Goal: Task Accomplishment & Management: Complete application form

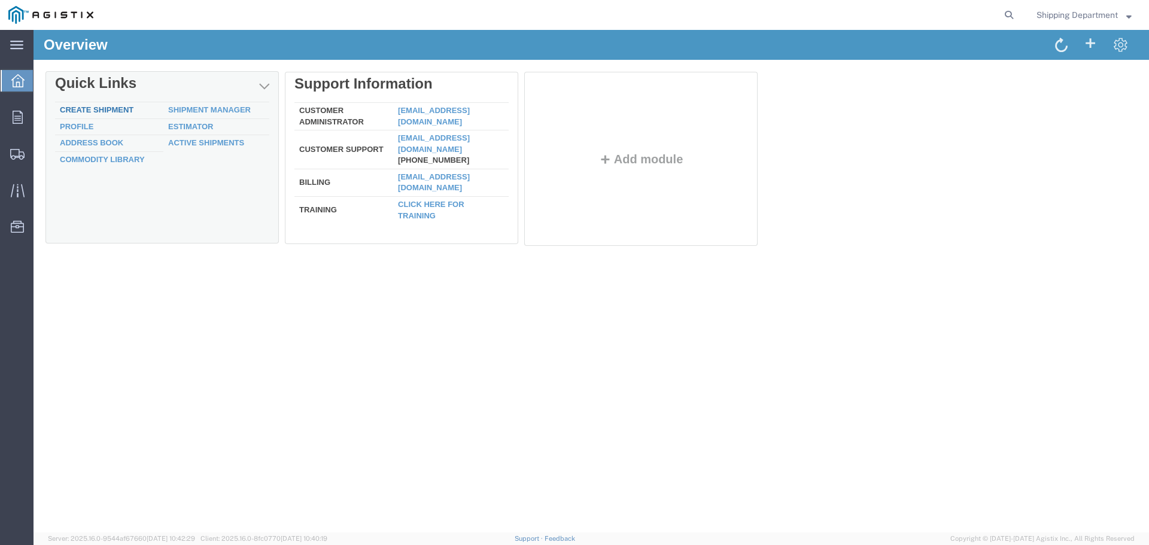
click at [90, 109] on div "Delete Quick Links Create Shipment Shipment Manager Profile Estimator Address B…" at bounding box center [591, 162] width 1092 height 180
click at [93, 114] on link "Create Shipment" at bounding box center [97, 110] width 74 height 9
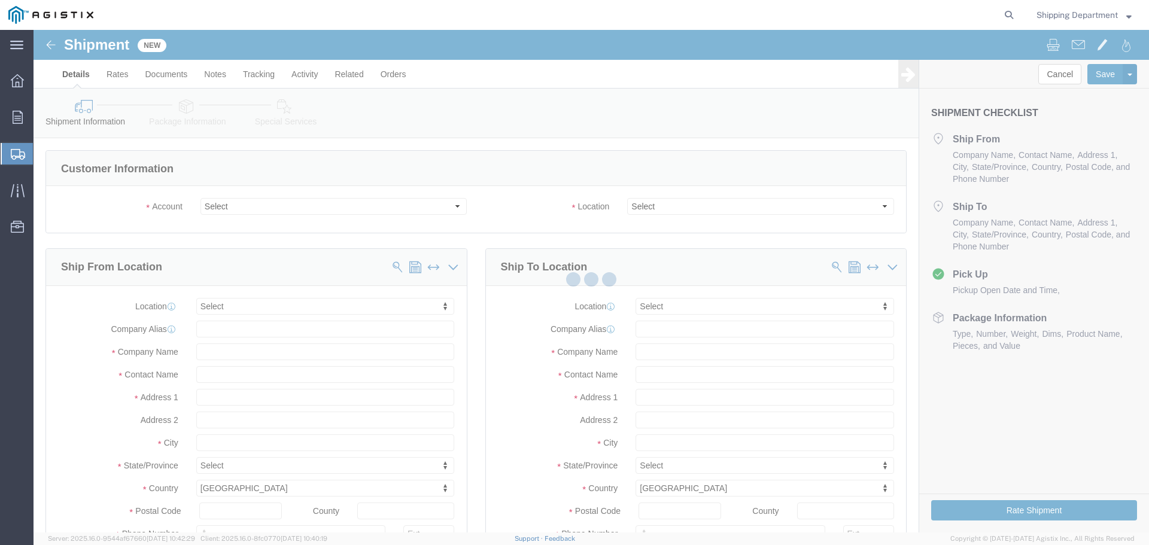
drag, startPoint x: 59, startPoint y: 84, endPoint x: 501, endPoint y: 174, distance: 450.5
click at [501, 174] on div at bounding box center [591, 281] width 1115 height 503
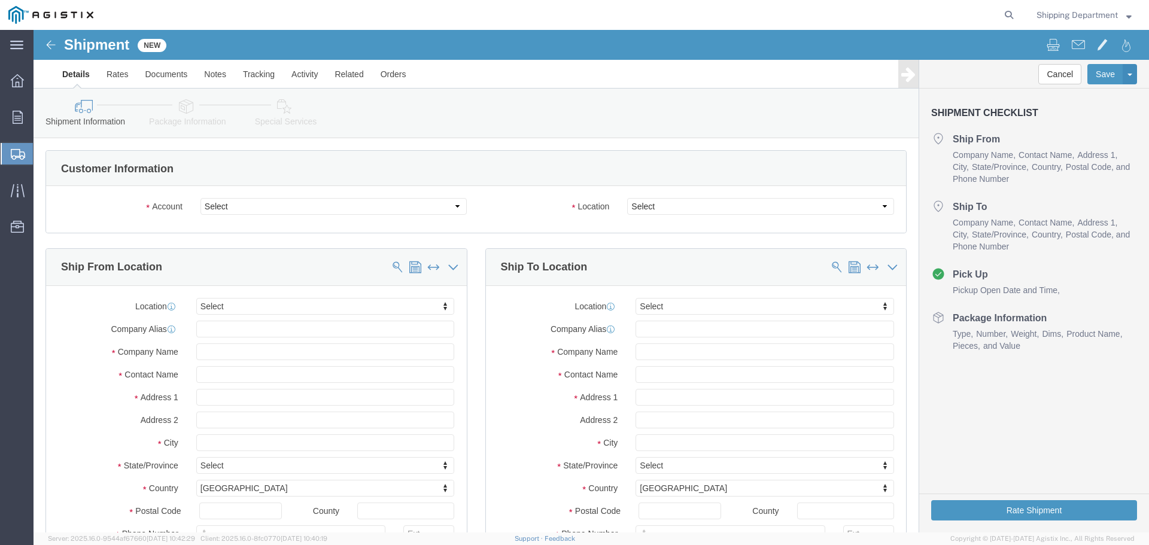
select select
click select "Select [PERSON_NAME] Manufacturing Co PG&E"
select select "9596"
click select "Select [PERSON_NAME] Manufacturing Co PG&E"
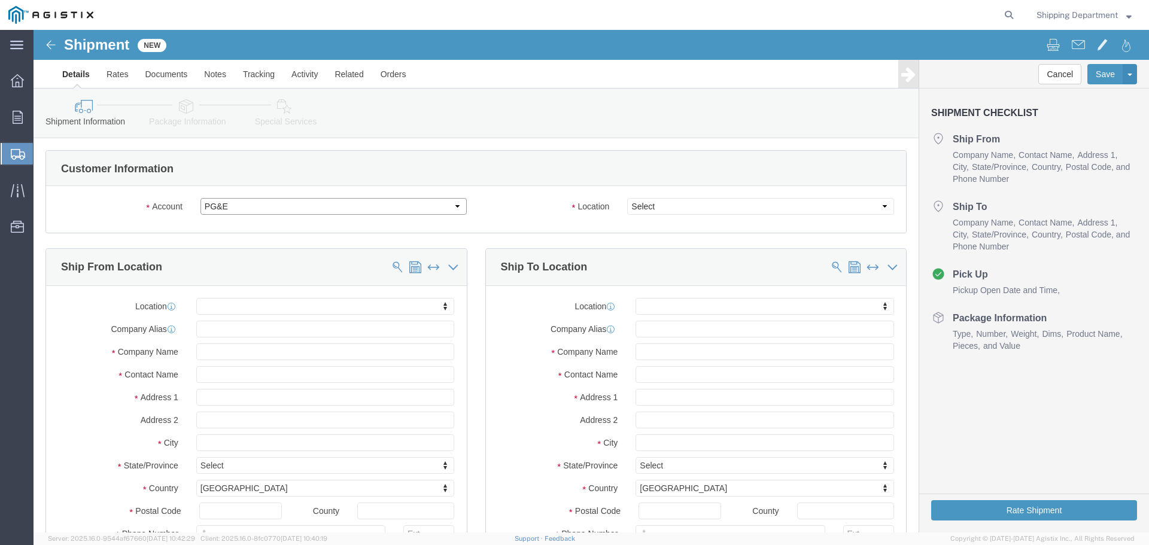
select select "PURCHORD"
select select
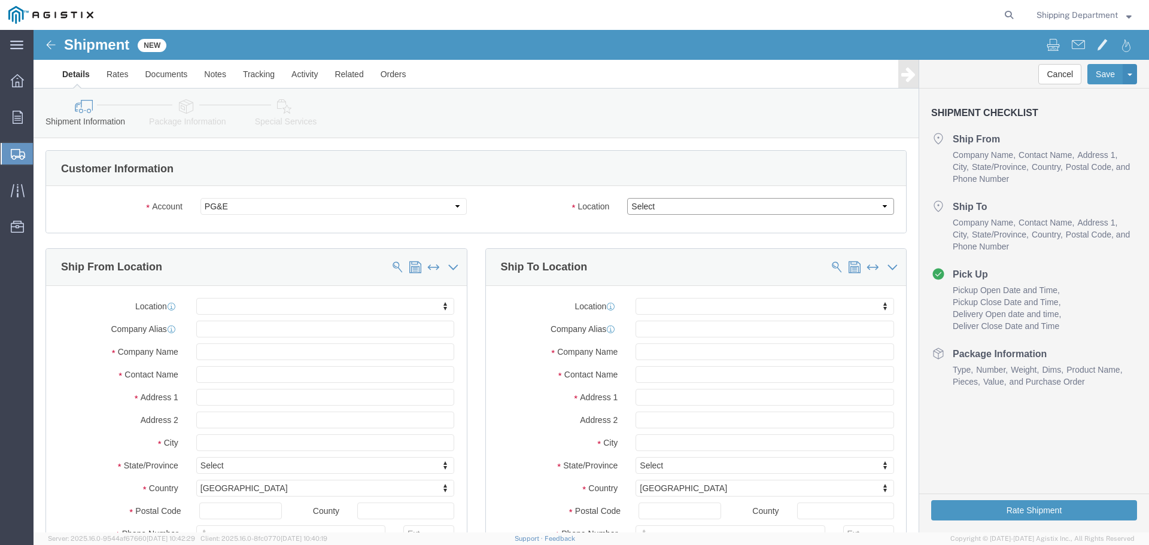
click select "Select All Others [GEOGRAPHIC_DATA] [GEOGRAPHIC_DATA] [GEOGRAPHIC_DATA] [GEOGRA…"
select select "23082"
click select "Select All Others [GEOGRAPHIC_DATA] [GEOGRAPHIC_DATA] [GEOGRAPHIC_DATA] [GEOGRA…"
click span
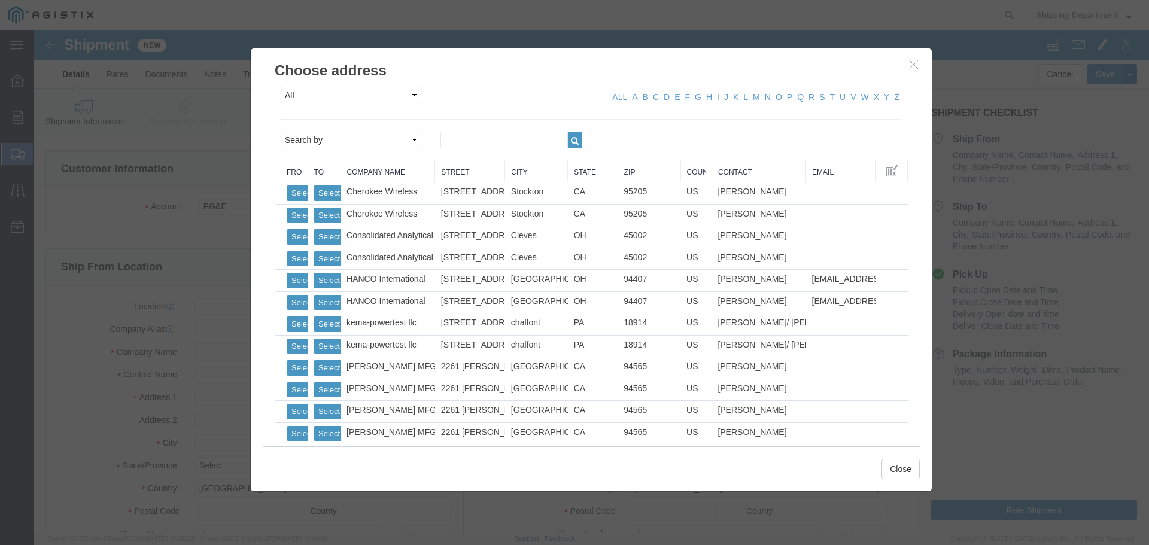
click link "Zip"
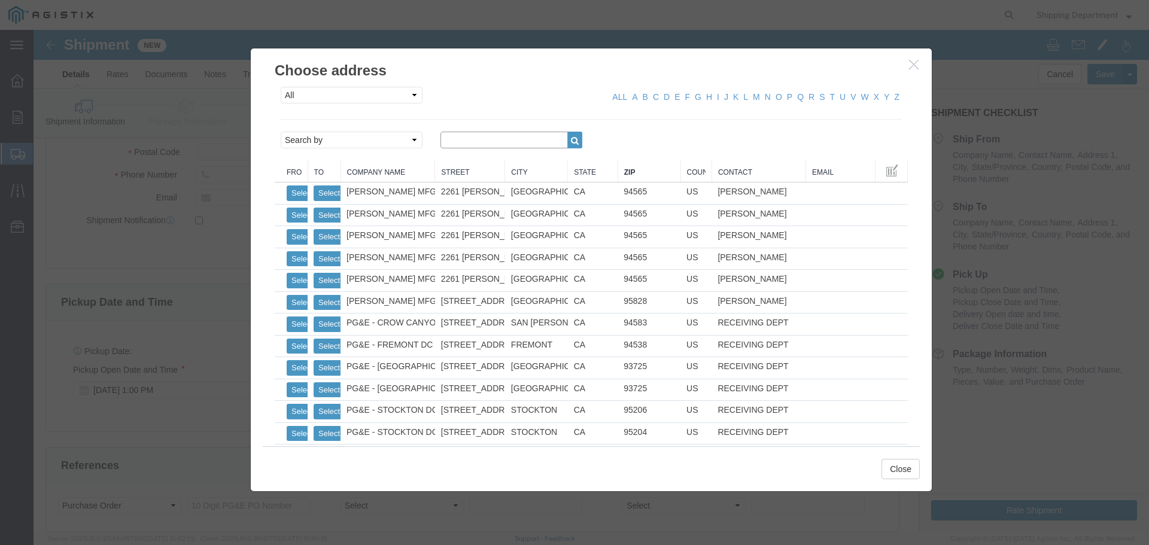
click input "text"
type input "PG&E PUNCHOUT"
click button "button"
click select "Search by Address Book Name City Company Name Contact Name Country CustomerAlia…"
select select "city"
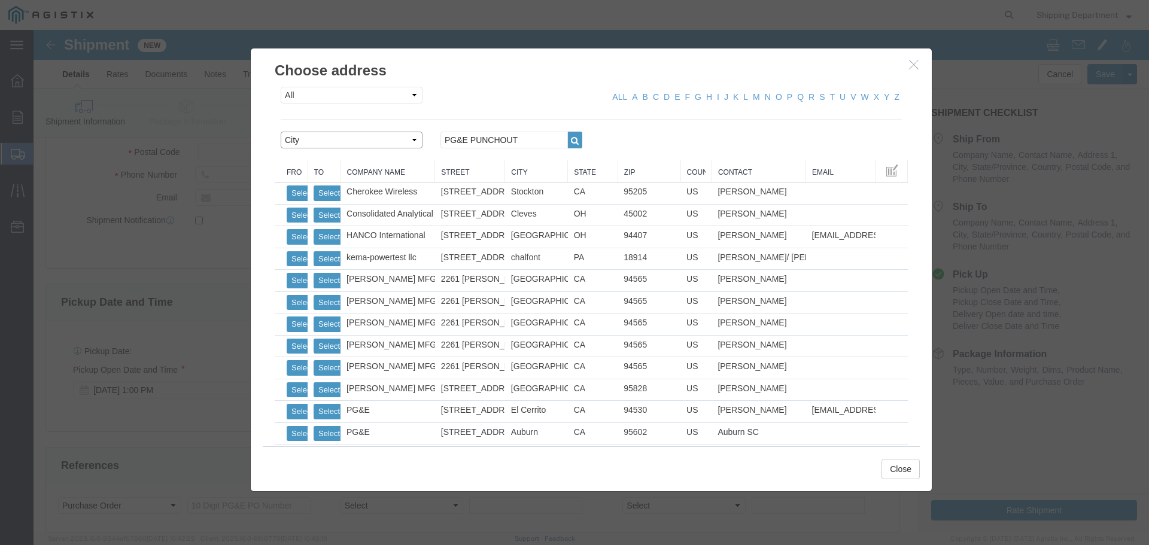
click select "Search by Address Book Name City Company Name Contact Name Country CustomerAlia…"
click icon "button"
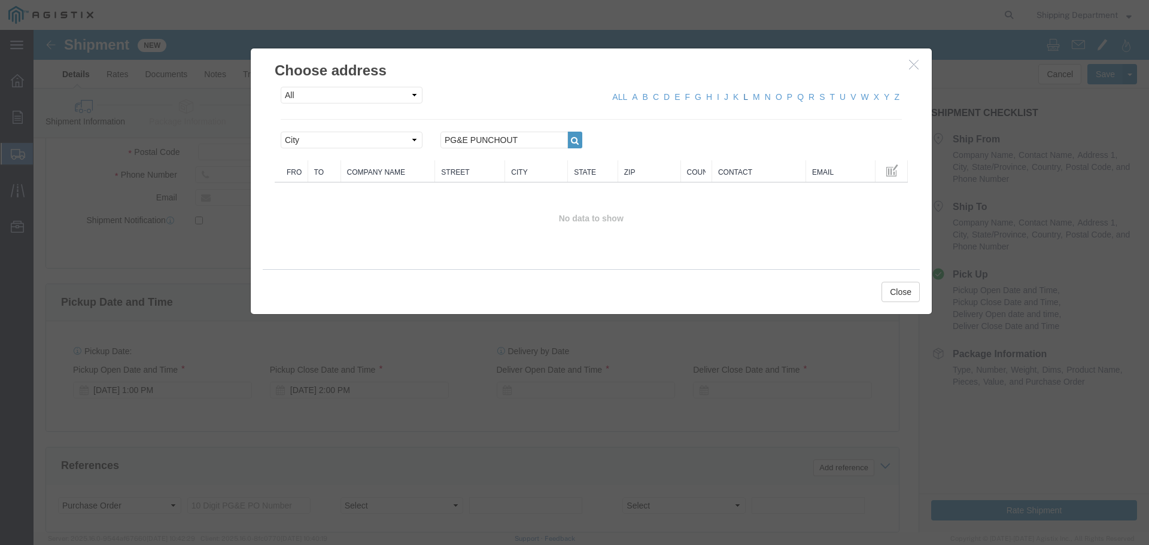
click link "L"
click link "K"
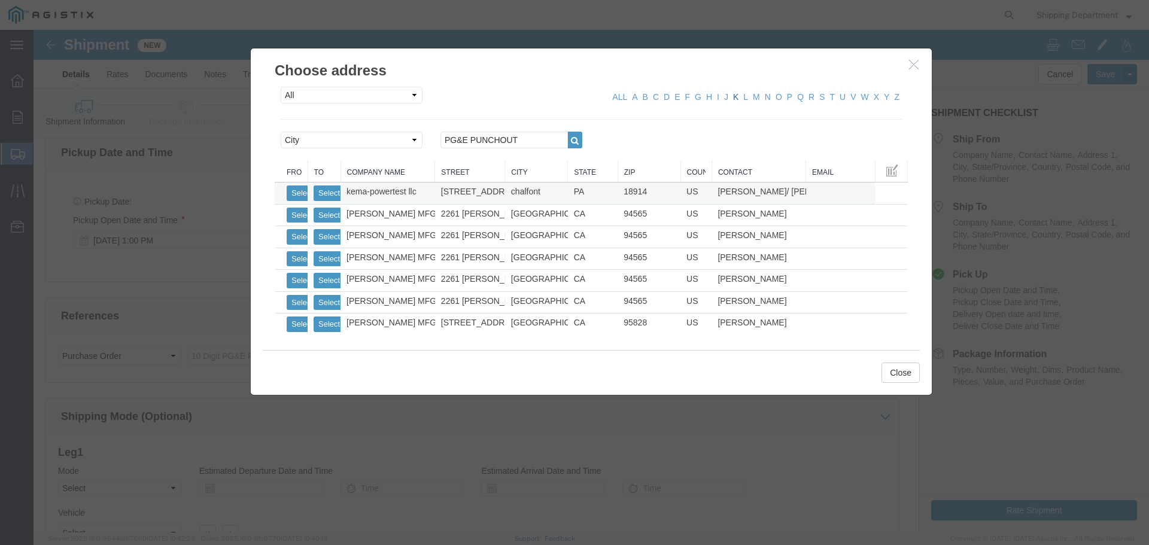
scroll to position [539, 0]
click button "button"
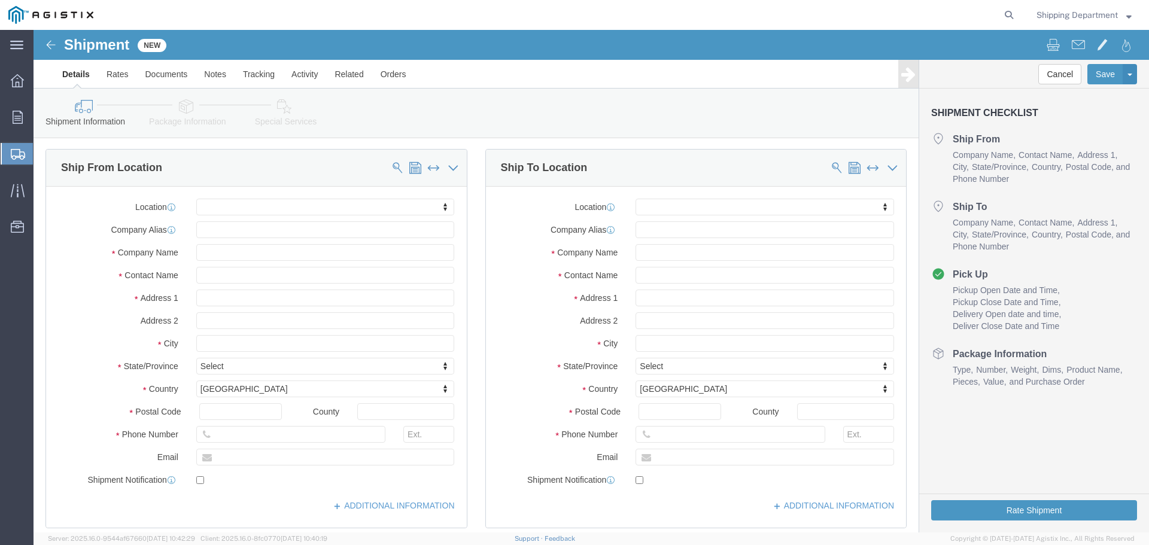
scroll to position [120, 0]
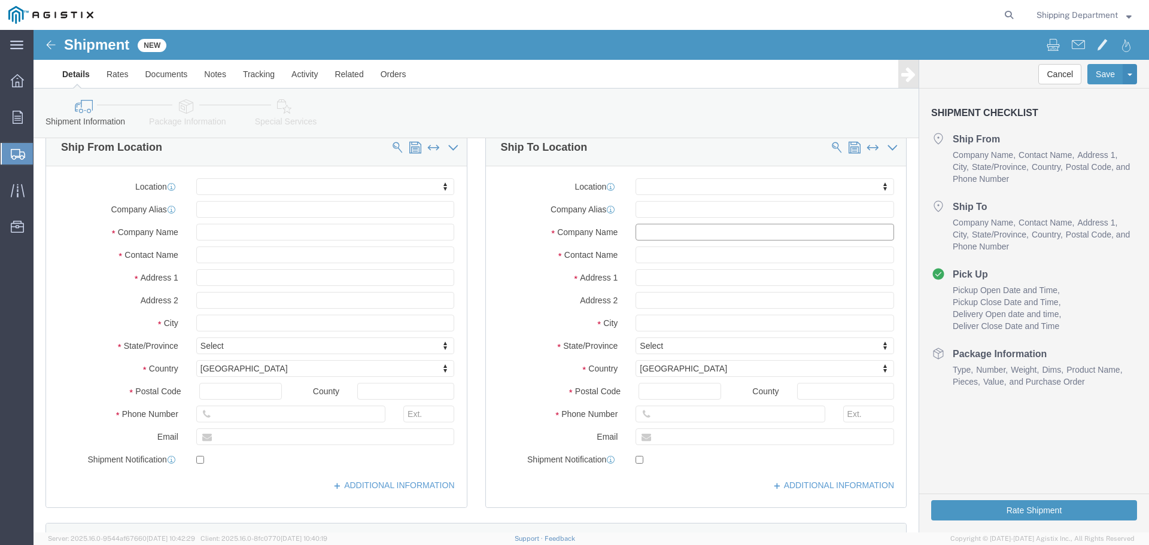
click input "text"
click div "Location My Profile Location (OBSOLETE) [PERSON_NAME] SC - GC TRAILER (OBSOLETE…"
click input "PG&E PUNCHOUT(MISC ELECTRICAL)"
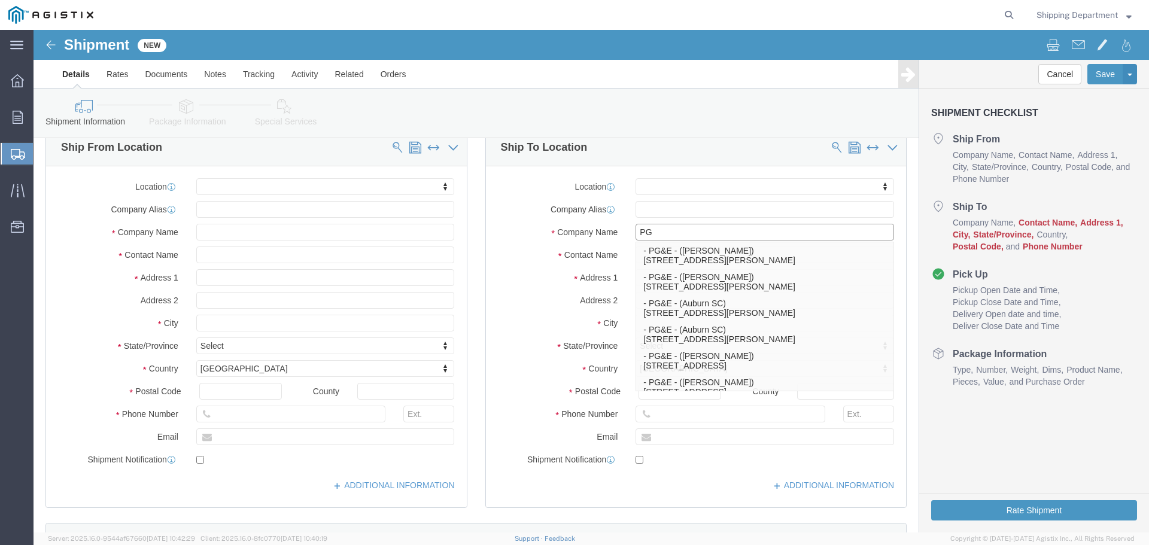
type input "P"
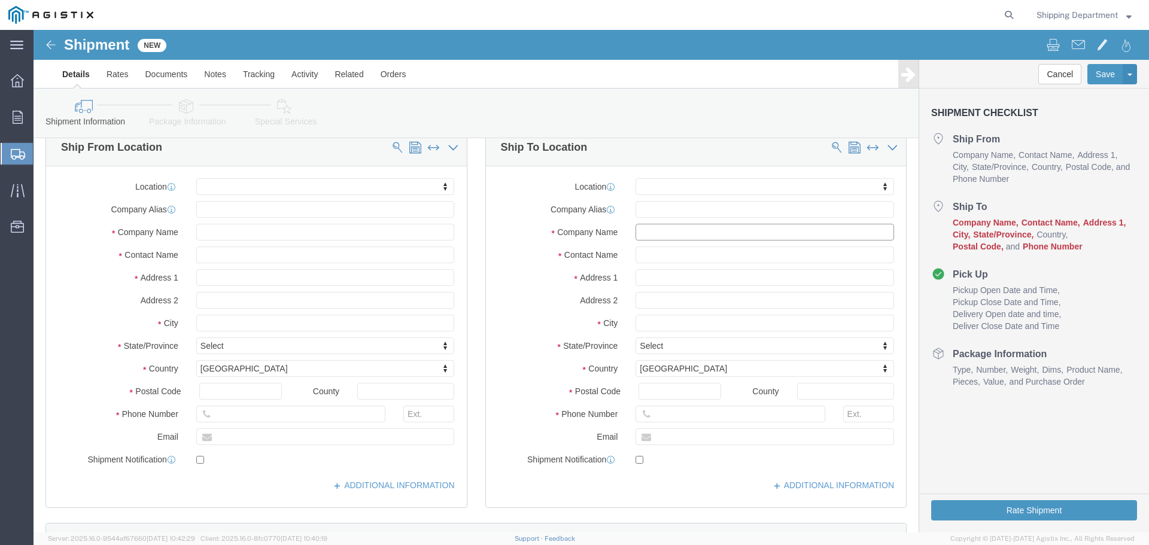
scroll to position [170, 0]
click span
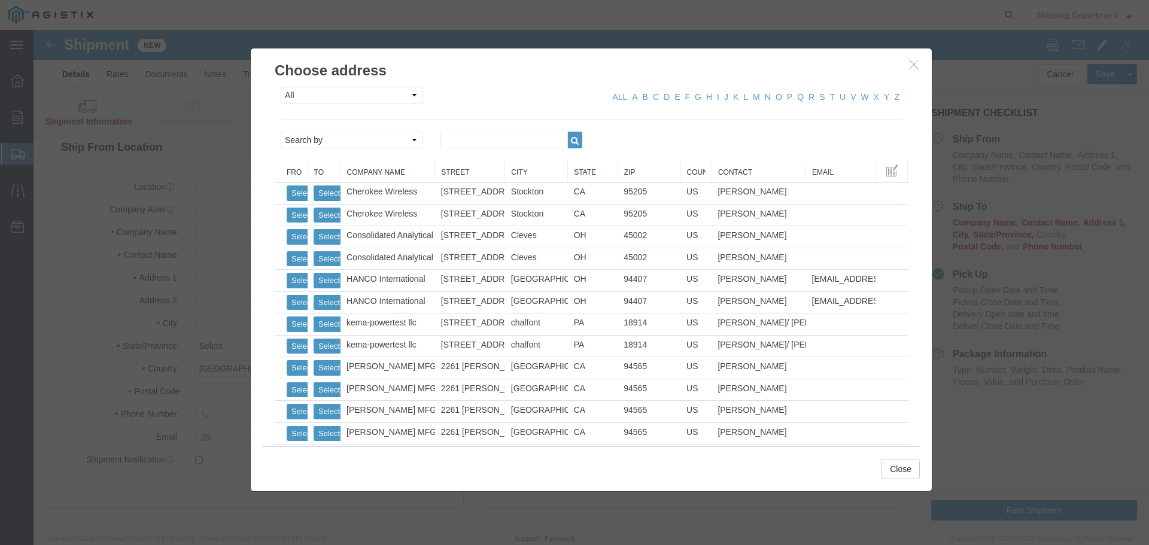
click th "Zip"
click link "Zip"
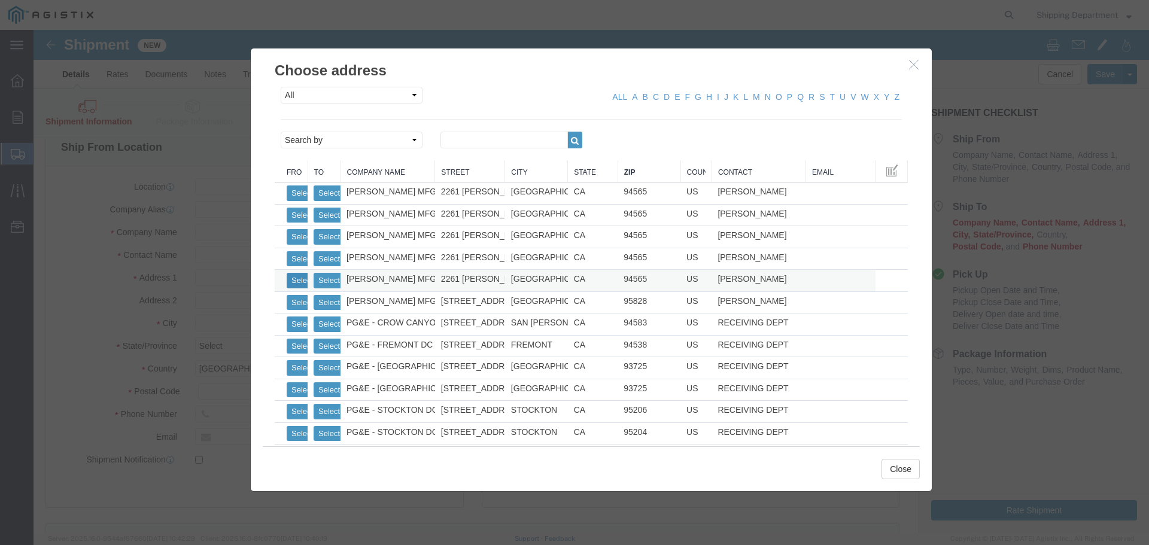
click button "Select"
select select
type input "[PERSON_NAME] MFG CO"
type input "[PERSON_NAME]"
type input "2261 [PERSON_NAME] CT"
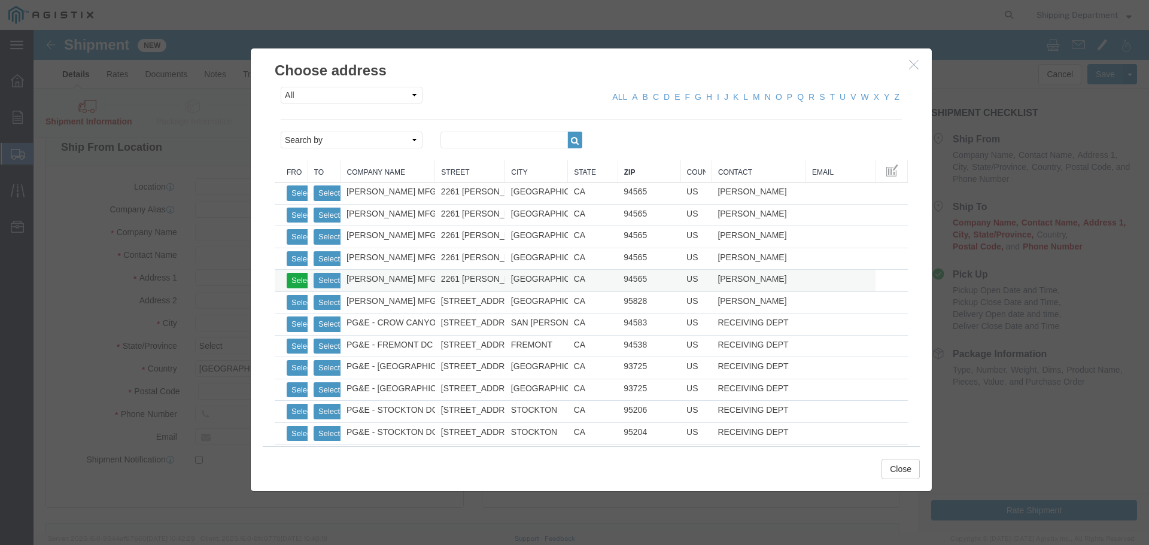
type input "[GEOGRAPHIC_DATA]"
type input "94565"
type input "5108563600"
select select "CA"
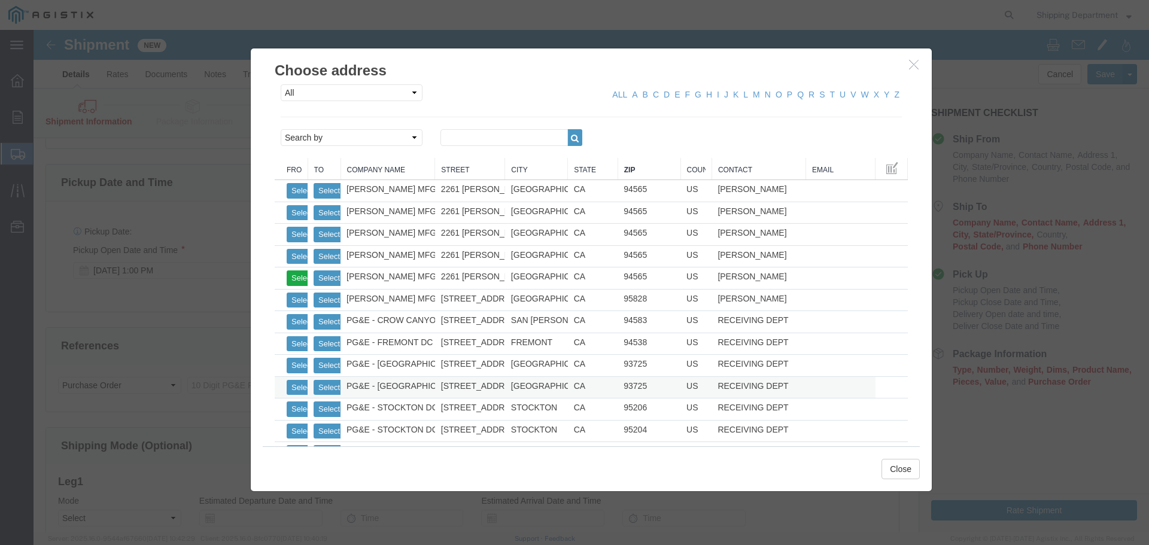
scroll to position [0, 0]
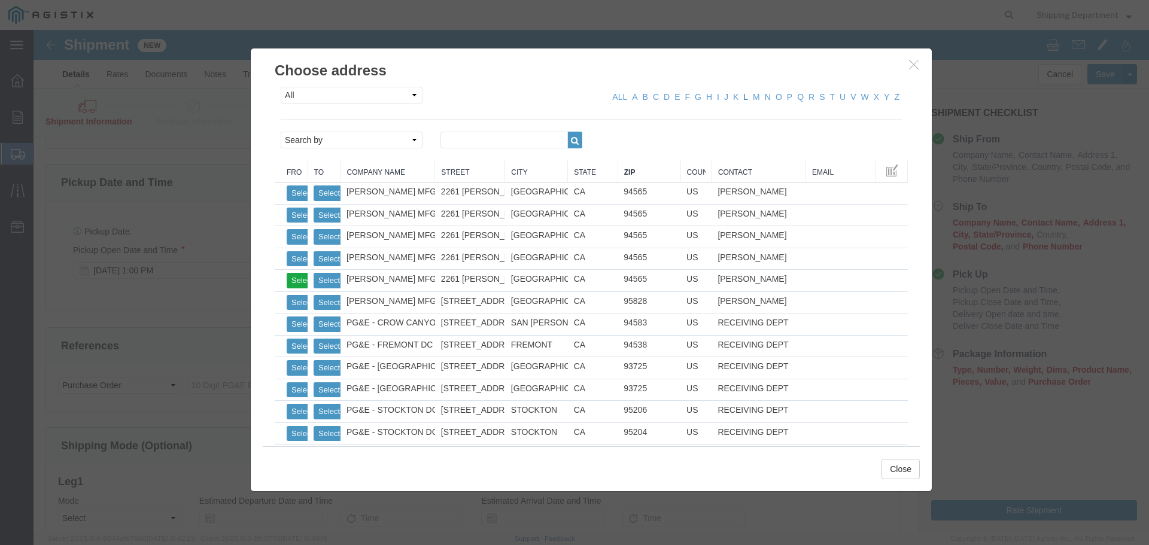
click link "L"
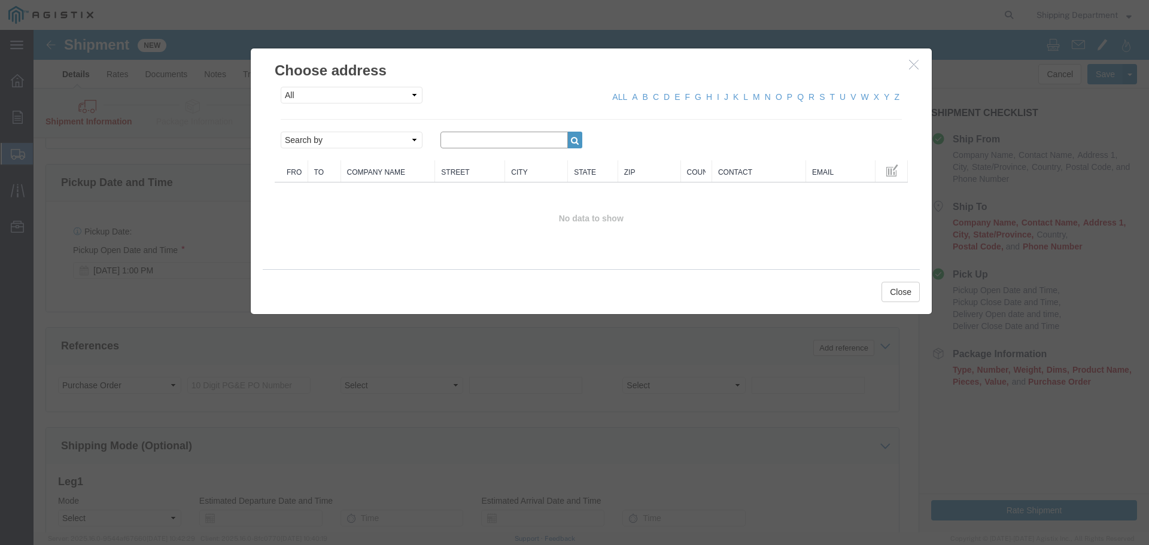
click input "text"
type input "PG&E PUNCHOUT"
click icon "button"
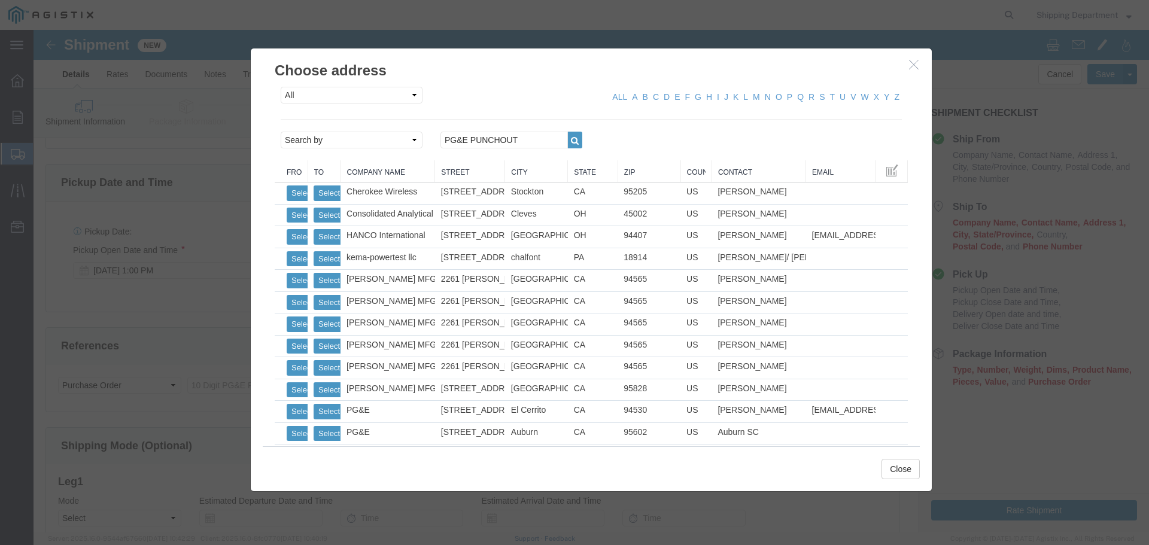
click link "Zip"
click button "button"
click icon "button"
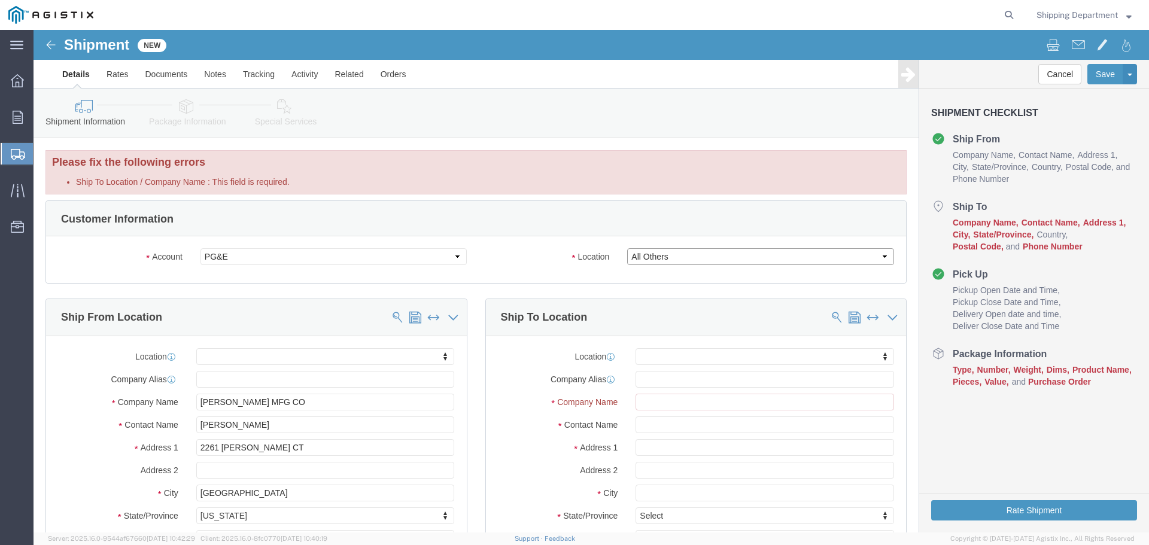
click select "Select All Others [GEOGRAPHIC_DATA] [GEOGRAPHIC_DATA] [GEOGRAPHIC_DATA] [GEOGRA…"
select select
click select "Select All Others [GEOGRAPHIC_DATA] [GEOGRAPHIC_DATA] [GEOGRAPHIC_DATA] [GEOGRA…"
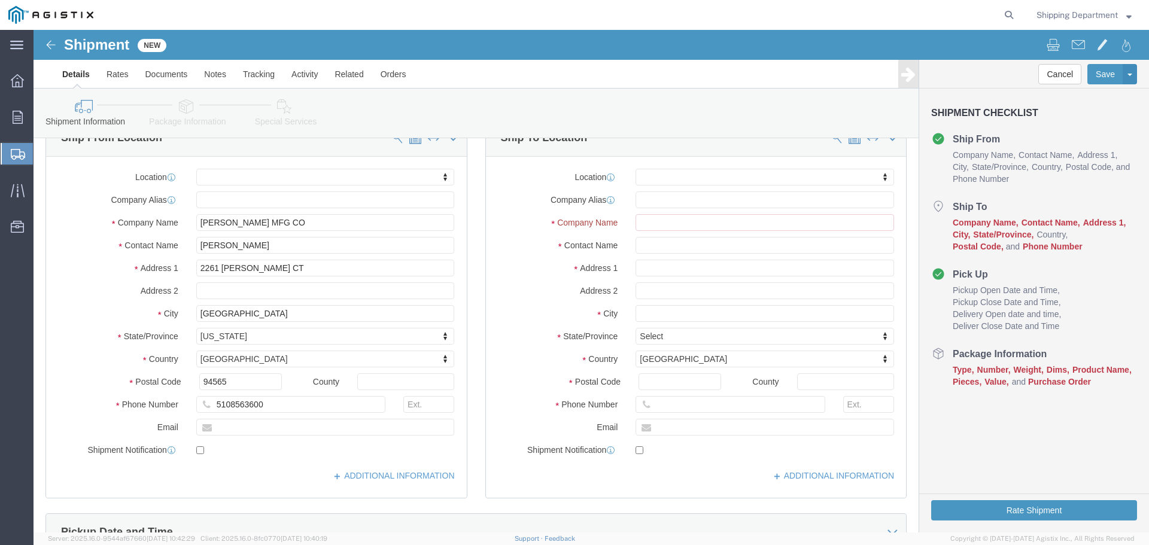
scroll to position [120, 0]
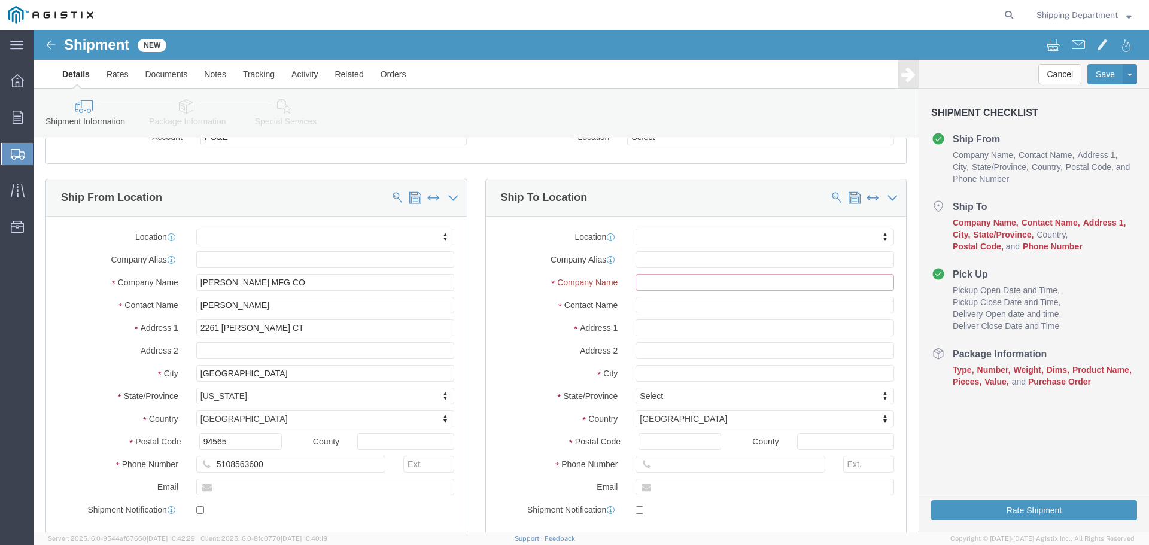
click input "Ship To Location / Company Name : This field is required."
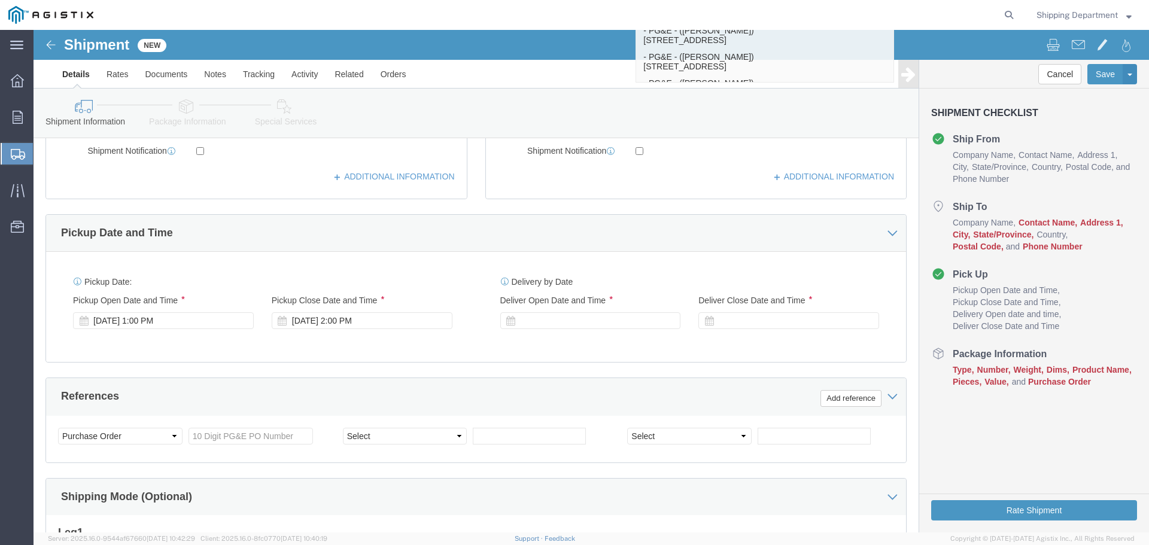
scroll to position [0, 0]
type input "PG&E ([PERSON_NAME]"
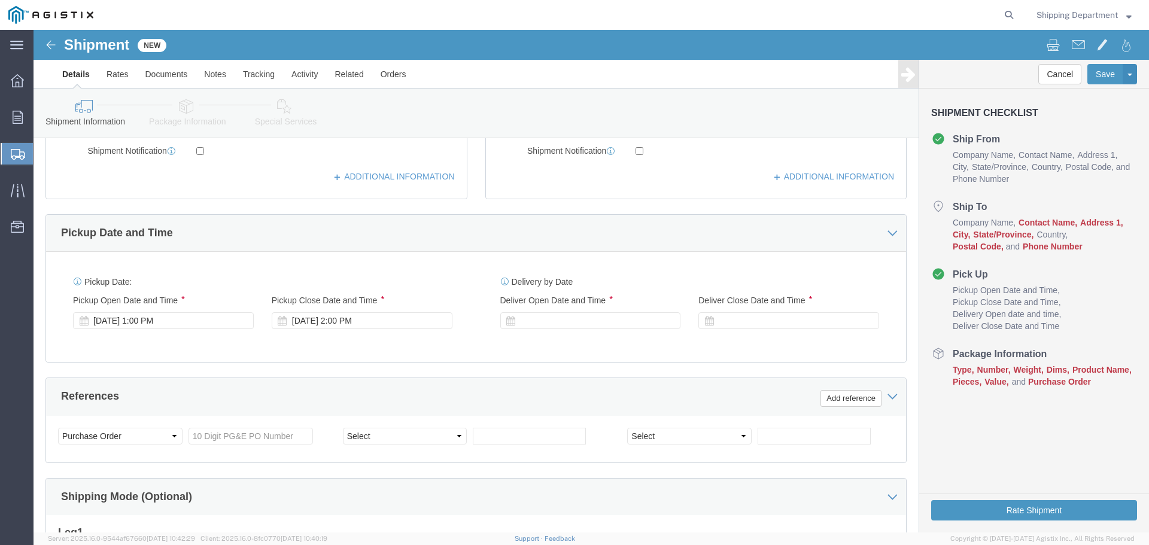
click div "Shipment New"
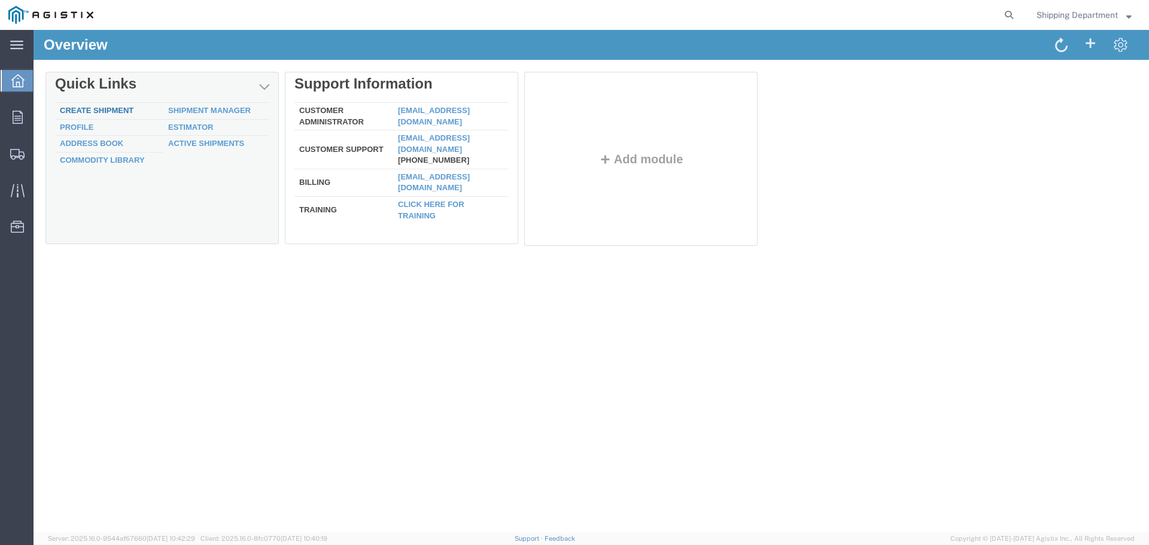
click at [95, 111] on link "Create Shipment" at bounding box center [97, 110] width 74 height 9
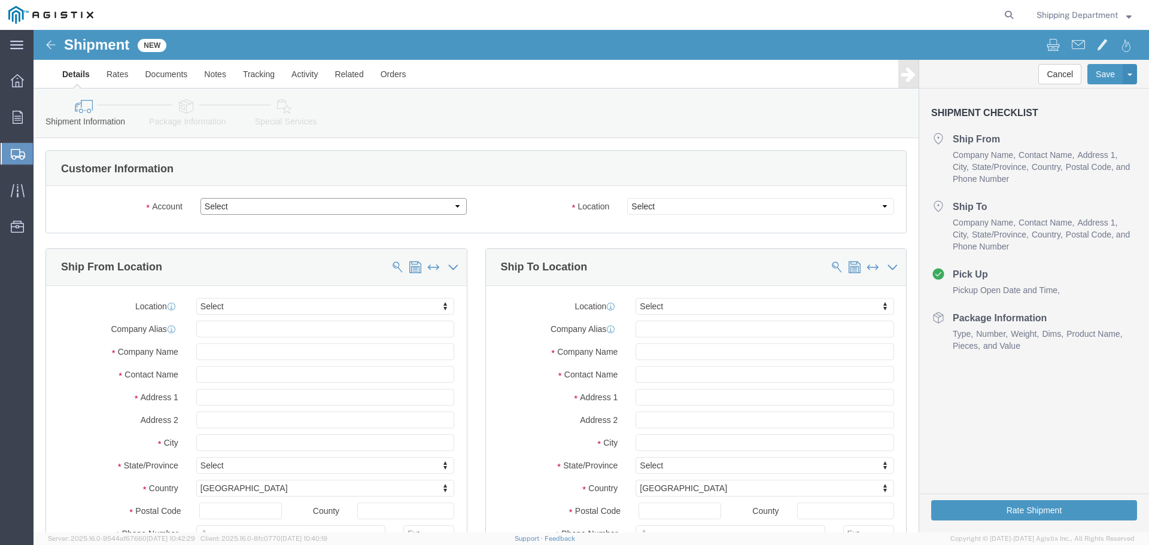
click select "Select [PERSON_NAME] Manufacturing Co PG&E"
select select "9596"
click select "Select [PERSON_NAME] Manufacturing Co PG&E"
select select "PURCHORD"
select select
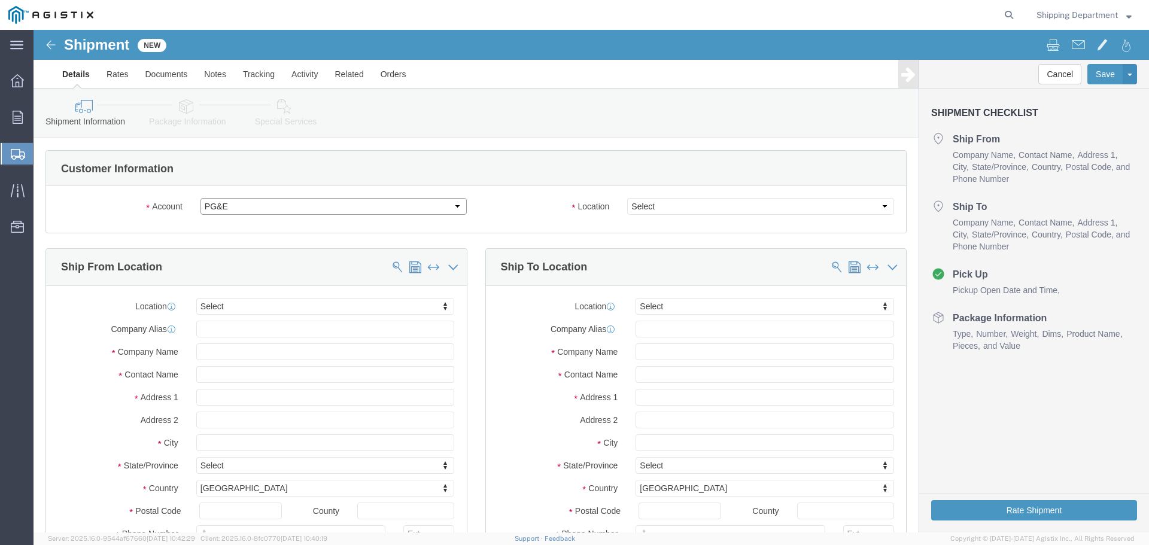
select select
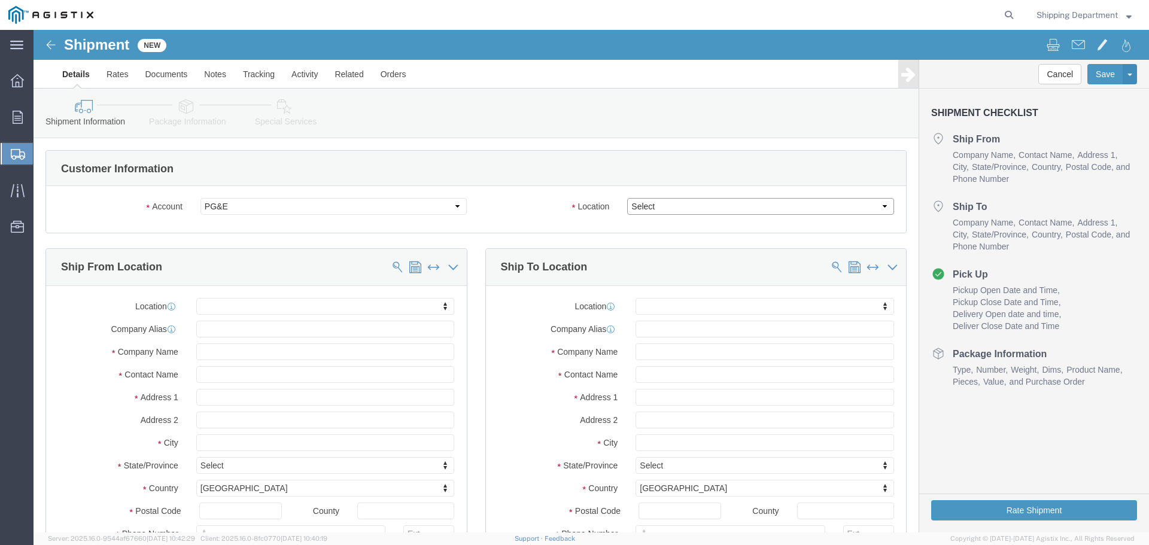
click select "Select All Others [GEOGRAPHIC_DATA] [GEOGRAPHIC_DATA] [GEOGRAPHIC_DATA] [GEOGRA…"
select select "23082"
click select "Select All Others [GEOGRAPHIC_DATA] [GEOGRAPHIC_DATA] [GEOGRAPHIC_DATA] [GEOGRA…"
click input "text"
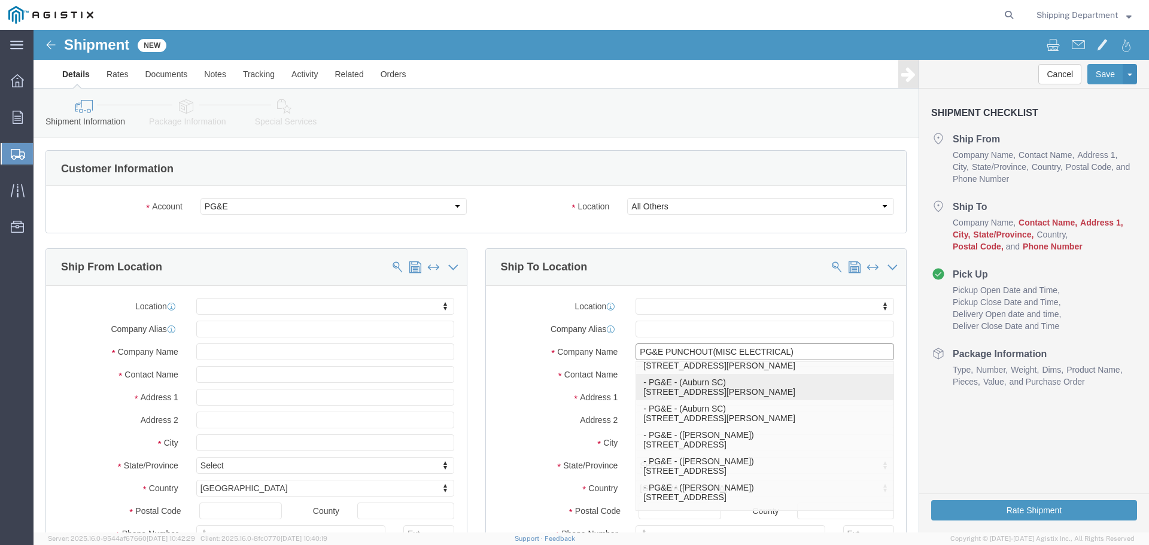
scroll to position [60, 0]
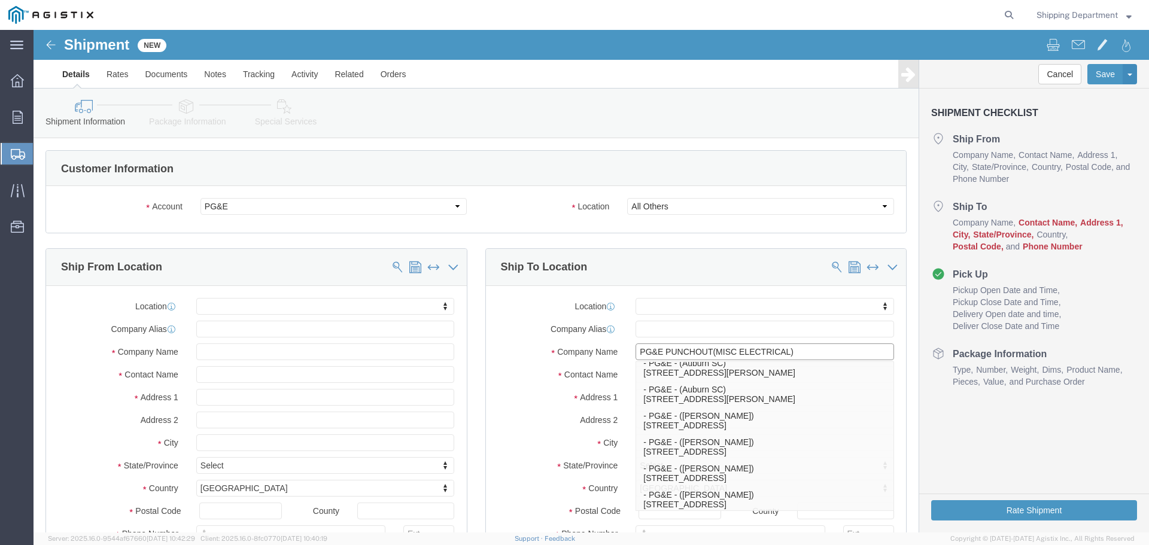
type input "PG&E PUNCHOUT(MISC ELECTRICAL)"
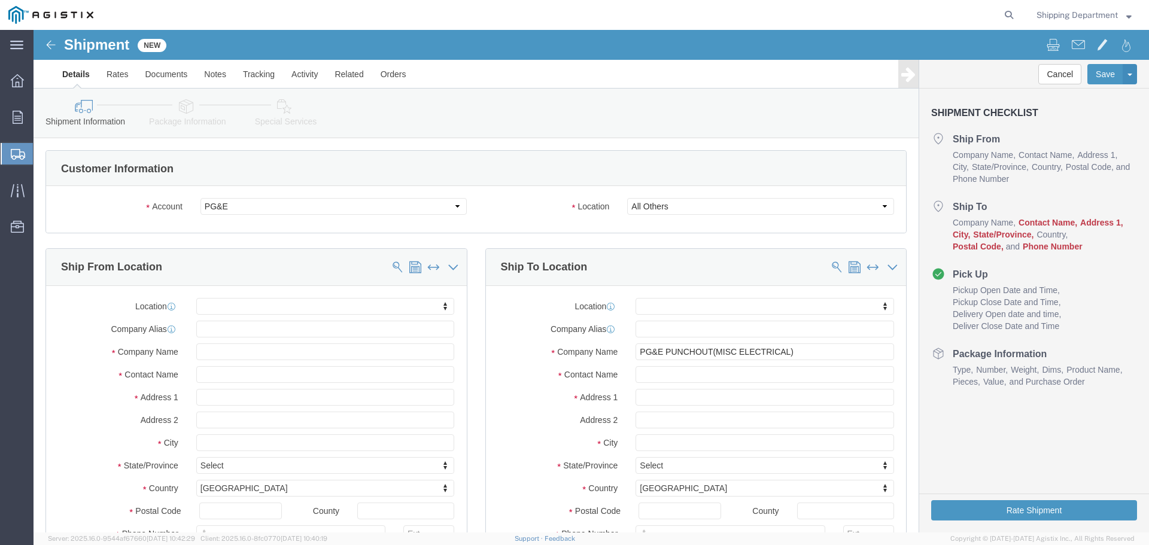
click label "Contact Name"
click input "text"
type input "[PERSON_NAME]"
click input "text"
type input "[STREET_ADDRESS]"
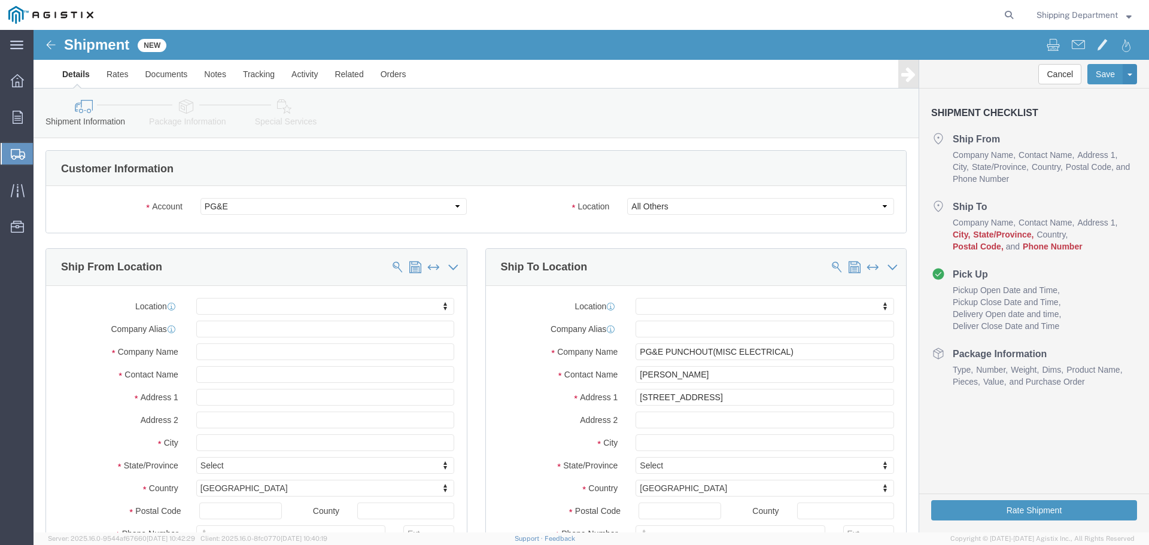
select select
click div "Location My Profile Location (OBSOLETE) [PERSON_NAME] SC - GC TRAILER (OBSOLETE…"
click input "text"
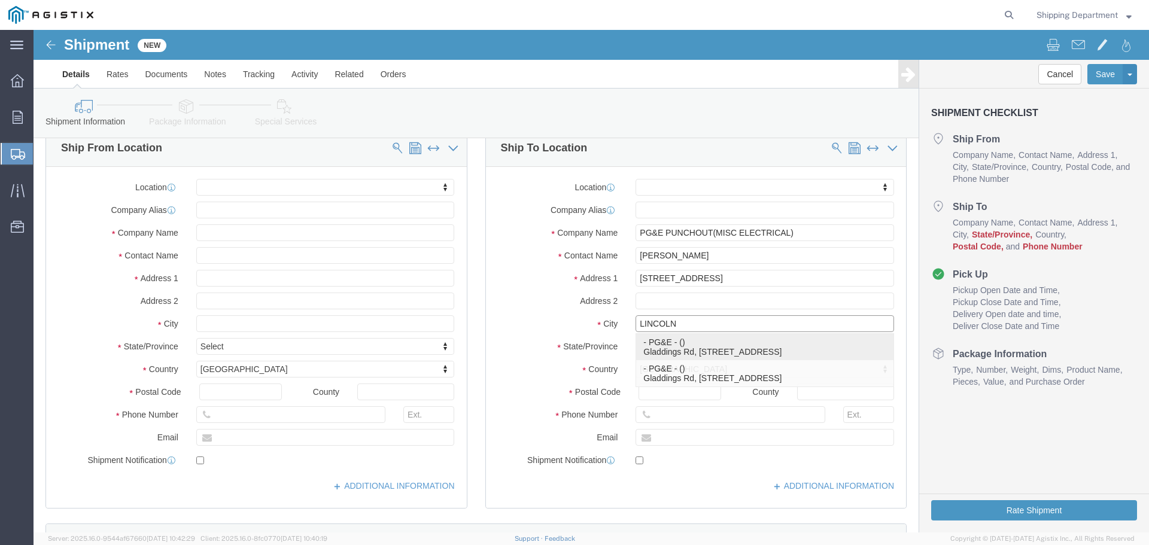
scroll to position [120, 0]
type input "LINCOLN"
click label "State/Province"
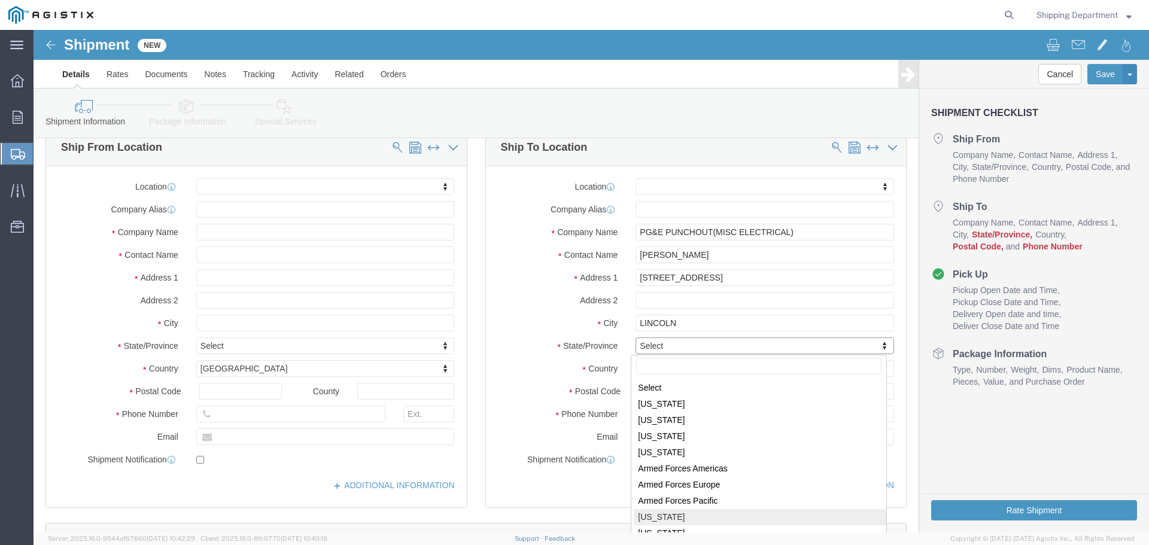
select select
select select "CA"
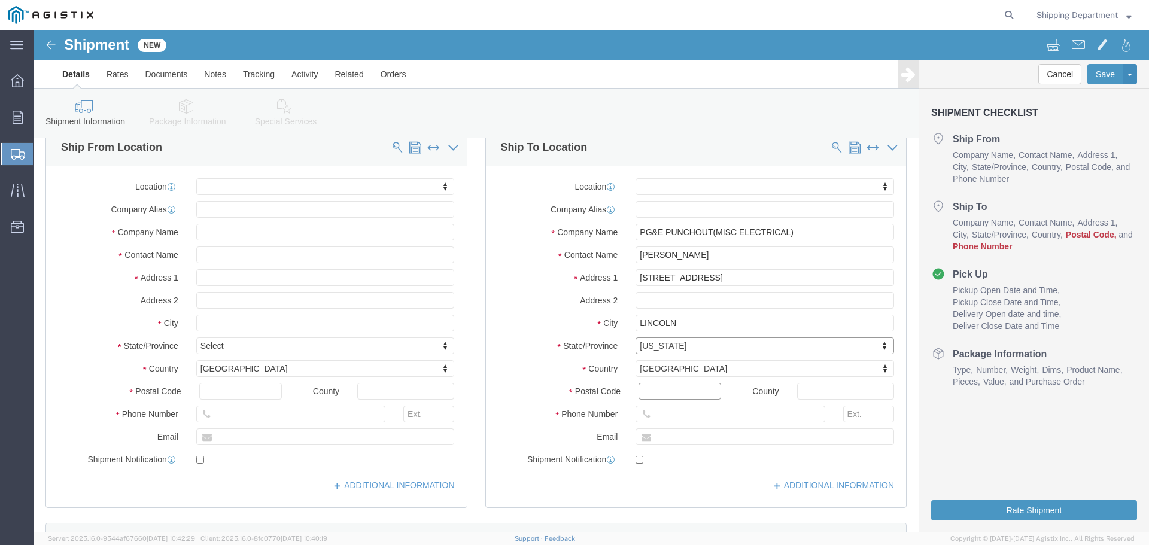
click input "Postal Code"
type input "95648"
select select
click input "text"
type input "[PHONE_NUMBER]"
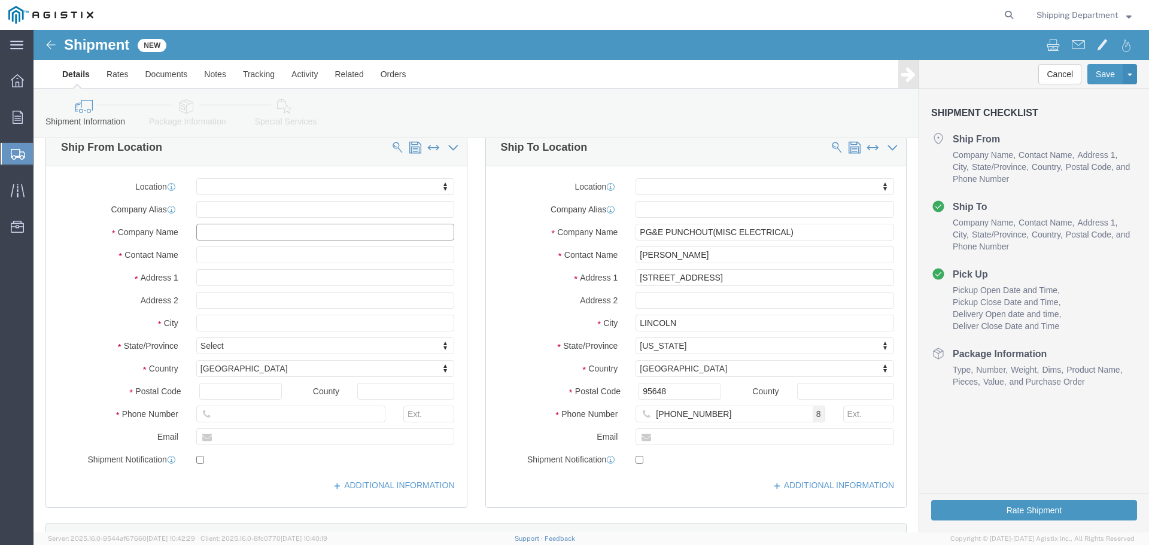
click input "text"
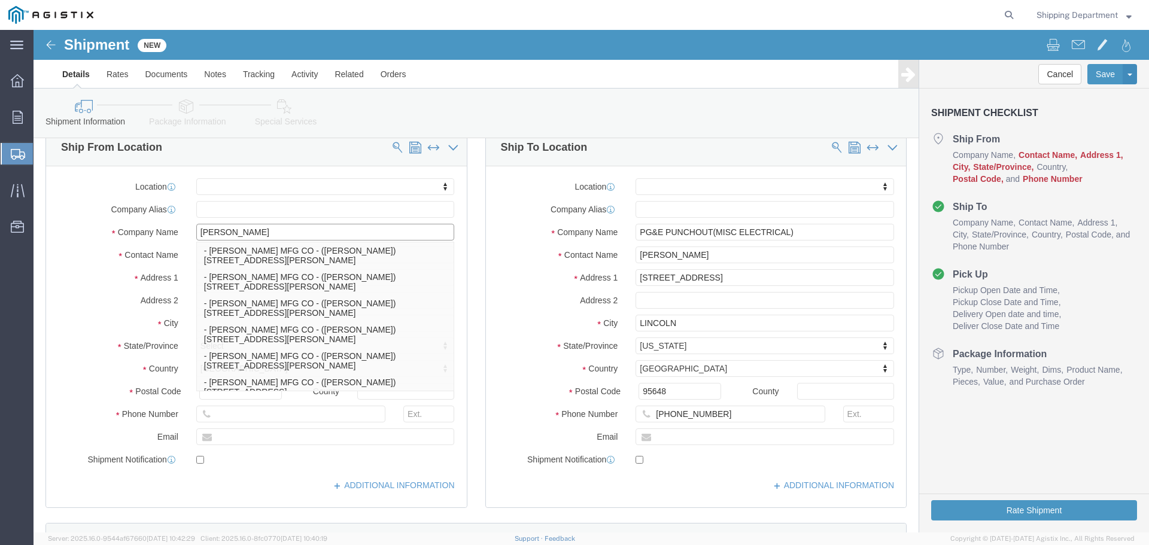
type input "[PERSON_NAME]"
click p "- [PERSON_NAME] MFG CO - ([PERSON_NAME]) [STREET_ADDRESS][PERSON_NAME]"
select select
type input "[PERSON_NAME] MFG CO"
type input "[PERSON_NAME]"
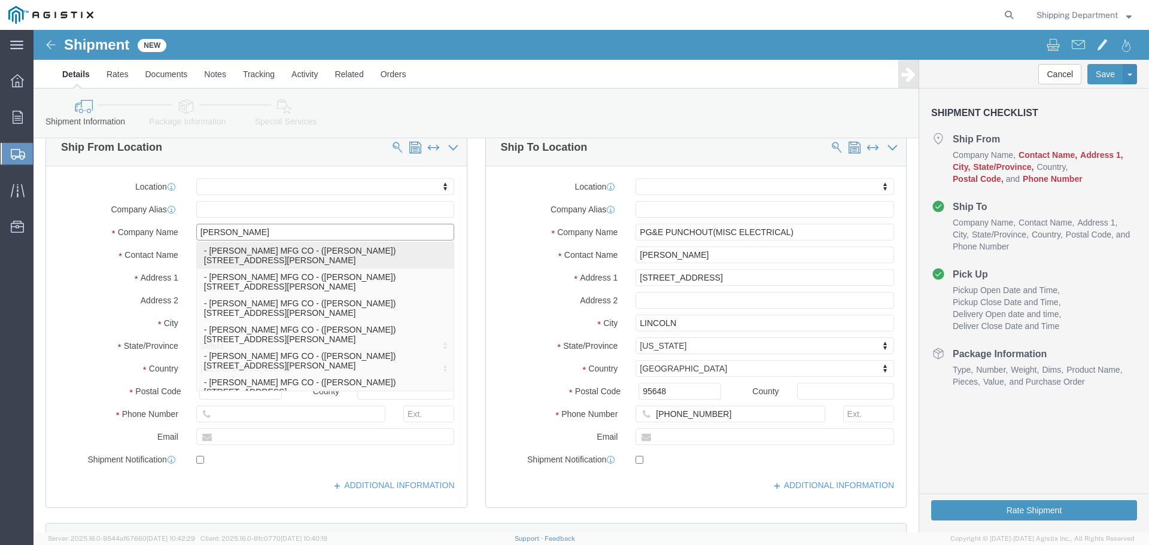
type input "2261 [PERSON_NAME] CT"
type input "[GEOGRAPHIC_DATA]"
type input "94565"
select select "CA"
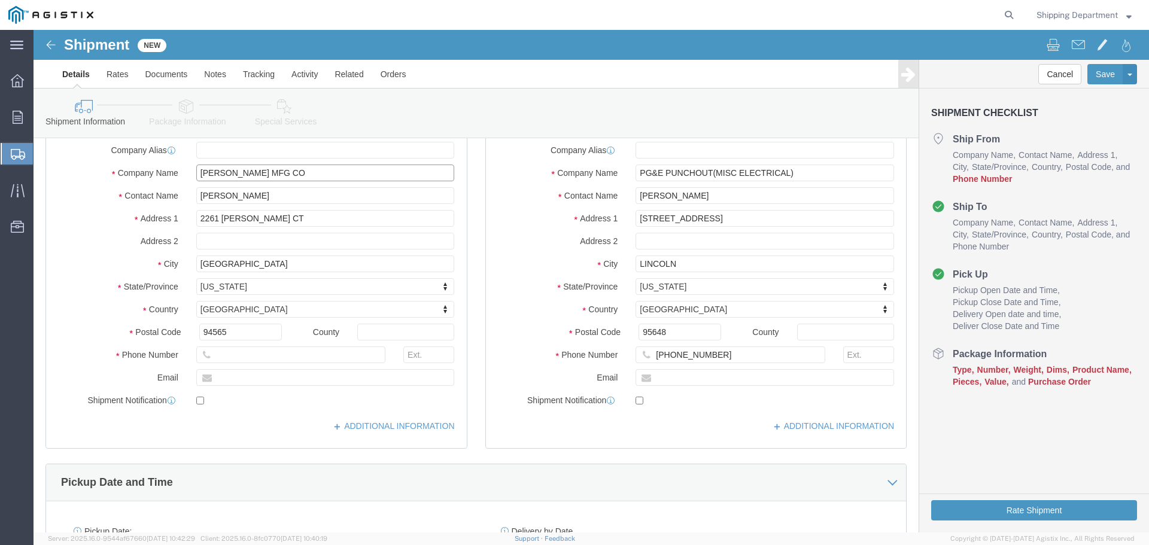
scroll to position [180, 0]
type input "[PERSON_NAME] MFG CO"
click input "text"
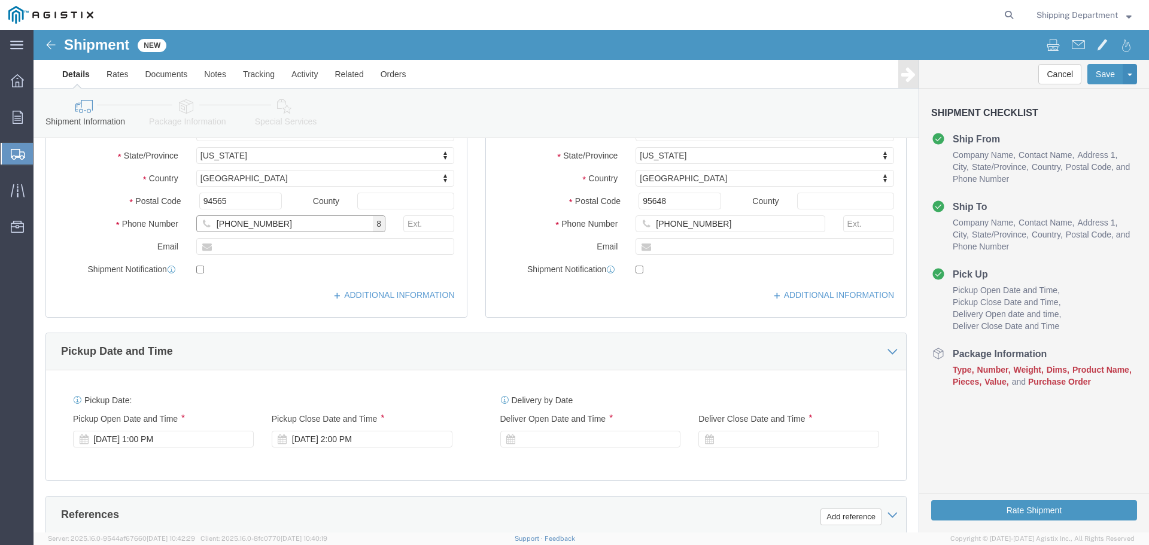
scroll to position [359, 0]
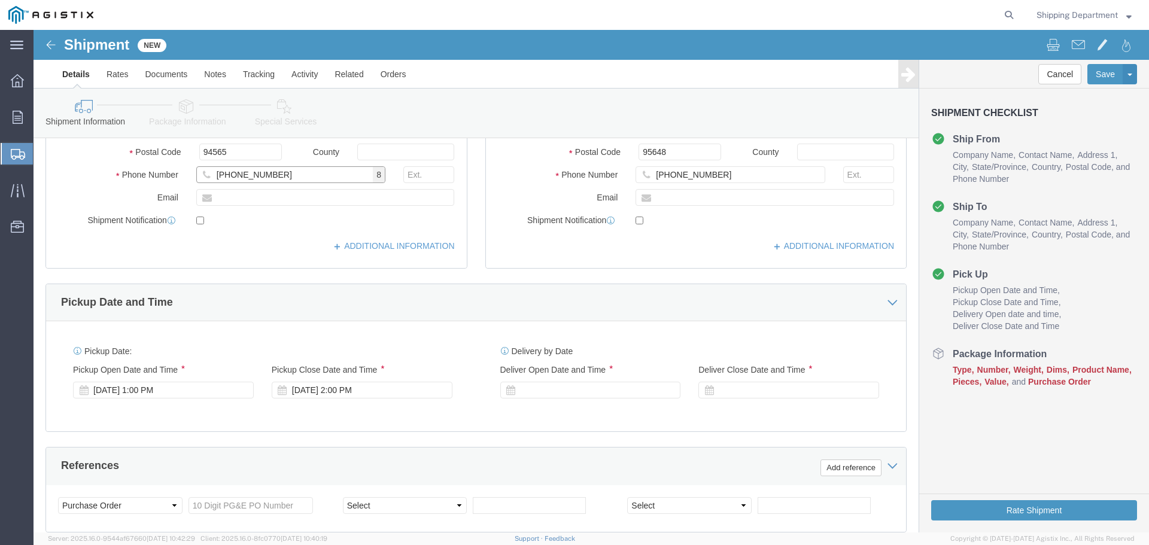
type input "[PHONE_NUMBER]"
click icon
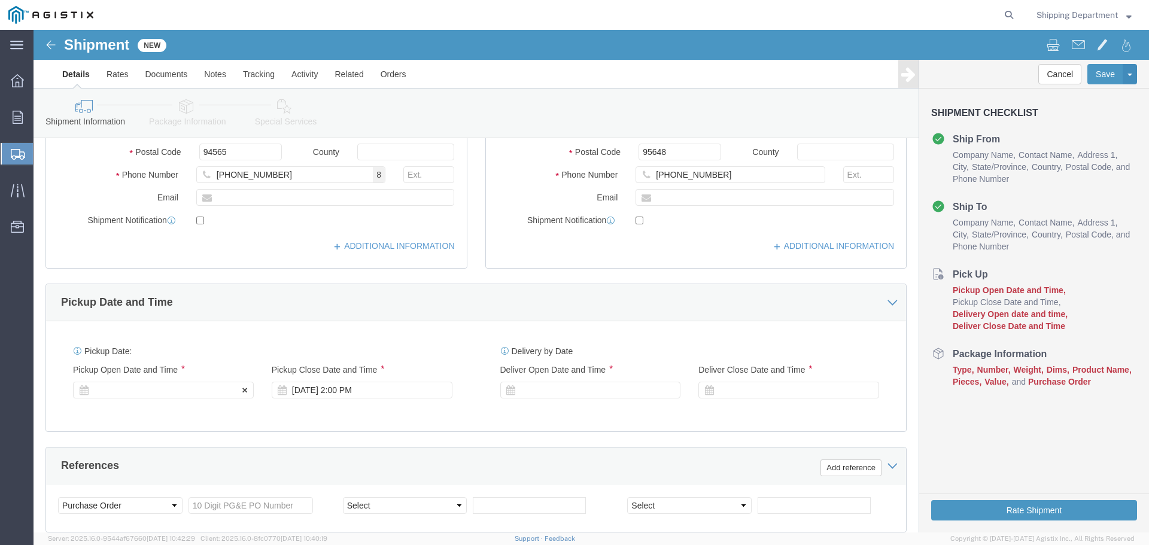
click icon
click div
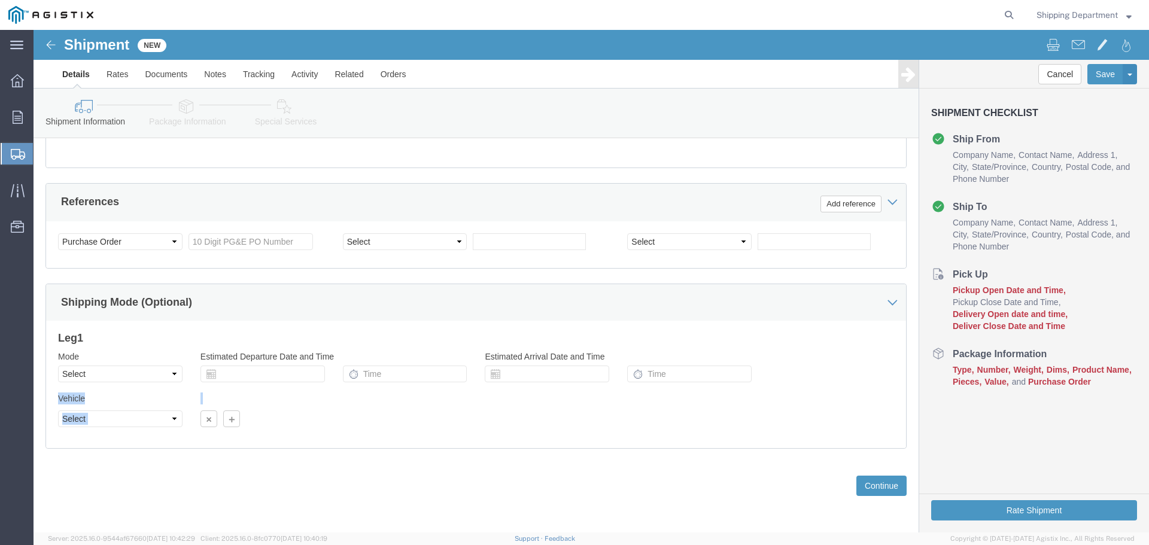
click div "Leg 1 Mode Select Air Less than Truckload Multi-Leg Ocean Freight Rail Small Pa…"
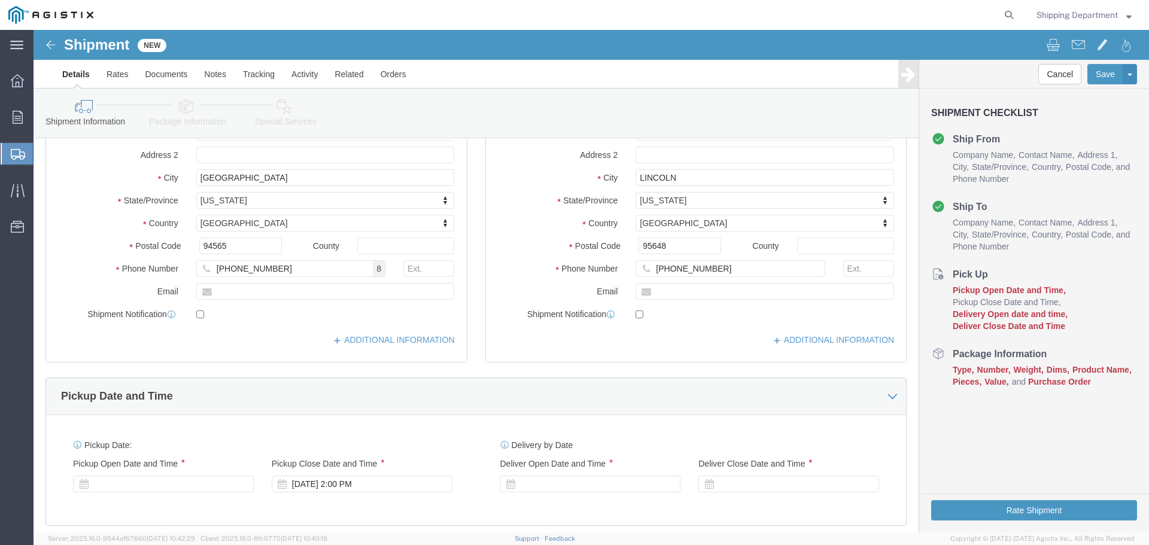
scroll to position [264, 0]
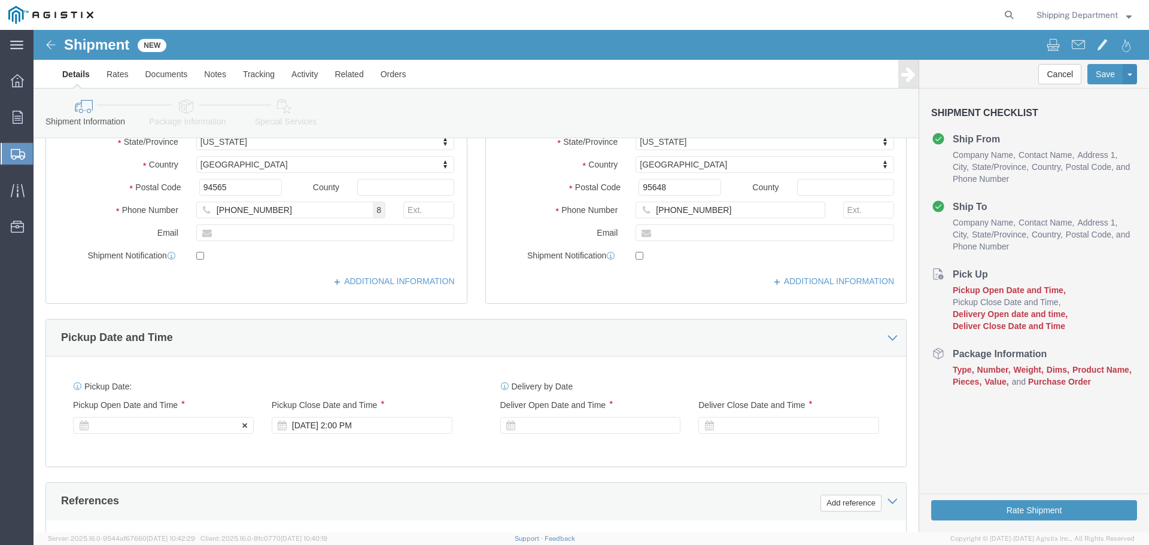
click div
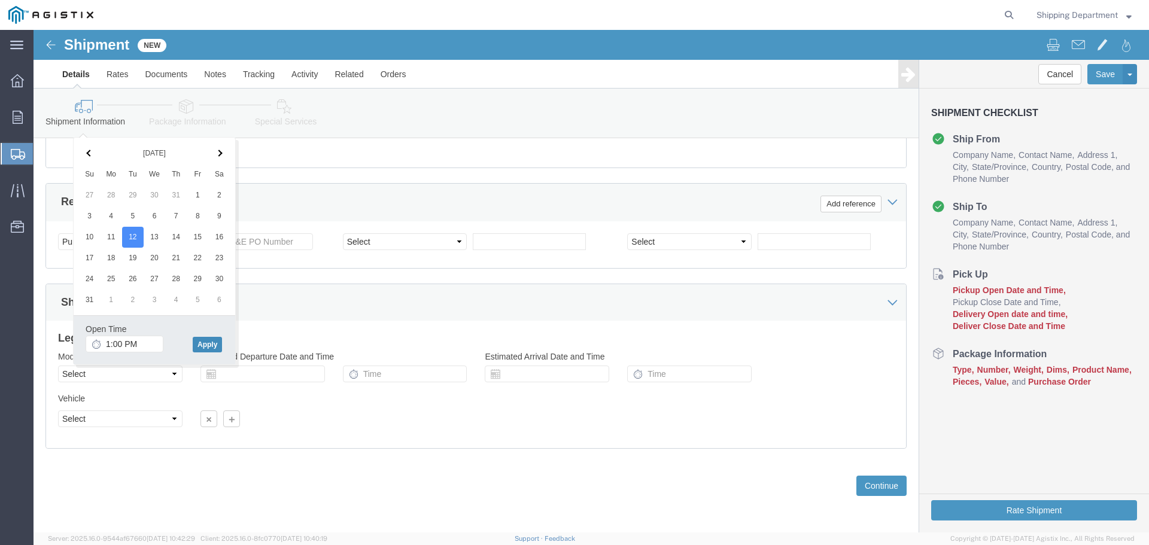
click button "Apply"
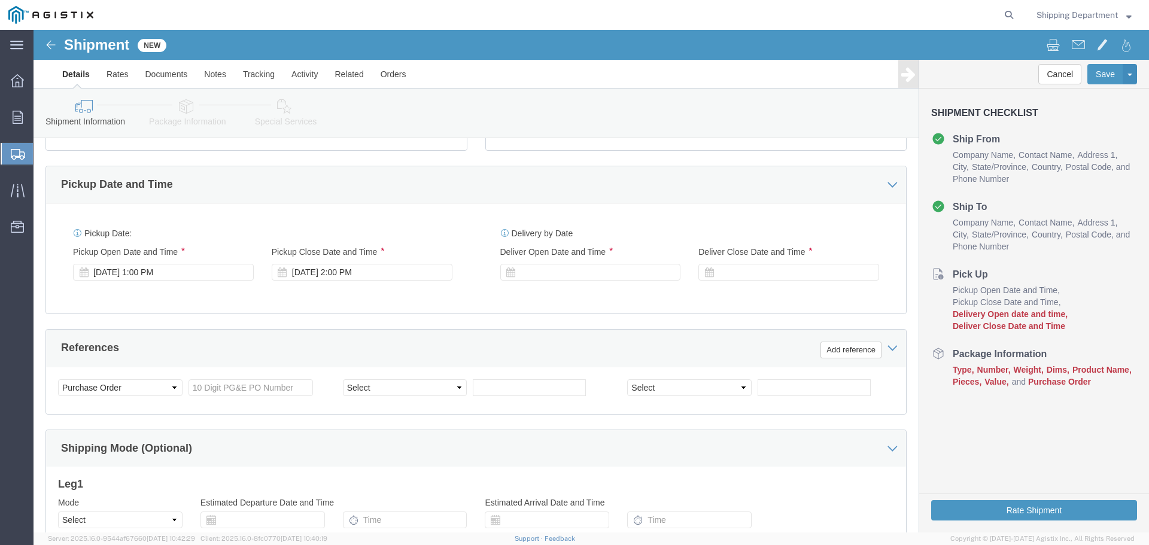
scroll to position [443, 0]
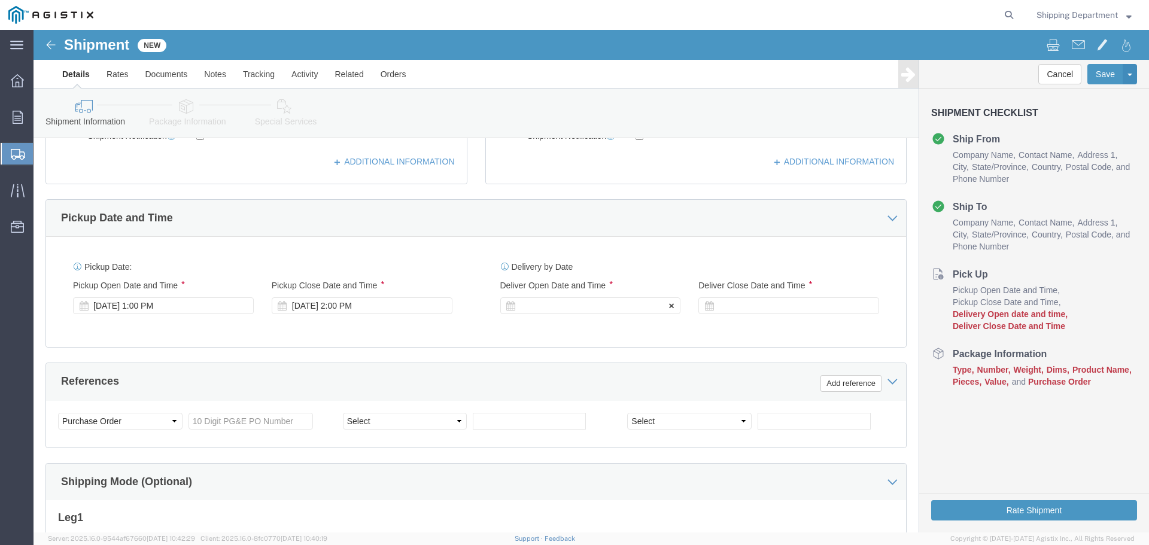
click div
click div "[DATE] 2:00 PM"
type input "6:00 PM"
click button "Apply"
click div
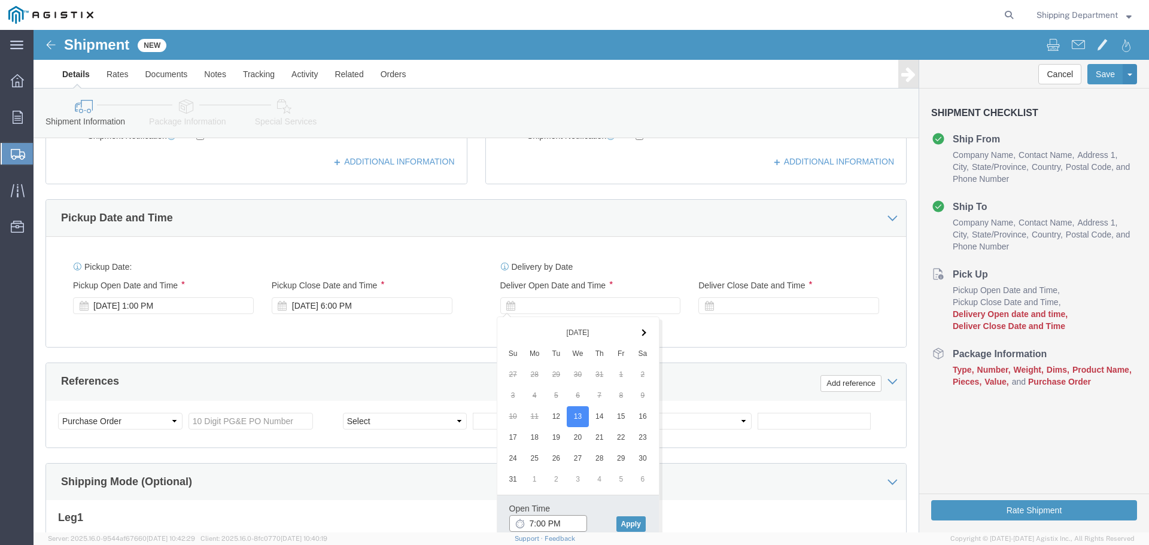
click input "7:00 PM"
click input "8:00 PM"
type input "8:00 AM"
click button "Apply"
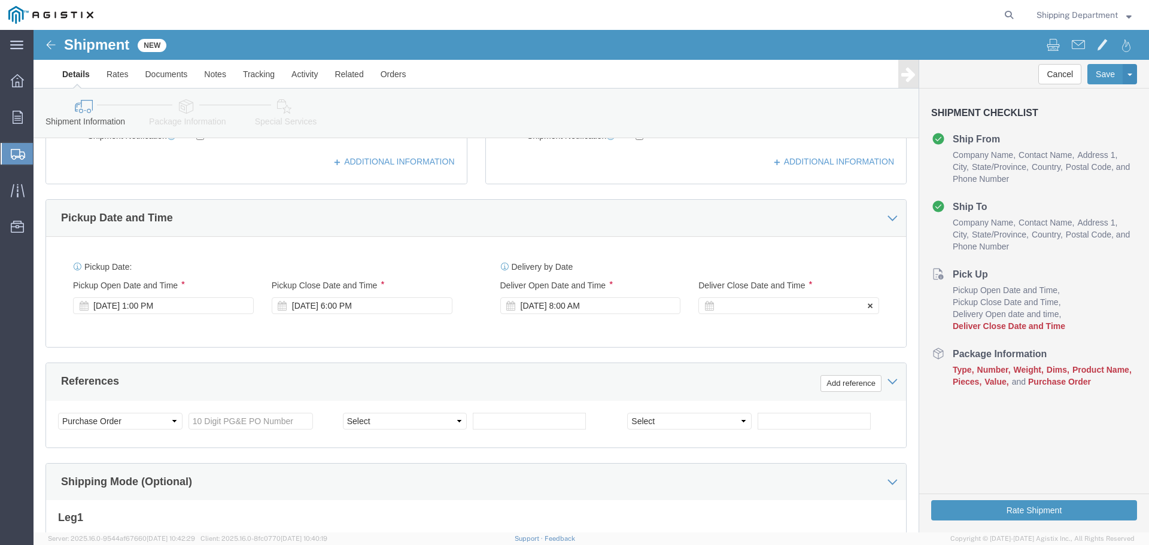
click div
click input "4:00 AM"
type input "4:00 PM"
click input "text"
paste input "2701228805"
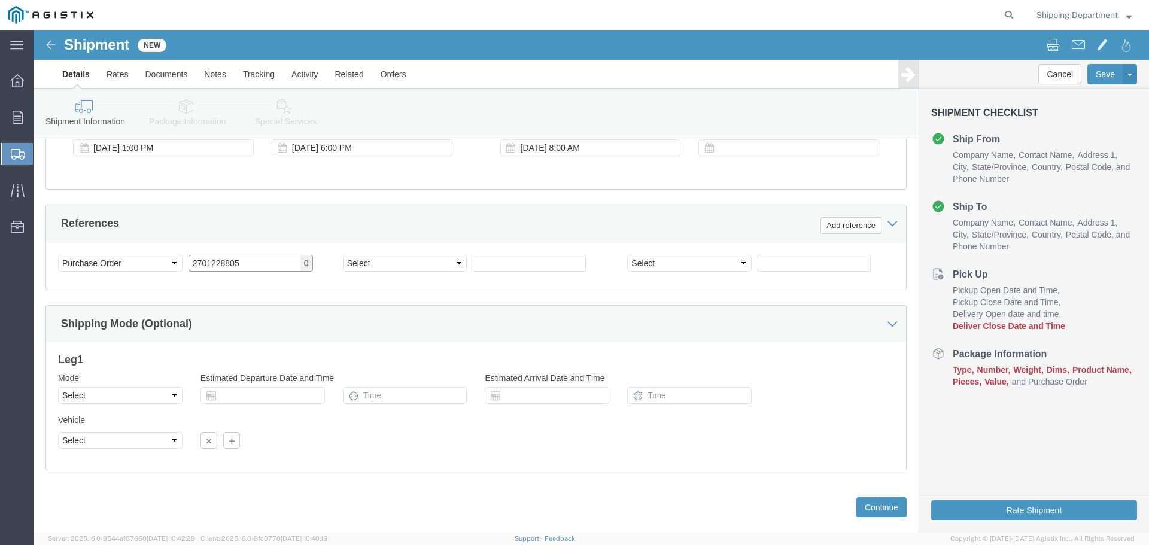
scroll to position [623, 0]
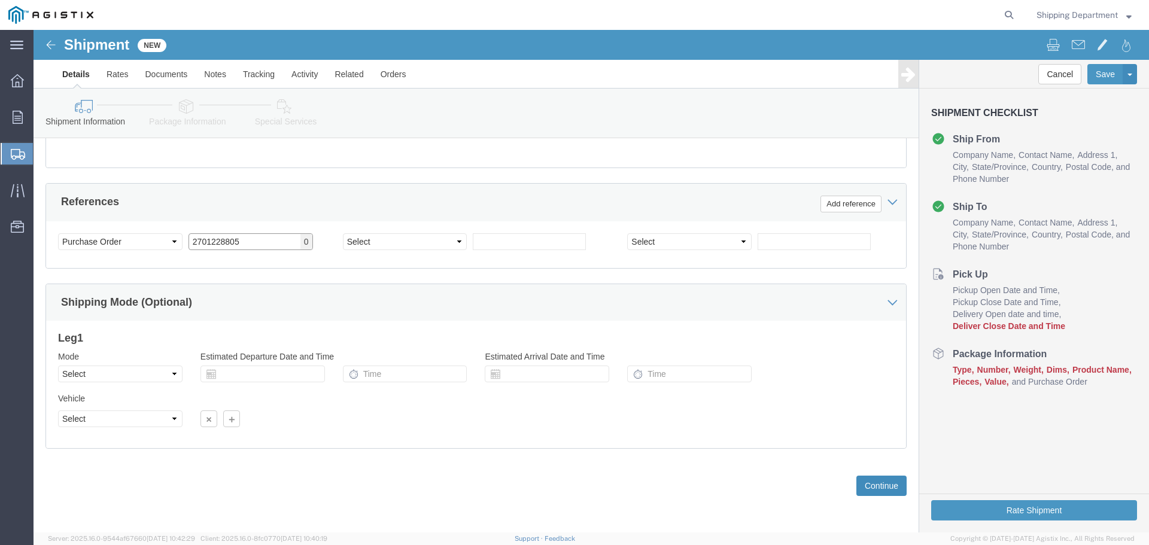
type input "2701228805"
click button "Continue"
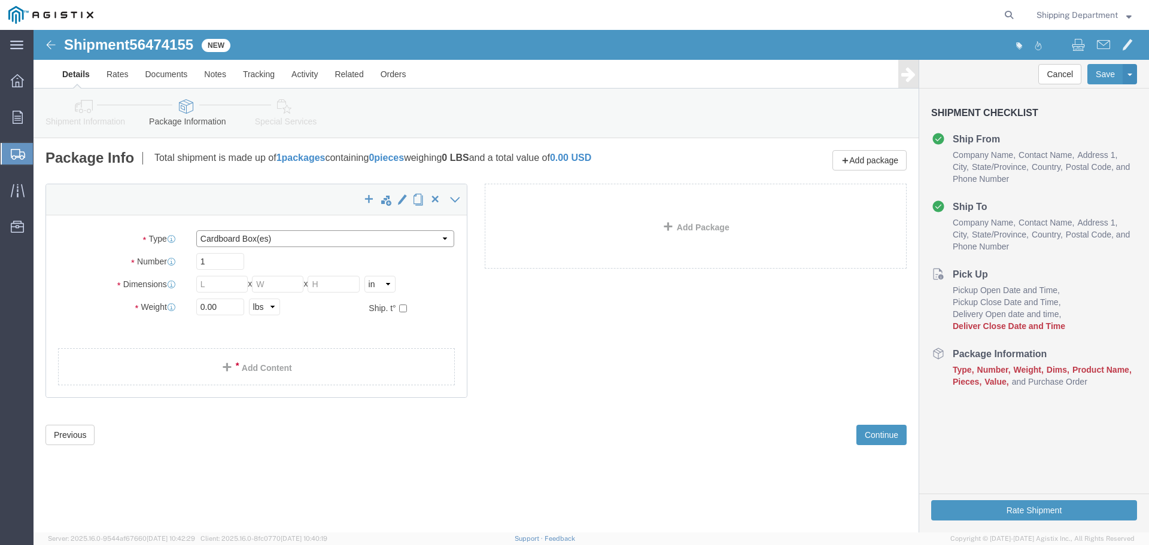
click select "Select Bulk Bundle(s) Cardboard Box(es) Carton(s) Crate(s) Drum(s) (Fiberboard)…"
select select "PSST"
click select "Select Bulk Bundle(s) Cardboard Box(es) Carton(s) Crate(s) Drum(s) (Fiberboard)…"
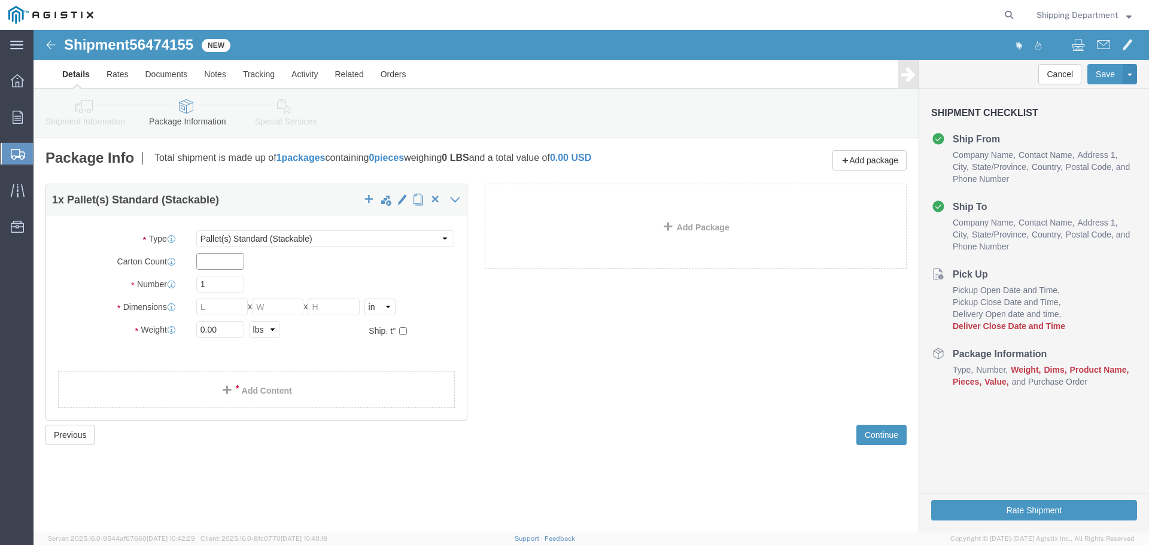
click input "text"
type input "10"
click input "text"
type input "48"
click input "text"
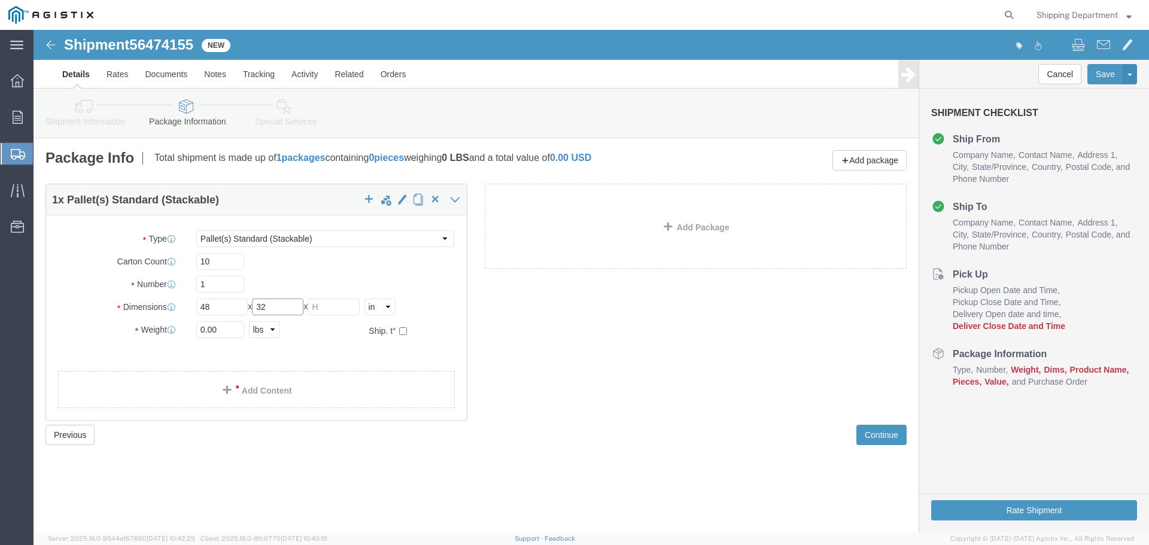
type input "32"
click input "text"
type input "18"
drag, startPoint x: 194, startPoint y: 299, endPoint x: 89, endPoint y: 300, distance: 105.9
click div "Weight 0.00 Select kgs lbs Ship. t°"
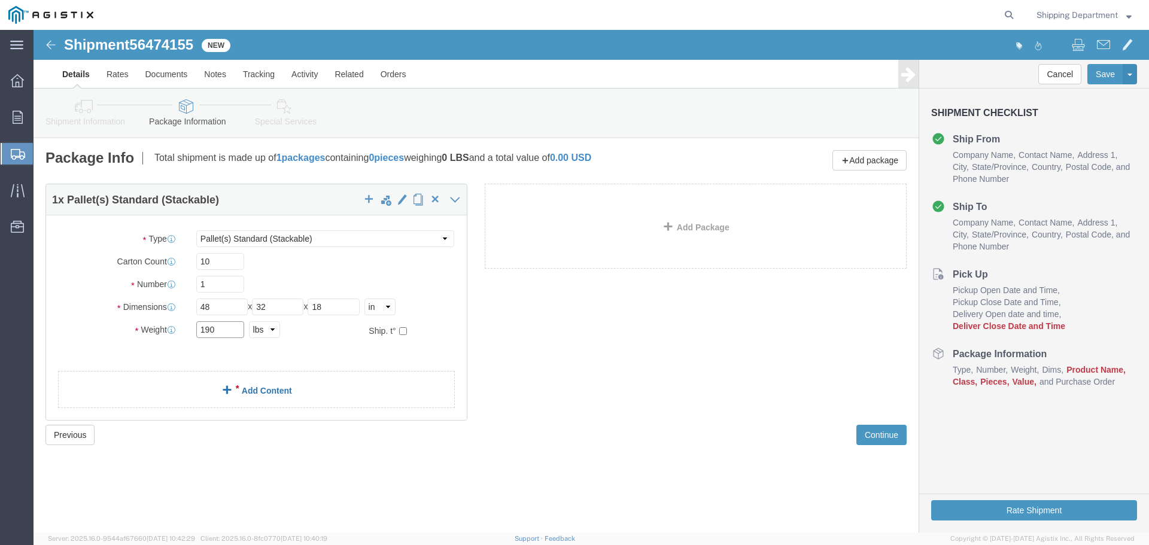
type input "190"
click div "1 x Pallet(s) Standard (Stackable) Package Type Select Bulk Bundle(s) Cardboard…"
drag, startPoint x: 236, startPoint y: 352, endPoint x: 230, endPoint y: 354, distance: 7.0
click div
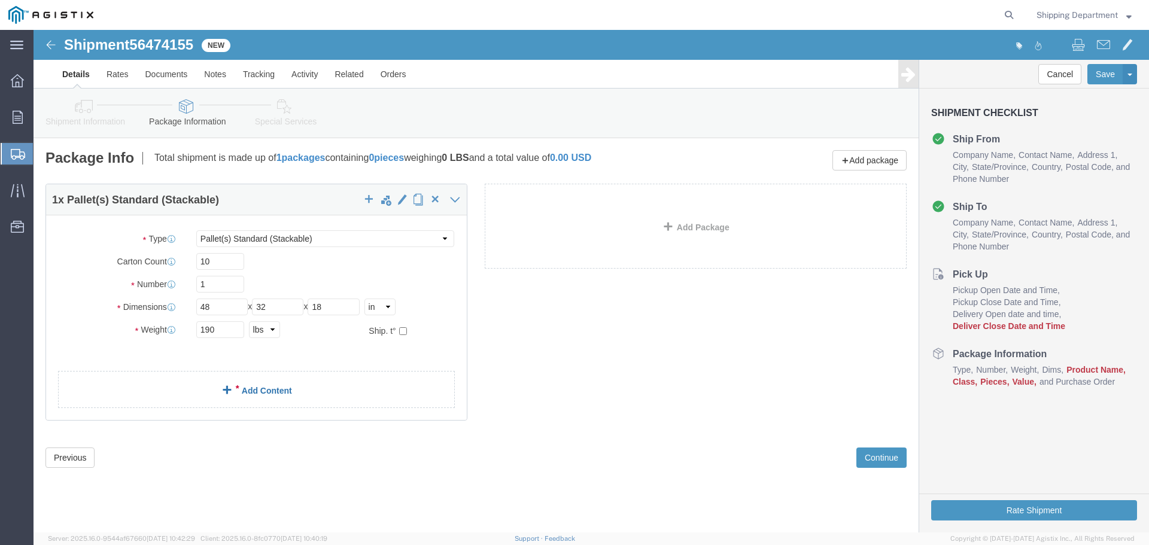
click div "1 x Pallet(s) Standard (Stackable) Package Type Select Bulk Bundle(s) Cardboard…"
click div
click div "1 x Pallet(s) Standard (Stackable) Package Type Select Bulk Bundle(s) Cardboard…"
click div
click span
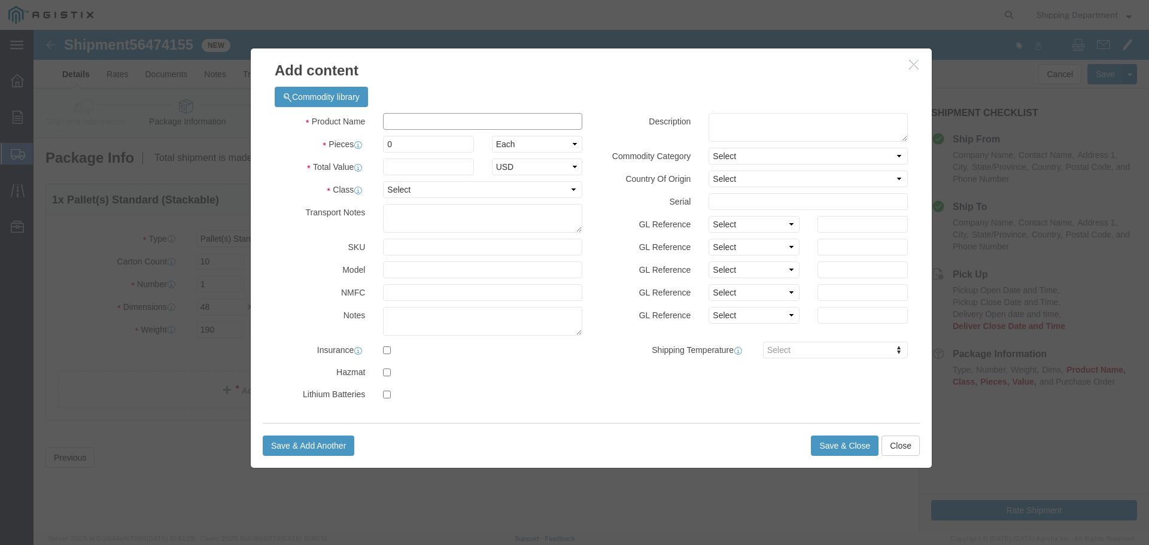
click input "text"
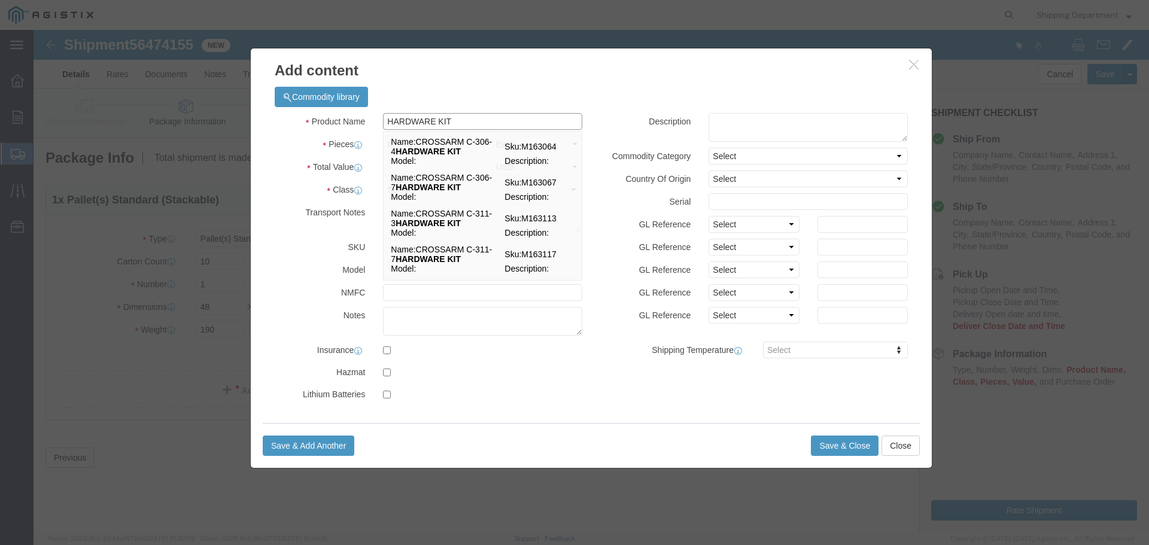
scroll to position [160, 0]
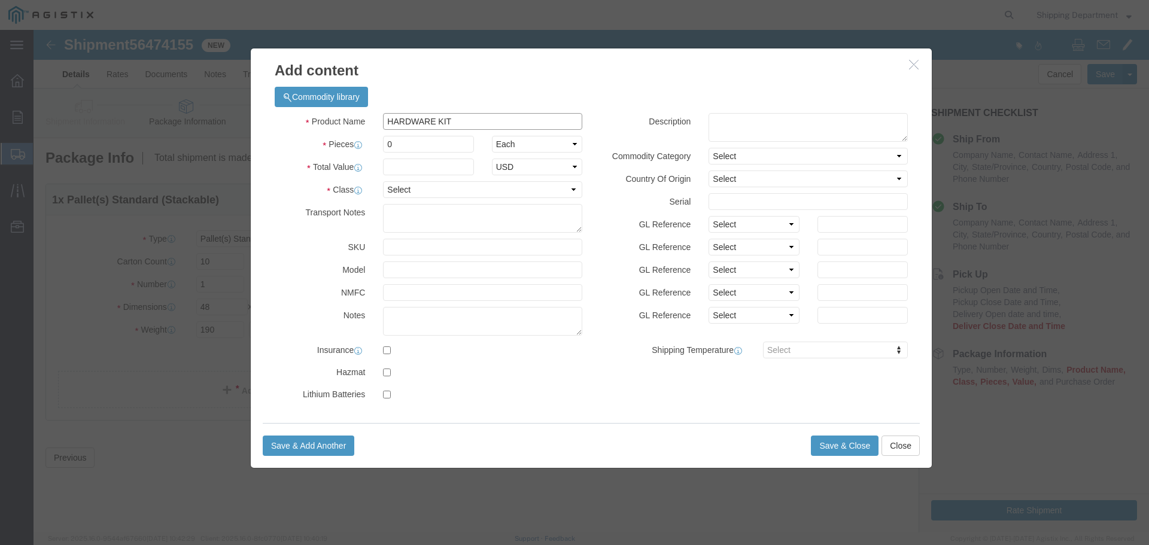
type input "HARDWARE KI"
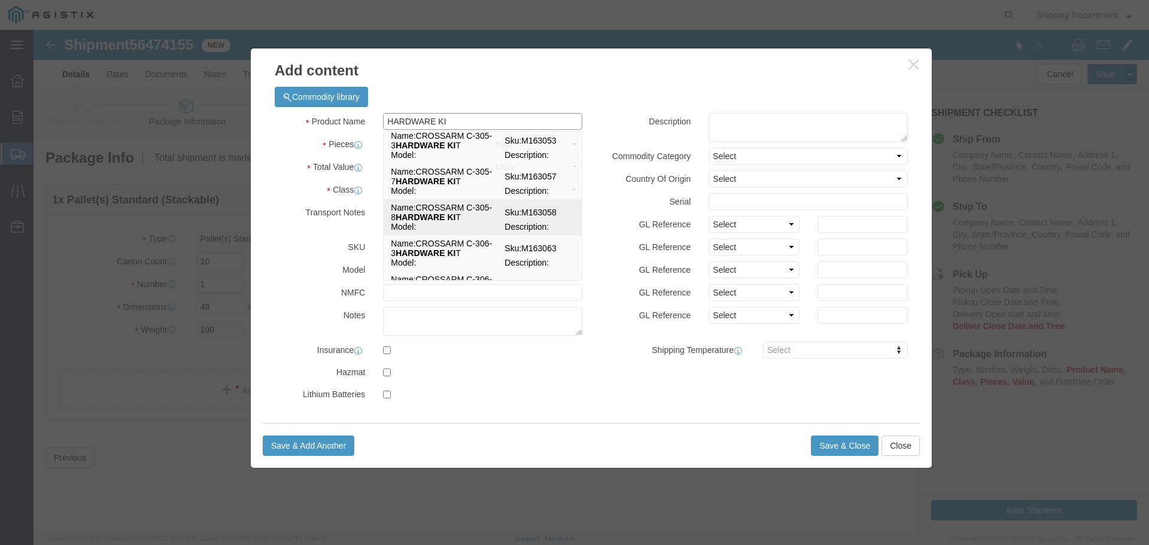
scroll to position [0, 0]
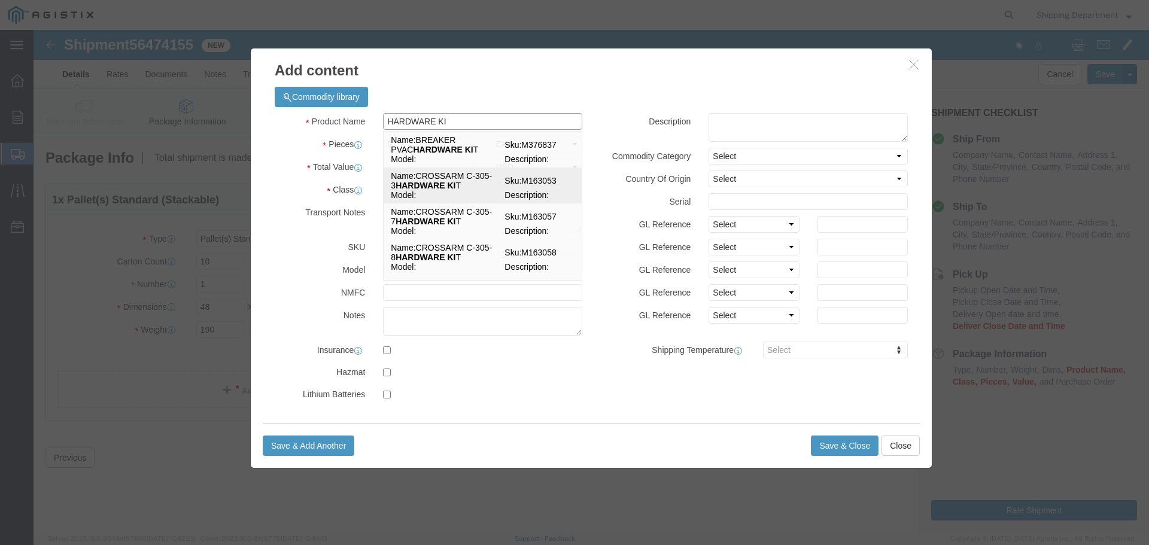
click strong "HARDWARE KI"
select select
select select "USD"
type input "CROSSARM C-305-3 HARDWARE KIT"
type input "M163053"
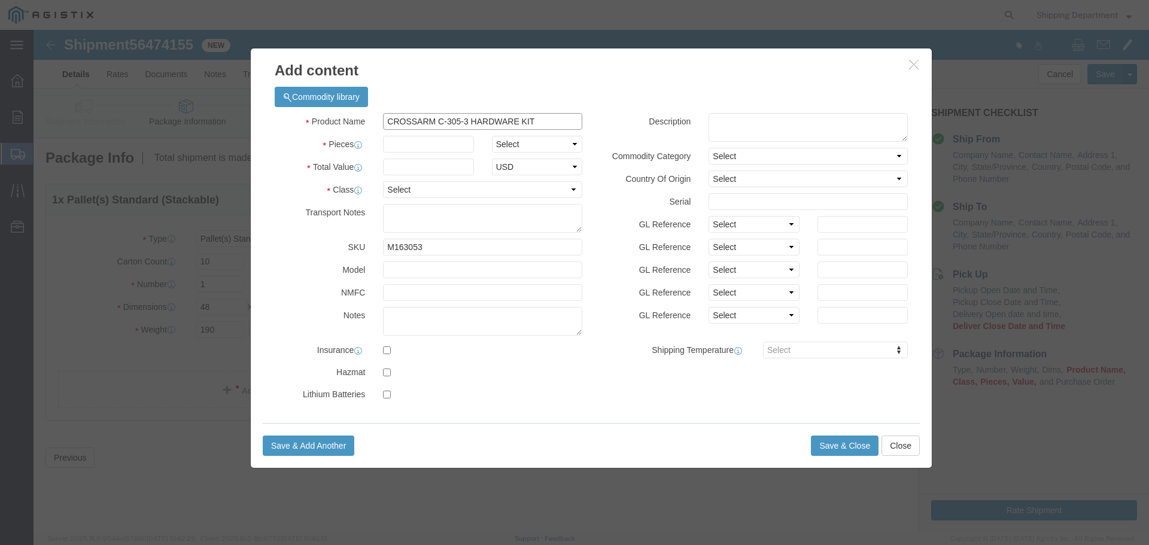
type input "CROSSARM C-305-3 HARDWARE KIT"
click input "text"
type input "10"
click input "text"
type input "1"
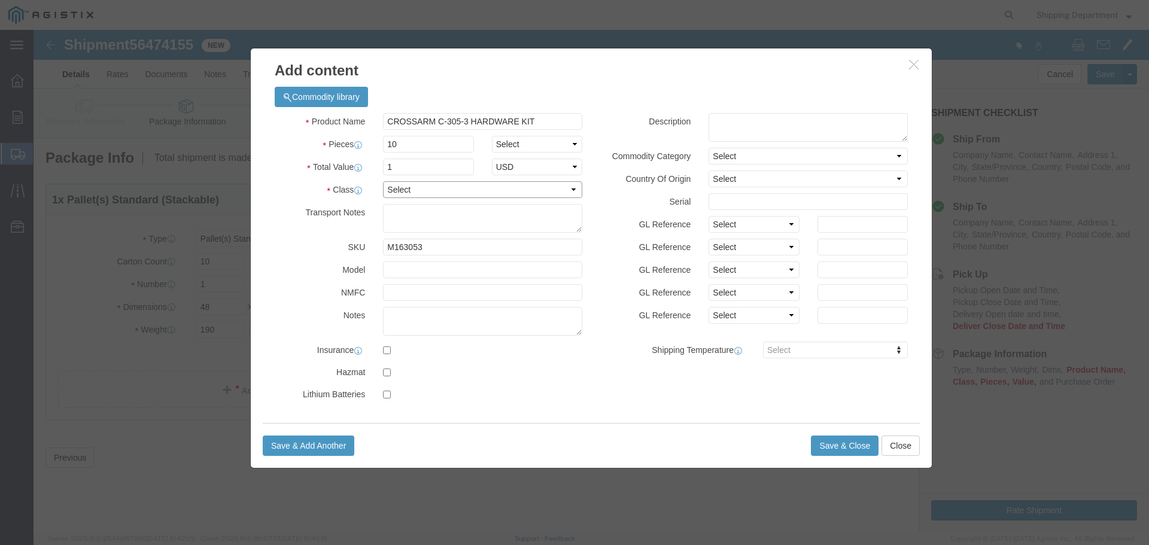
click select "Select 50 55 60 65 70 85 92.5 100 125 175 250 300 400"
select select "50"
click select "Select 50 55 60 65 70 85 92.5 100 125 175 250 300 400"
click input "M163053"
type input "M"
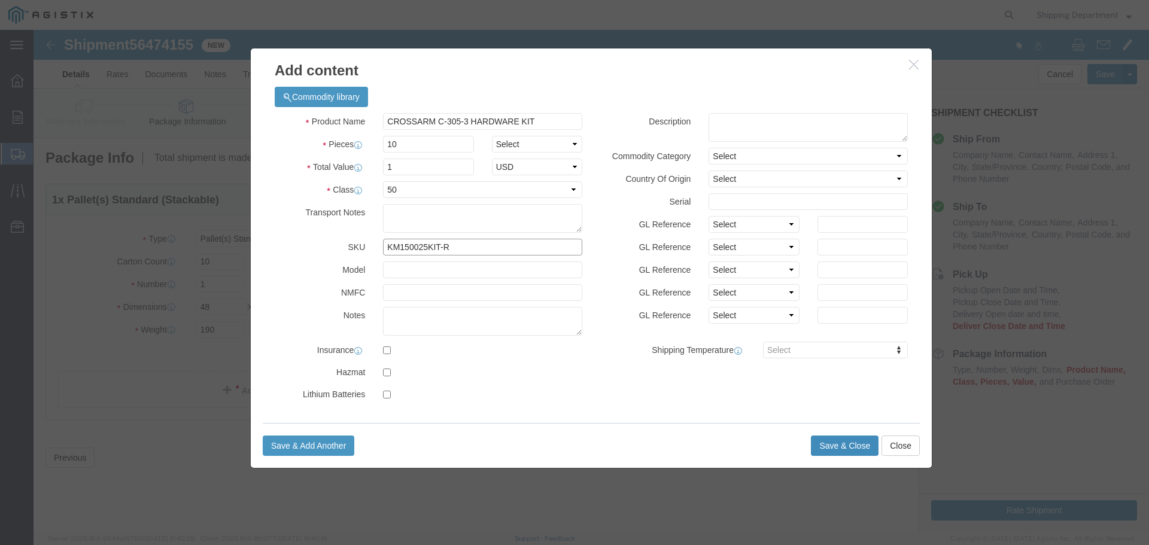
type input "KM150025KIT-R"
click button "Save & Close"
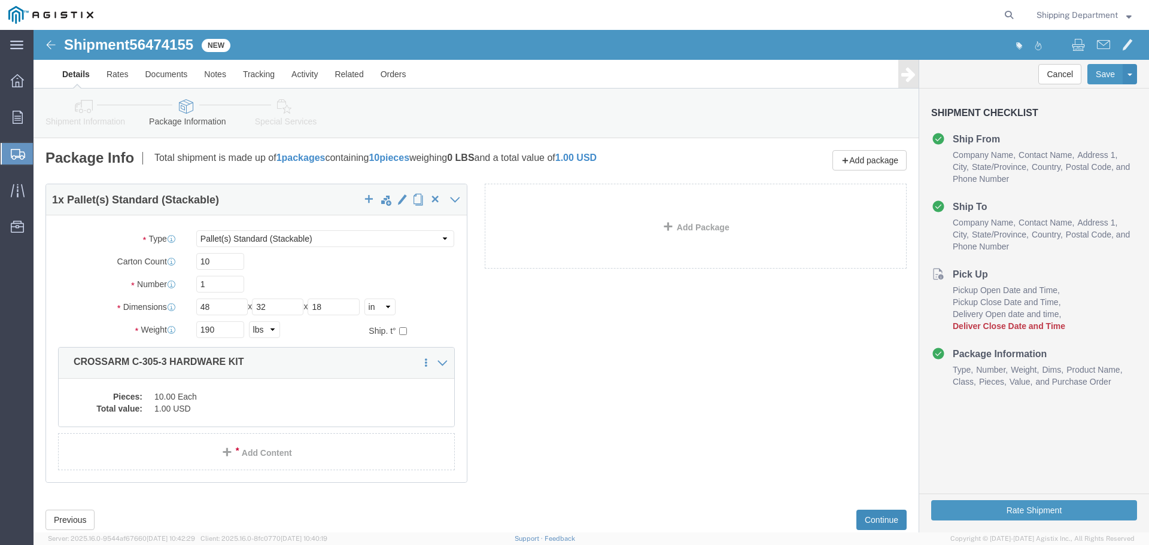
click button "Continue"
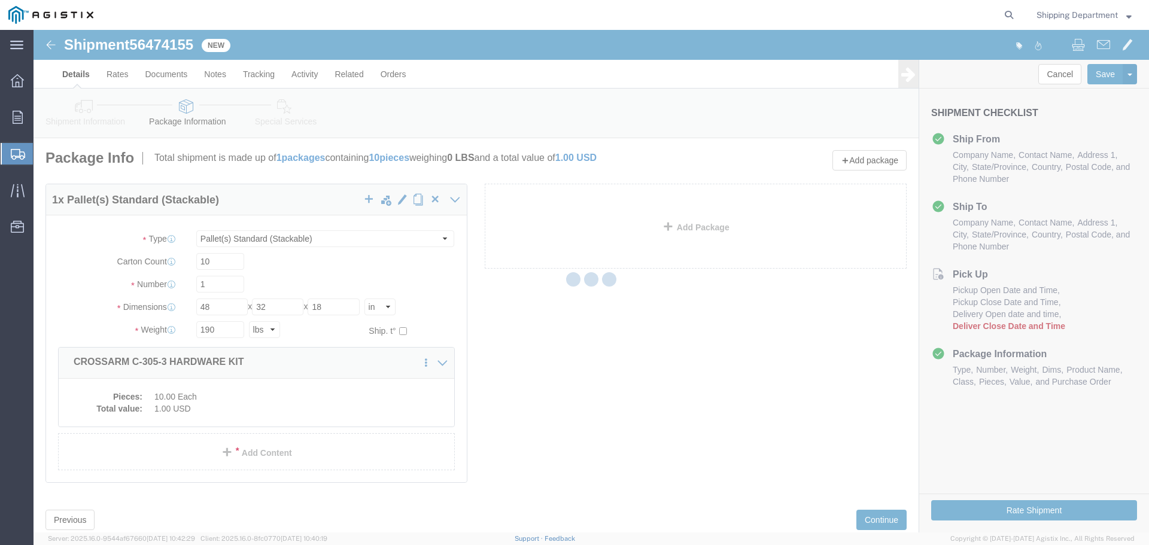
select select
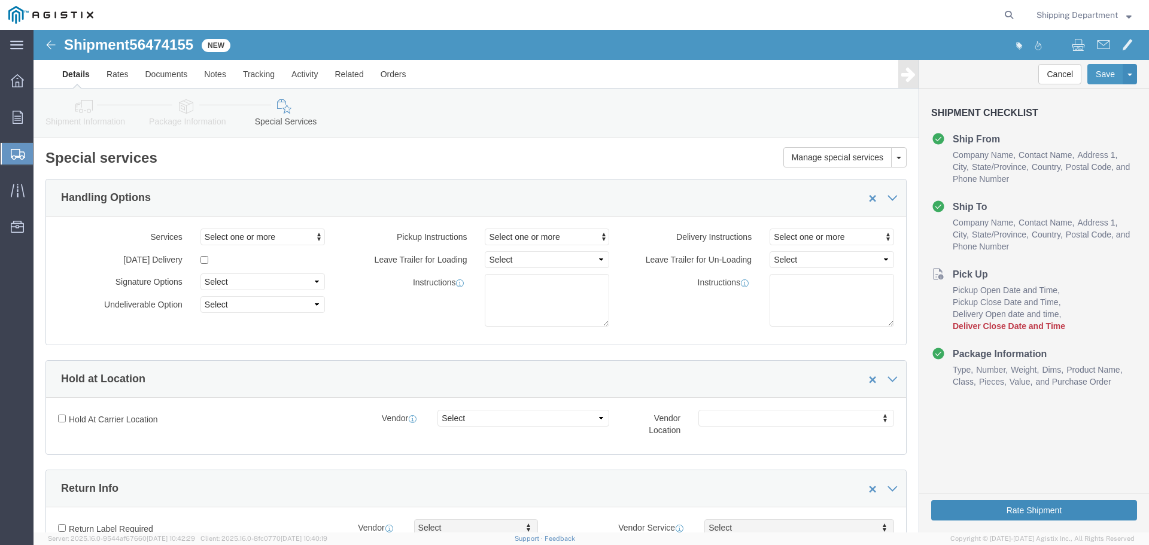
click button "Rate Shipment"
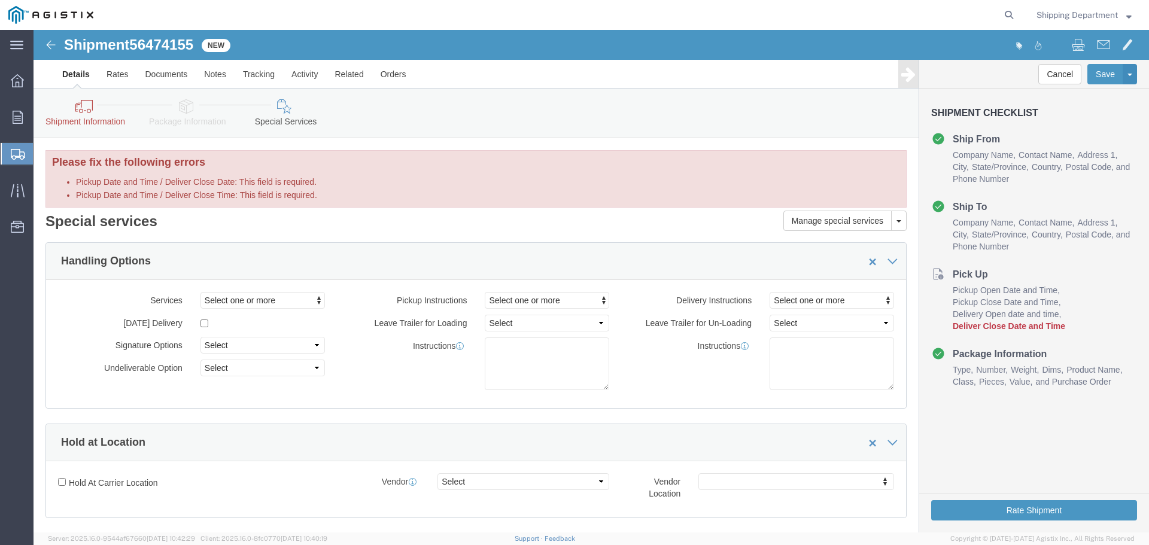
click label "Pickup Date and Time / Deliver Close Time: This field is required."
click label "Pickup Date and Time / Deliver Close Date: This field is required."
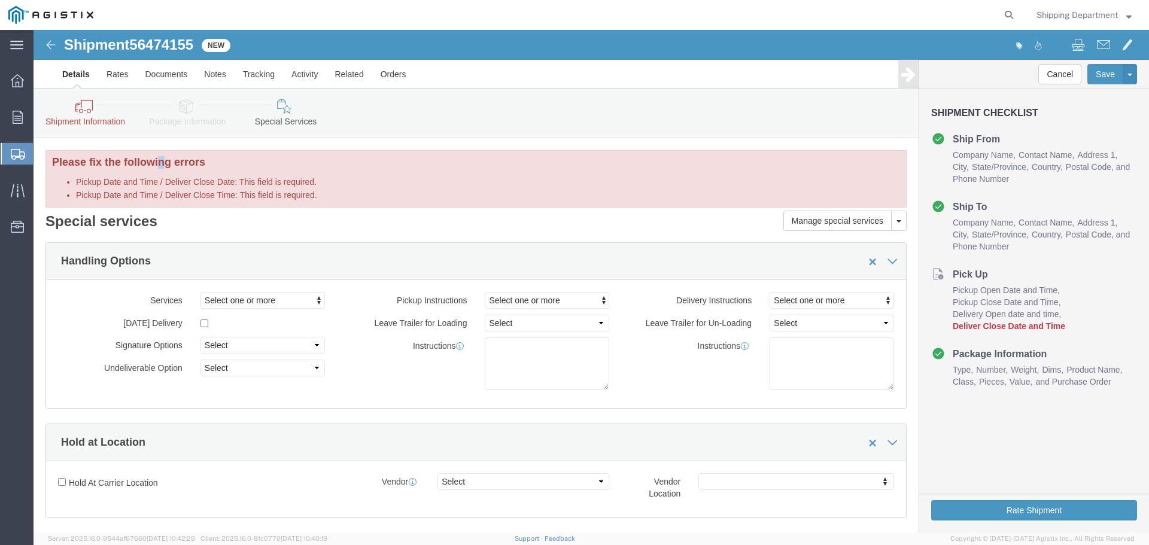
click h3 "Please fix the following errors"
drag, startPoint x: 125, startPoint y: 144, endPoint x: 145, endPoint y: 140, distance: 20.1
click div "Please fix the following errors Pickup Date and Time / Deliver Close Date: This…"
click link "Shipment Information"
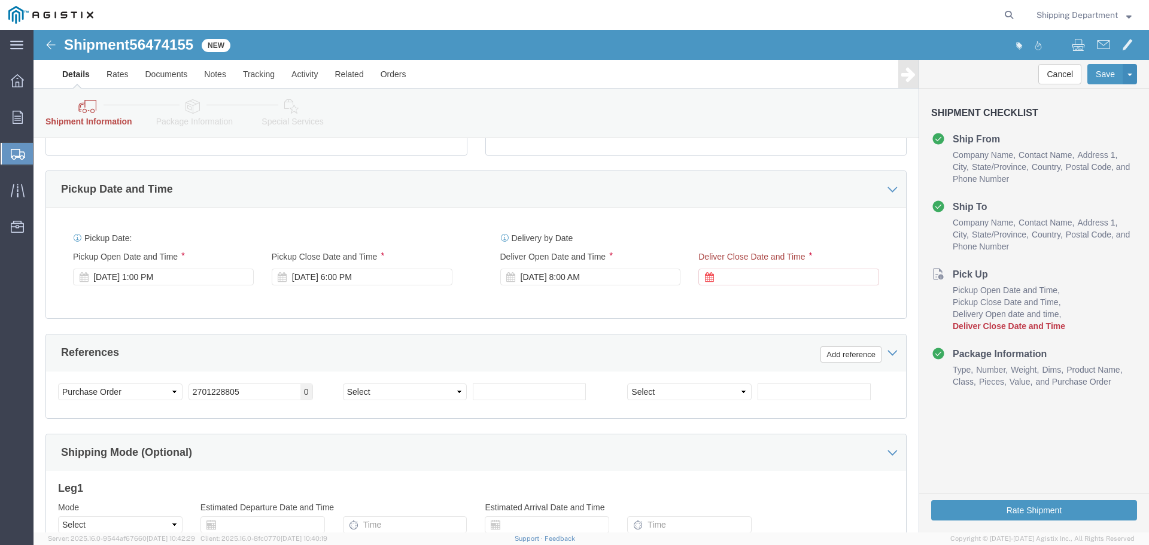
scroll to position [539, 0]
click div
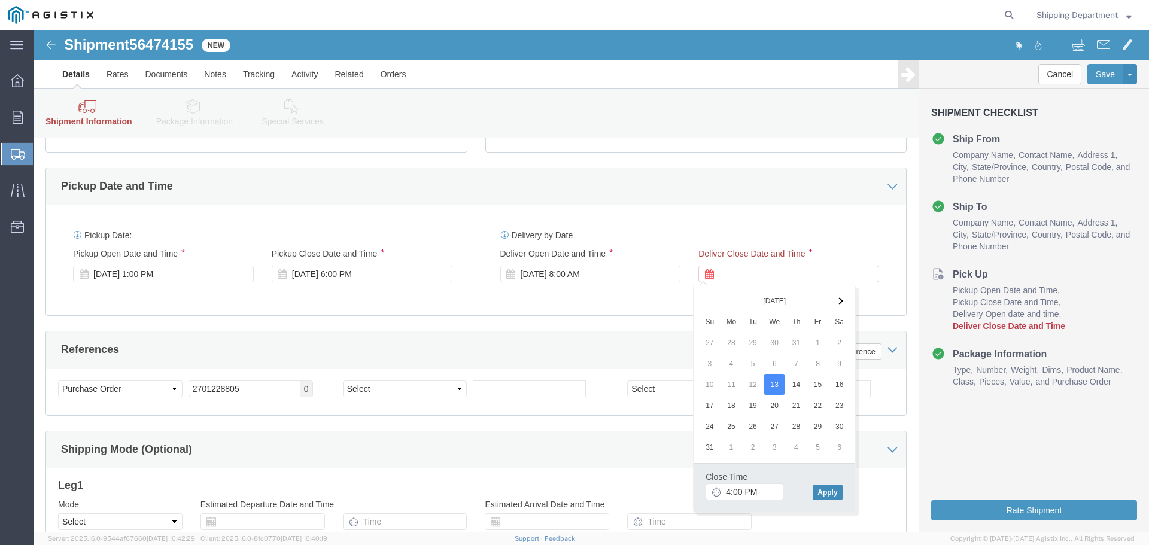
click button "Apply"
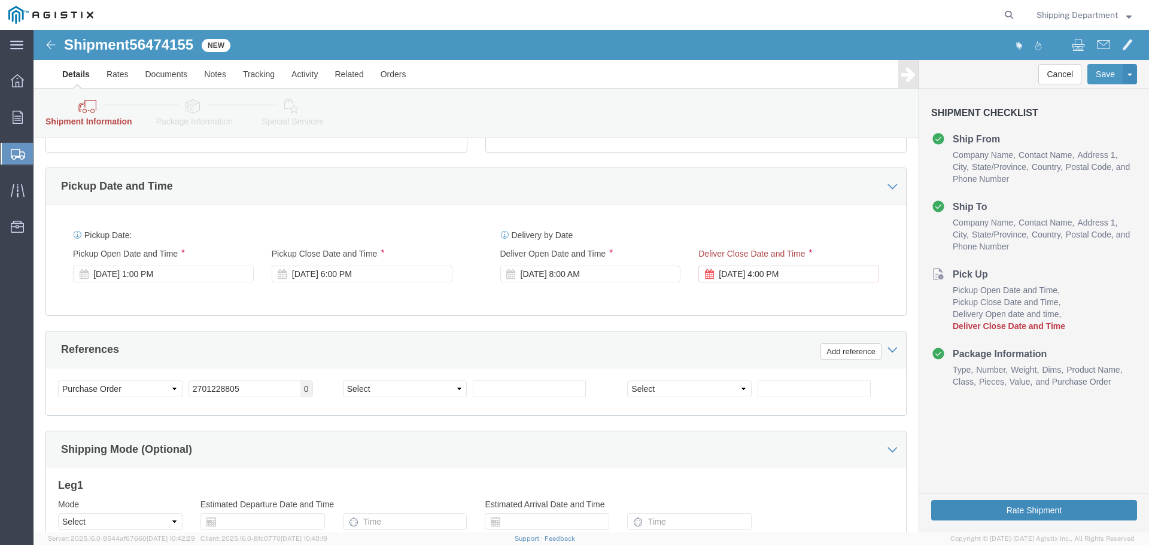
click button "Rate Shipment"
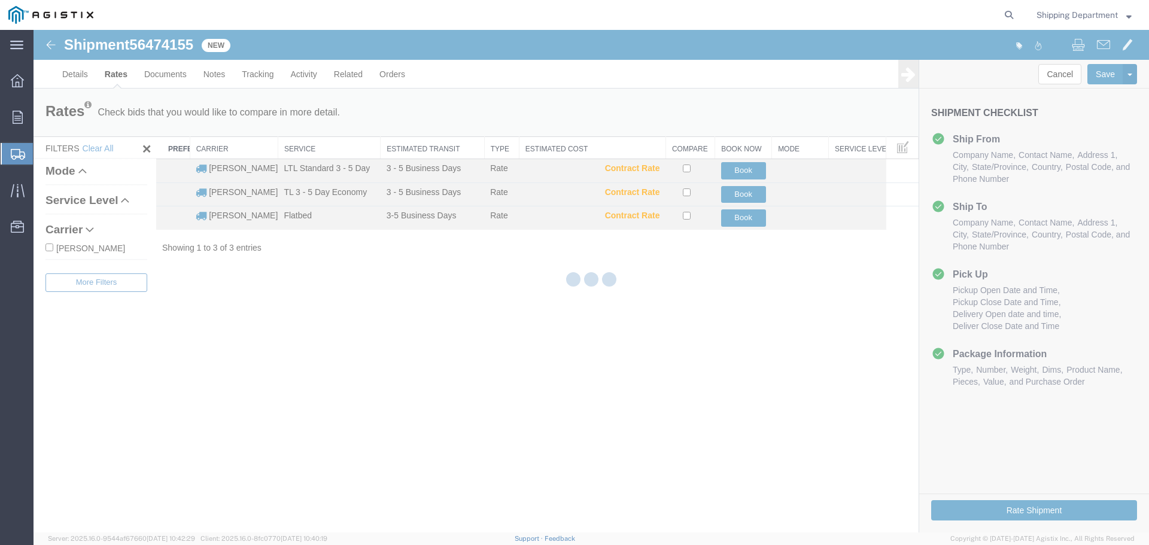
scroll to position [0, 0]
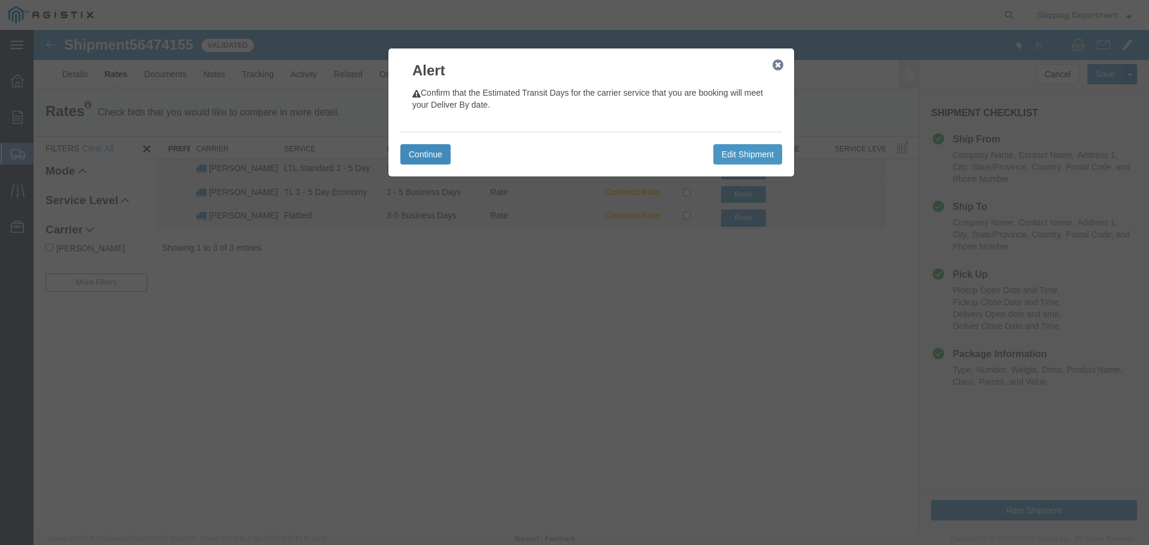
click at [427, 160] on button "Continue" at bounding box center [425, 154] width 50 height 20
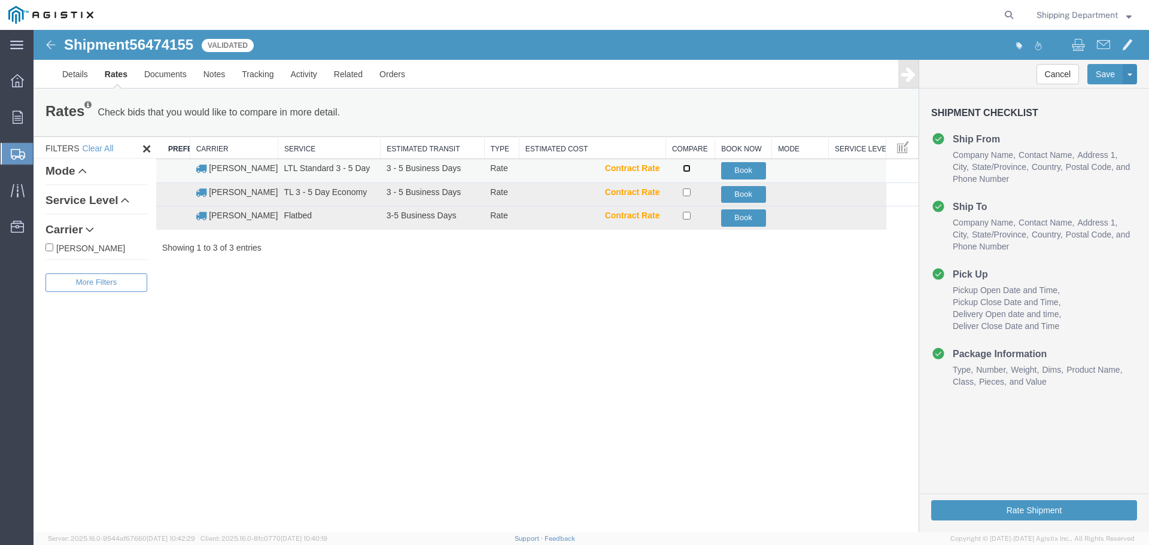
click at [687, 167] on input "checkbox" at bounding box center [687, 169] width 8 height 8
checkbox input "true"
click at [732, 174] on button "Book" at bounding box center [743, 170] width 45 height 17
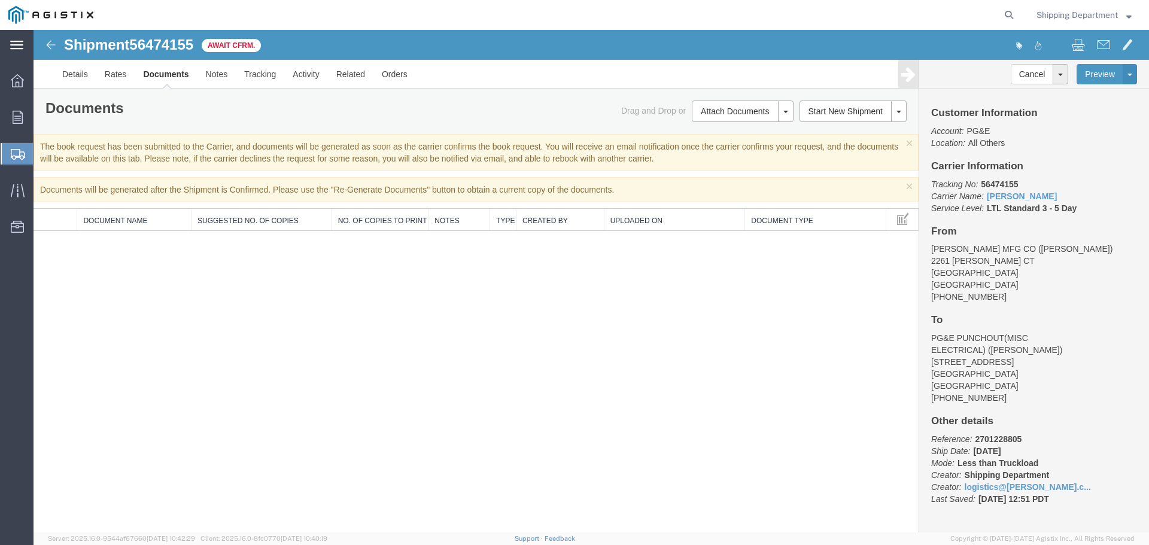
click at [11, 45] on icon at bounding box center [16, 45] width 13 height 8
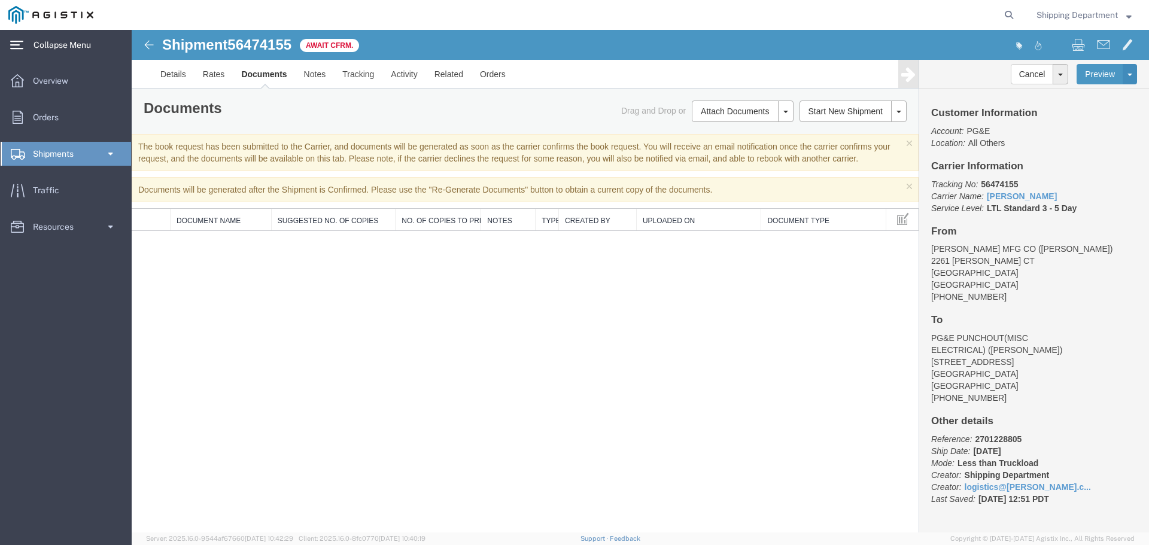
click at [11, 45] on icon at bounding box center [16, 45] width 13 height 8
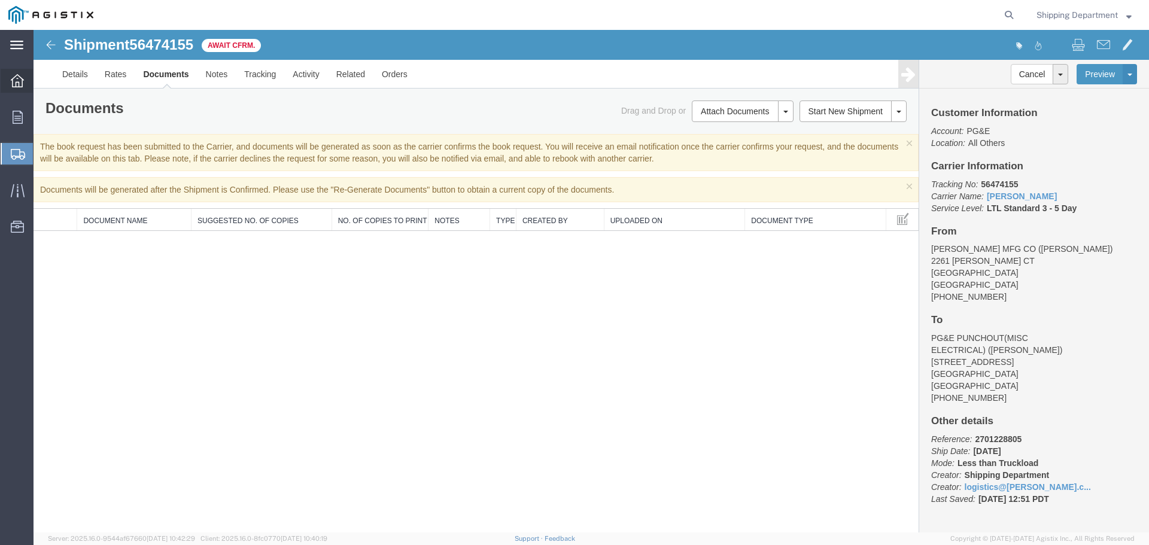
click at [18, 80] on icon at bounding box center [17, 80] width 13 height 13
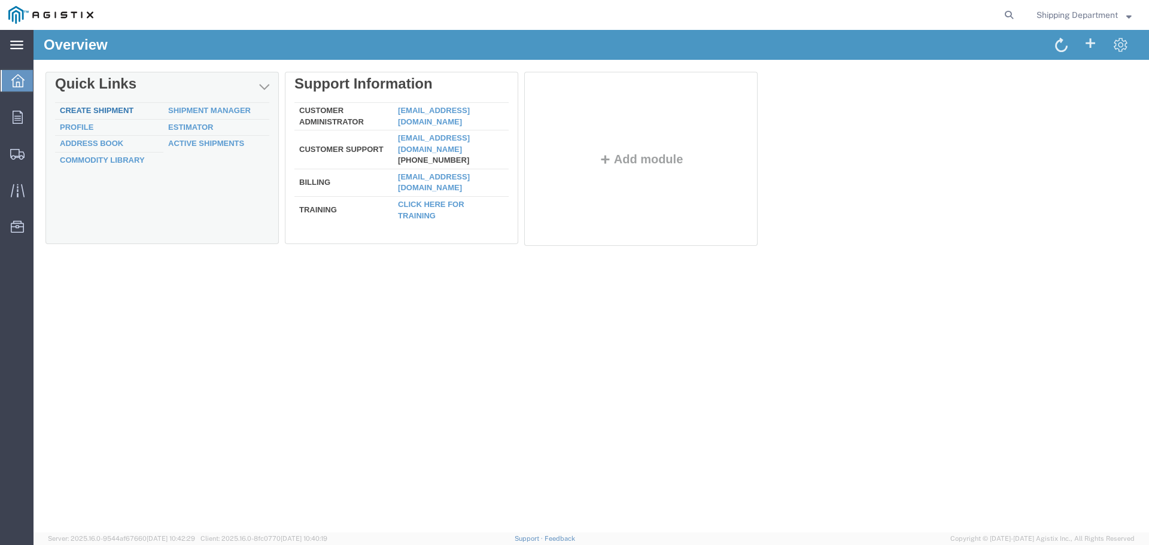
click at [88, 113] on link "Create Shipment" at bounding box center [97, 110] width 74 height 9
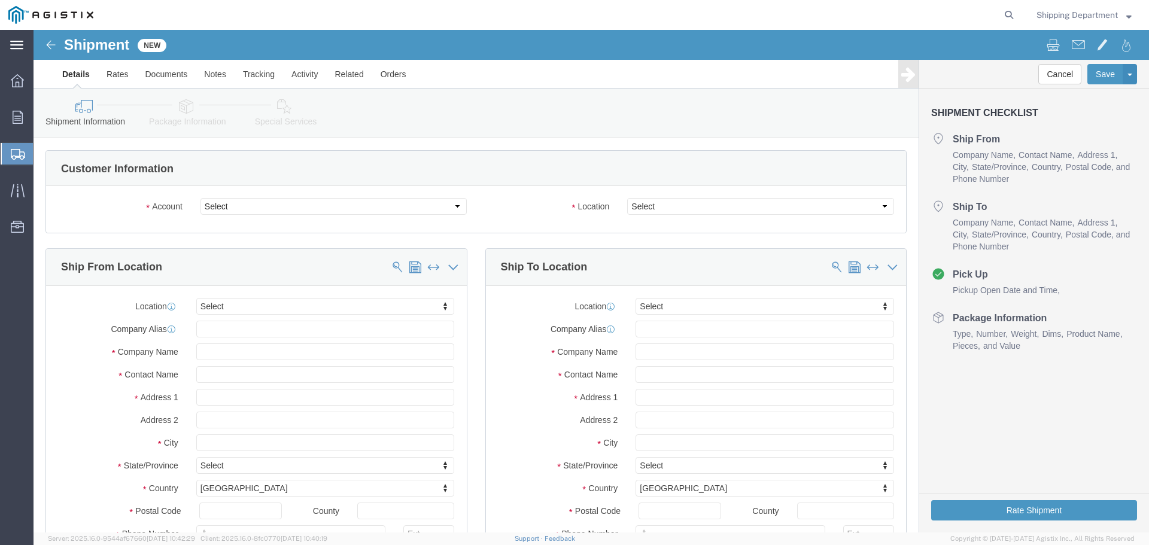
click select "Select [PERSON_NAME] Manufacturing Co PG&E"
drag, startPoint x: 343, startPoint y: 179, endPoint x: 277, endPoint y: 176, distance: 66.5
click select "Select [PERSON_NAME] Manufacturing Co PG&E"
select select "9596"
click select "Select [PERSON_NAME] Manufacturing Co PG&E"
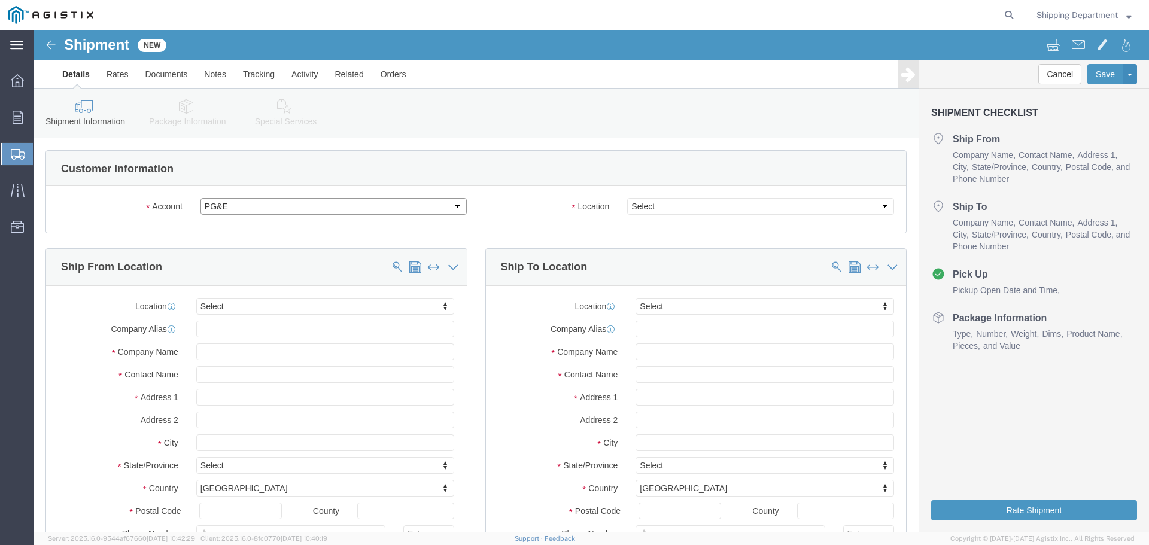
select select "PURCHORD"
select select
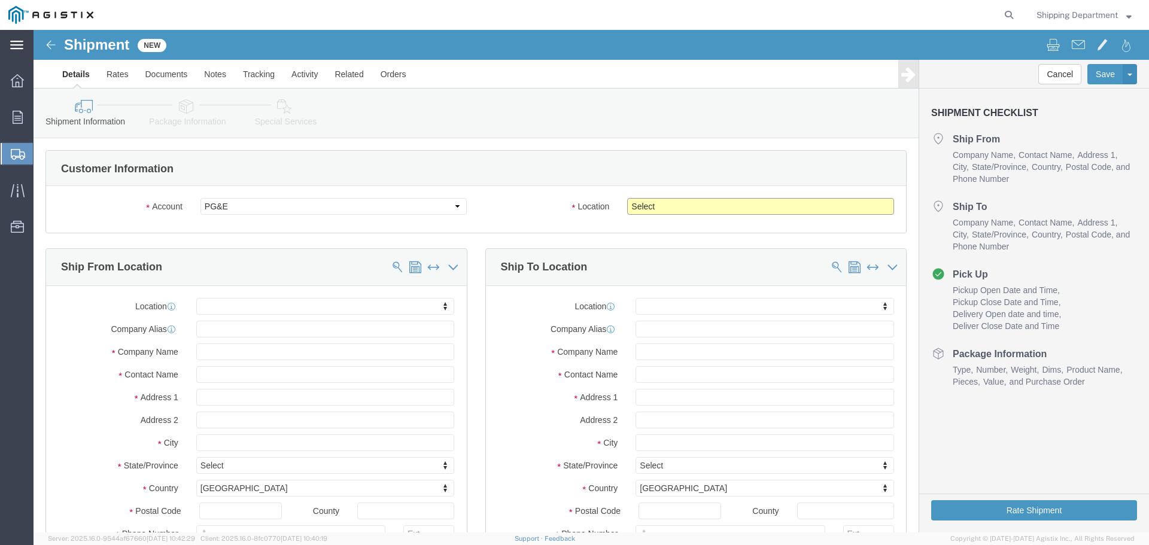
click select "Select All Others [GEOGRAPHIC_DATA] [GEOGRAPHIC_DATA] [GEOGRAPHIC_DATA] [GEOGRA…"
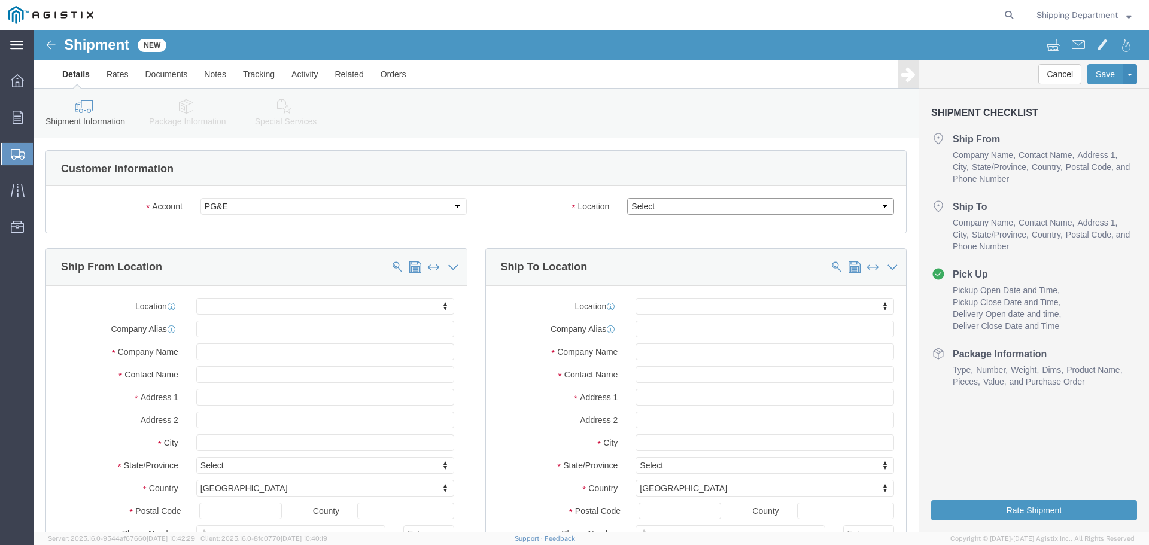
select select "19996"
click select "Select All Others [GEOGRAPHIC_DATA] [GEOGRAPHIC_DATA] [GEOGRAPHIC_DATA] [GEOGRA…"
click span
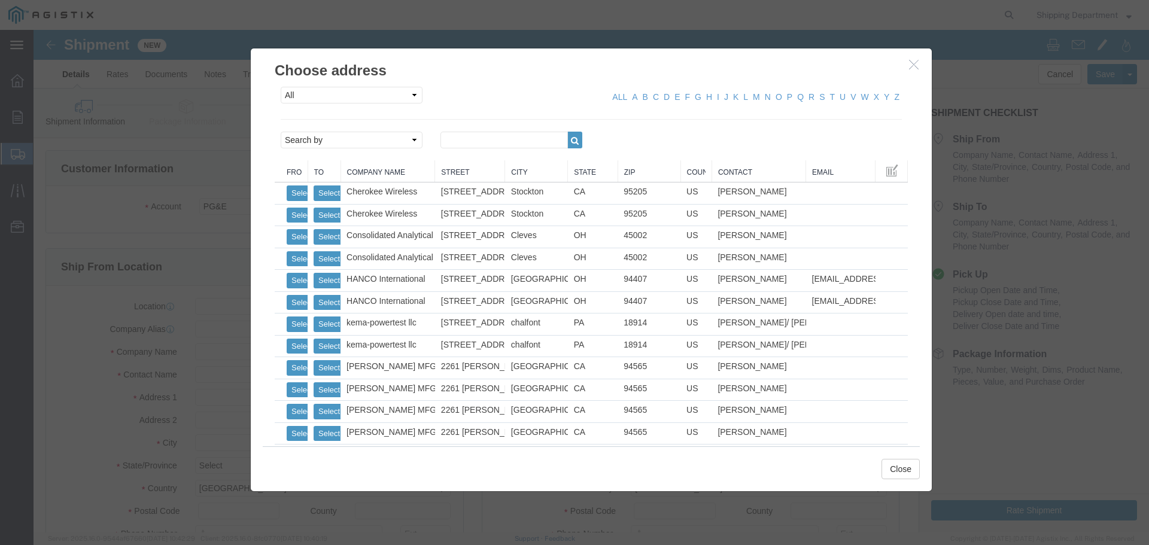
click link "Zip"
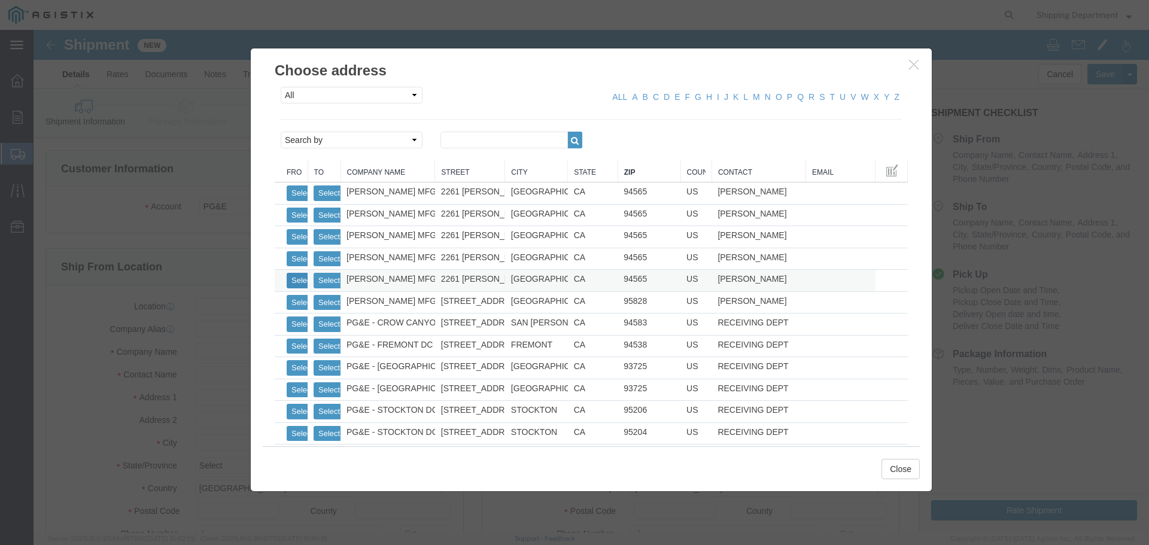
click button "Select"
select select
type input "[PERSON_NAME] MFG CO"
type input "[PERSON_NAME]"
type input "2261 [PERSON_NAME] CT"
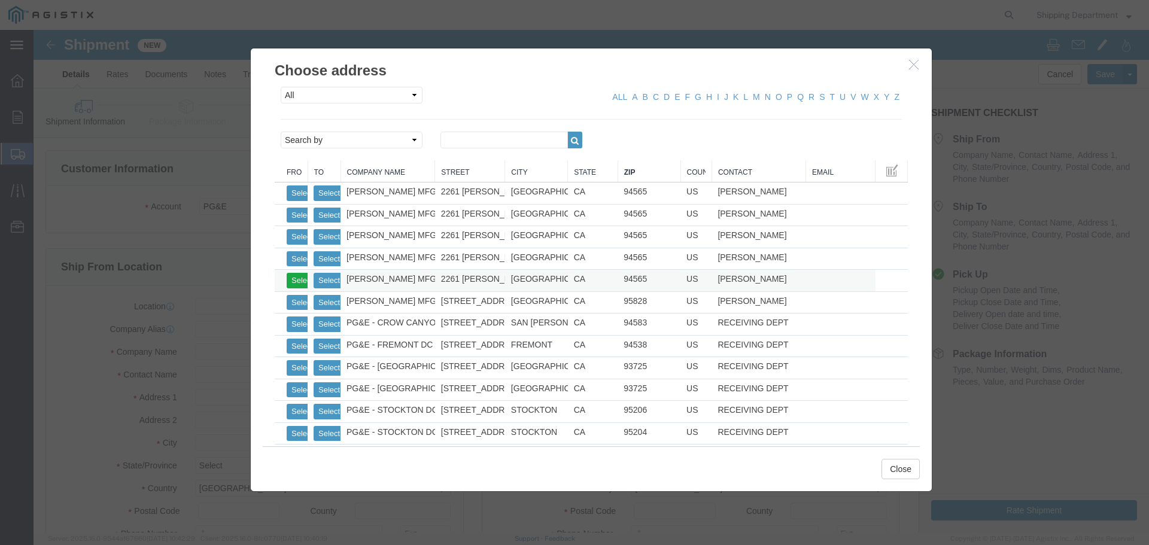
type input "[GEOGRAPHIC_DATA]"
type input "94565"
type input "5108563600"
select select "CA"
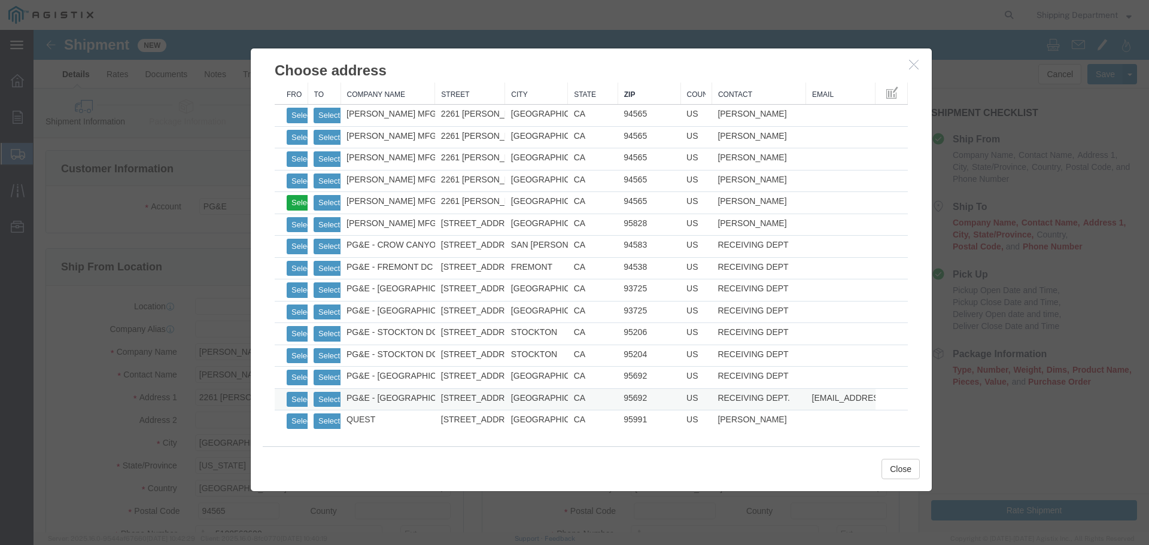
scroll to position [78, 0]
click div
click button "Select"
select select
type input "PG&E - [GEOGRAPHIC_DATA]"
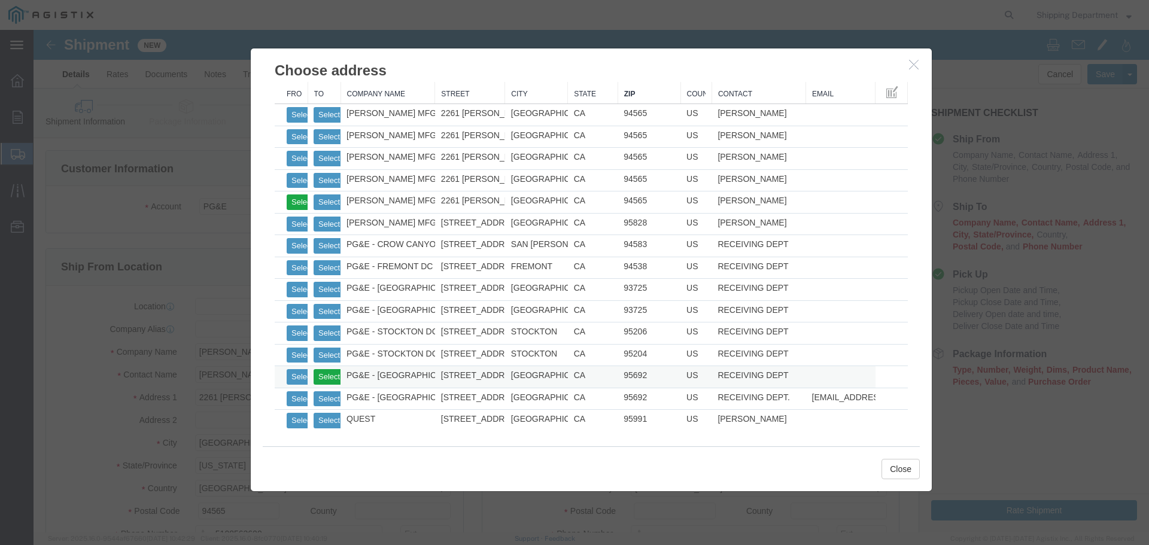
type input "RECEIVING DEPT"
type input "[STREET_ADDRESS]"
type input "[GEOGRAPHIC_DATA]"
type input "95692"
type input "5108563600"
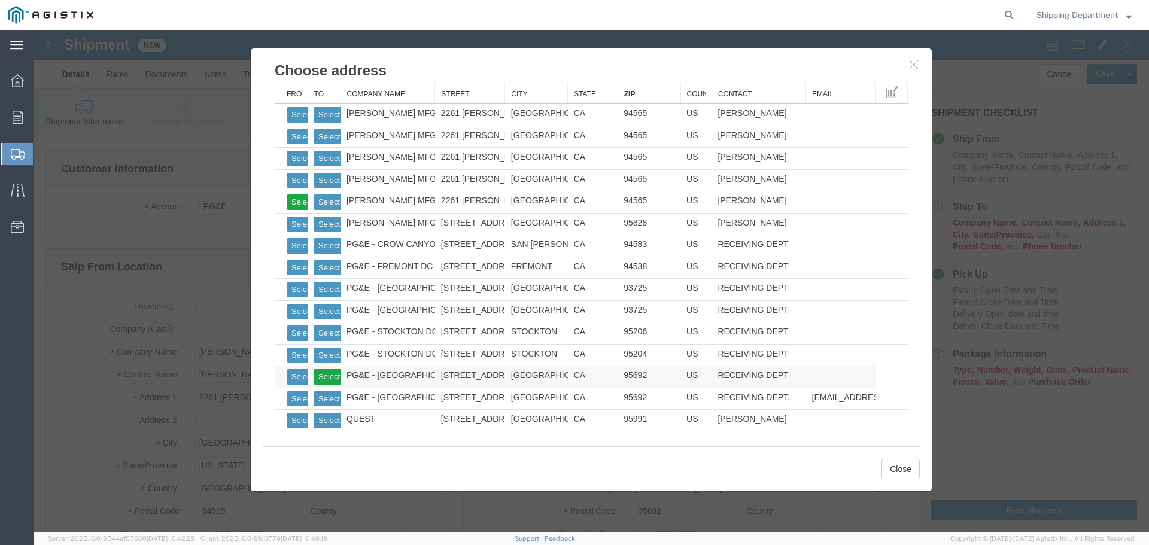
select select "CA"
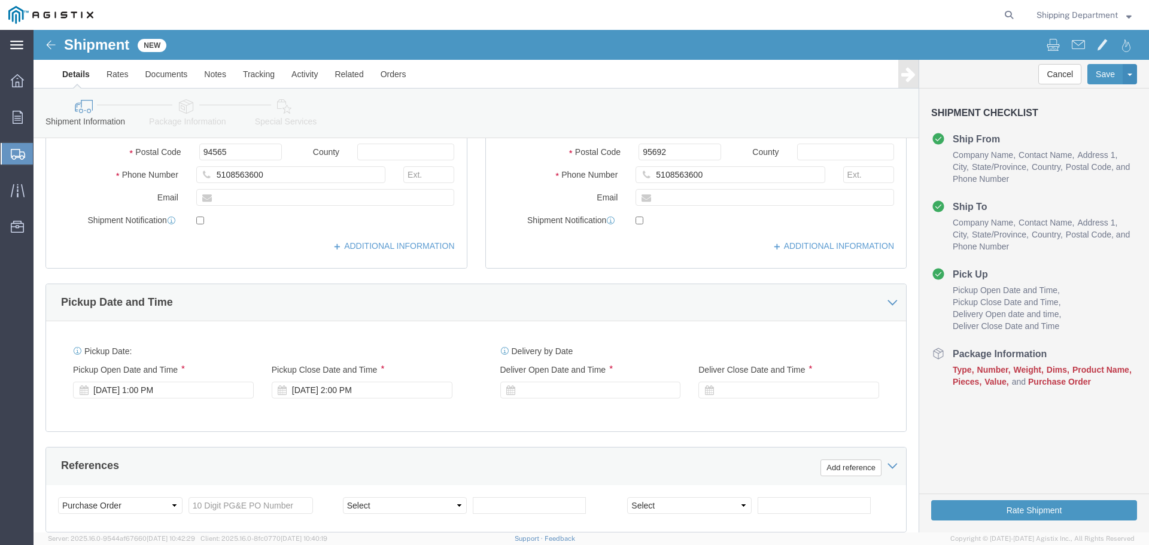
scroll to position [419, 0]
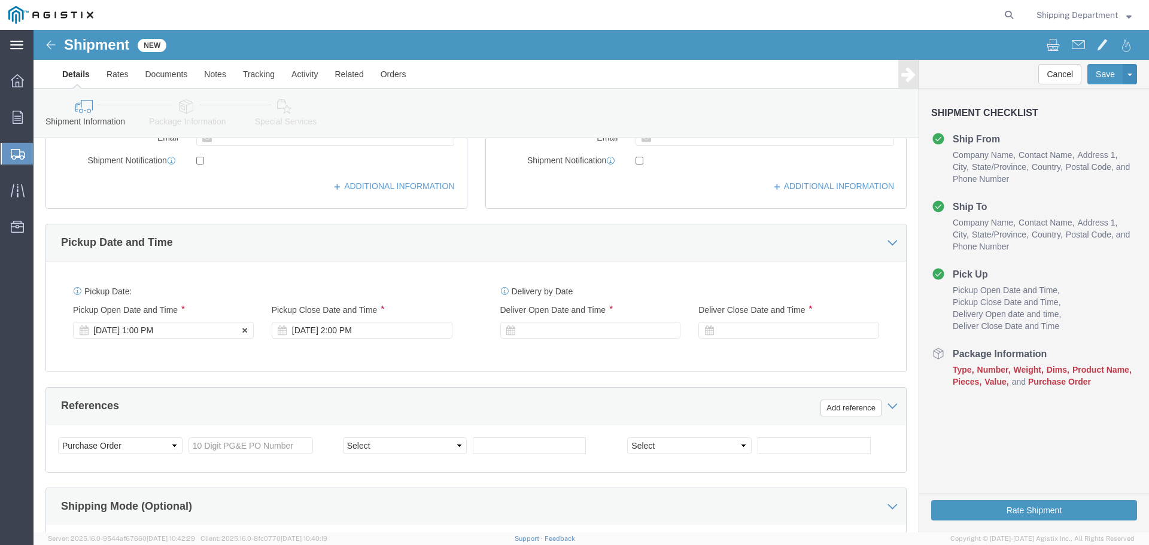
click div "[DATE] 1:00 PM"
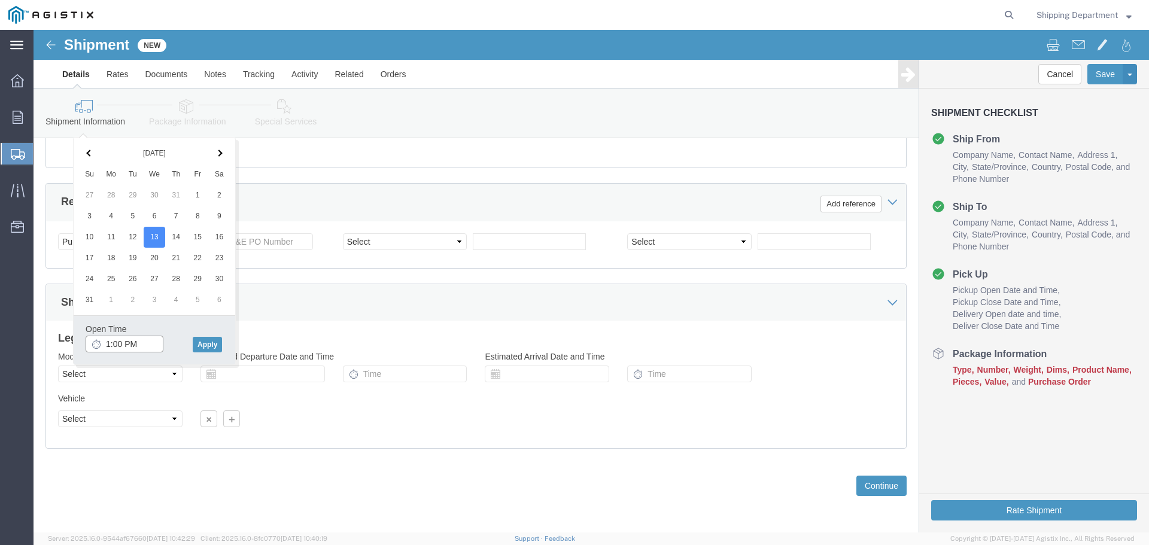
click input "1:00 PM"
click div "Open Time 7:00 PM [DATE] 1:00 PM - [DATE] 1:00 PM Cancel Apply"
click input "7:00 PM"
type input "7:00 AM"
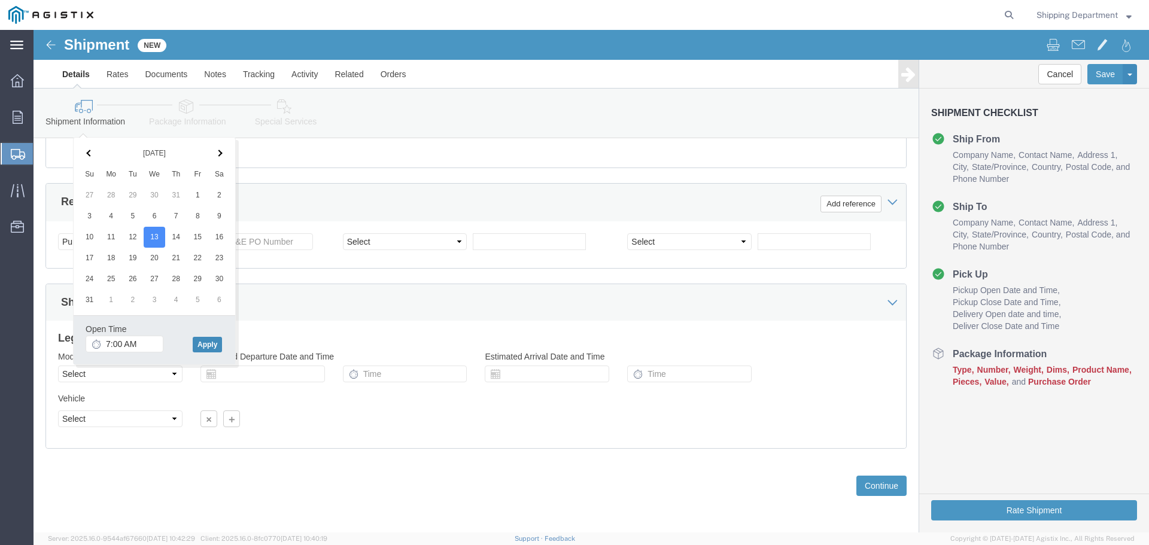
click button "Apply"
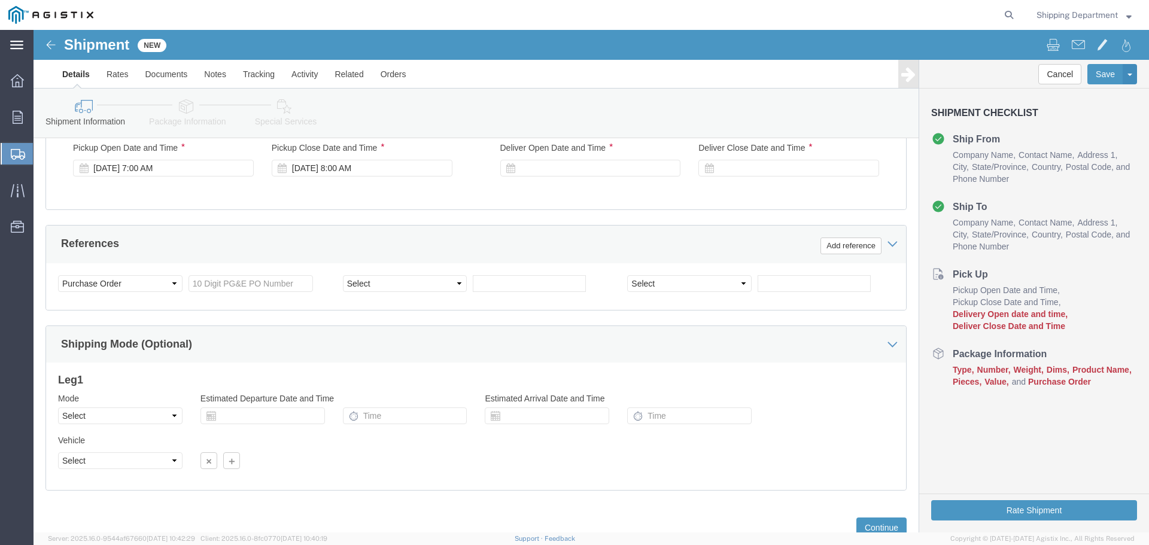
scroll to position [503, 0]
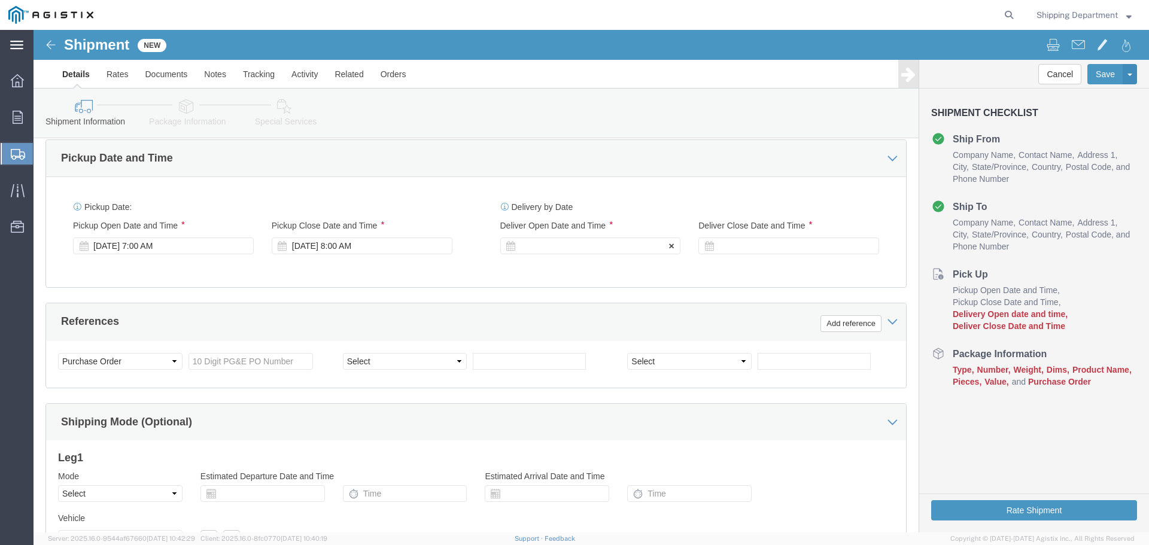
click div
click button "Apply"
click div "Deliver Close Date Deliver Close Time Deliver Close Date and Time"
click div
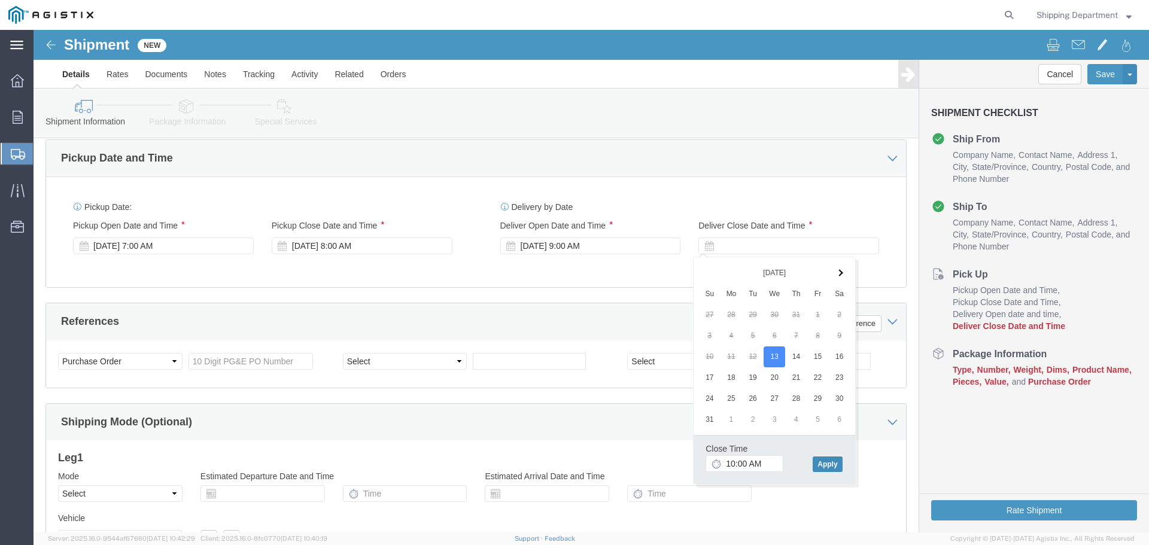
click button "Apply"
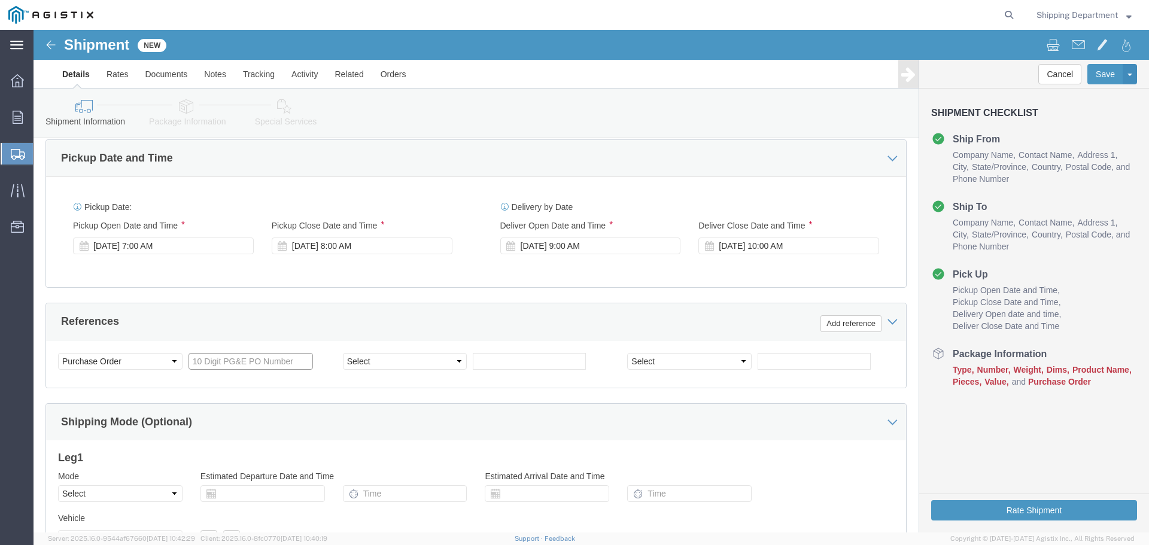
click input "text"
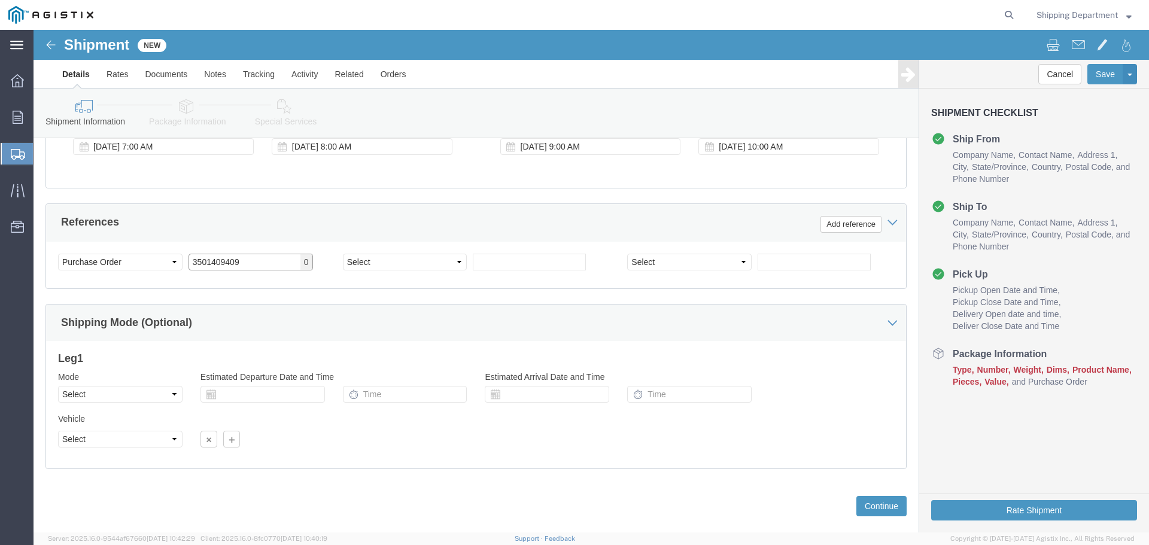
scroll to position [623, 0]
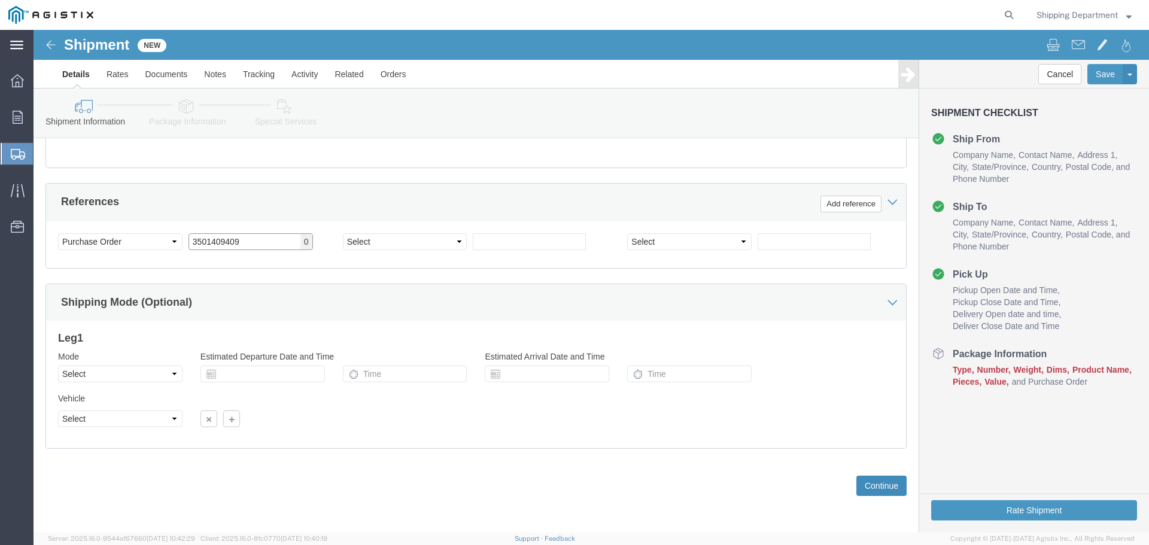
type input "3501409409"
click button "Continue"
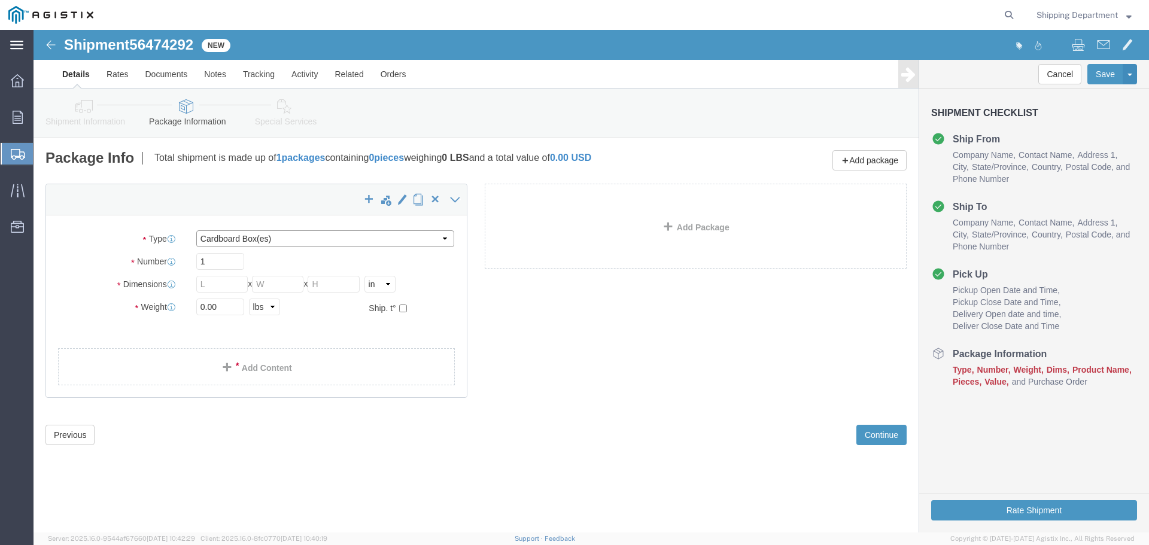
click select "Select Bulk Bundle(s) Cardboard Box(es) Carton(s) Crate(s) Drum(s) (Fiberboard)…"
select select "PONS"
click select "Select Bulk Bundle(s) Cardboard Box(es) Carton(s) Crate(s) Drum(s) (Fiberboard)…"
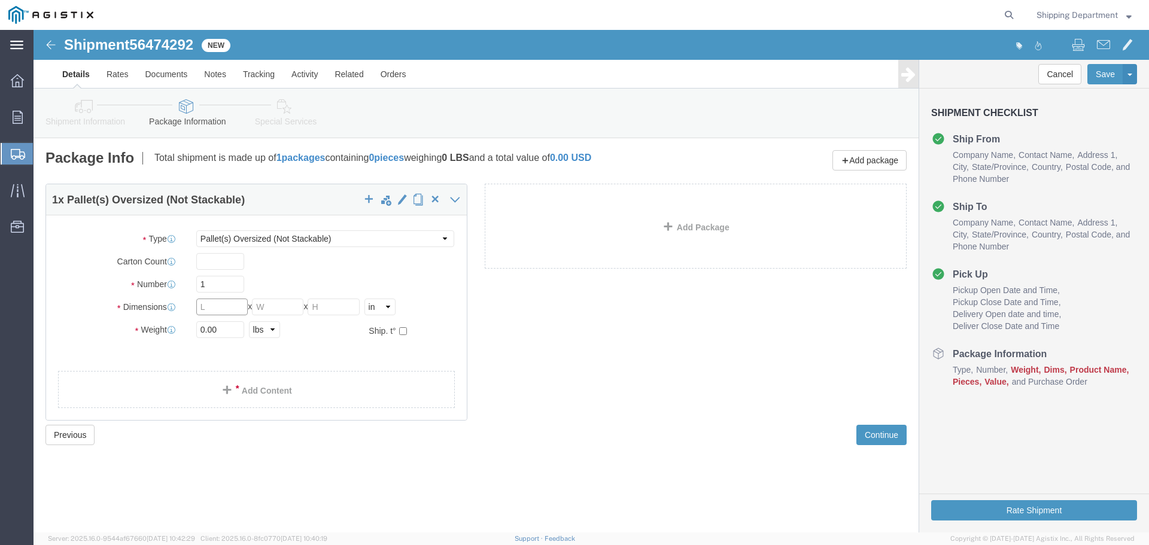
click input "text"
type input "153"
type input "54"
type input "51"
click input "0.00"
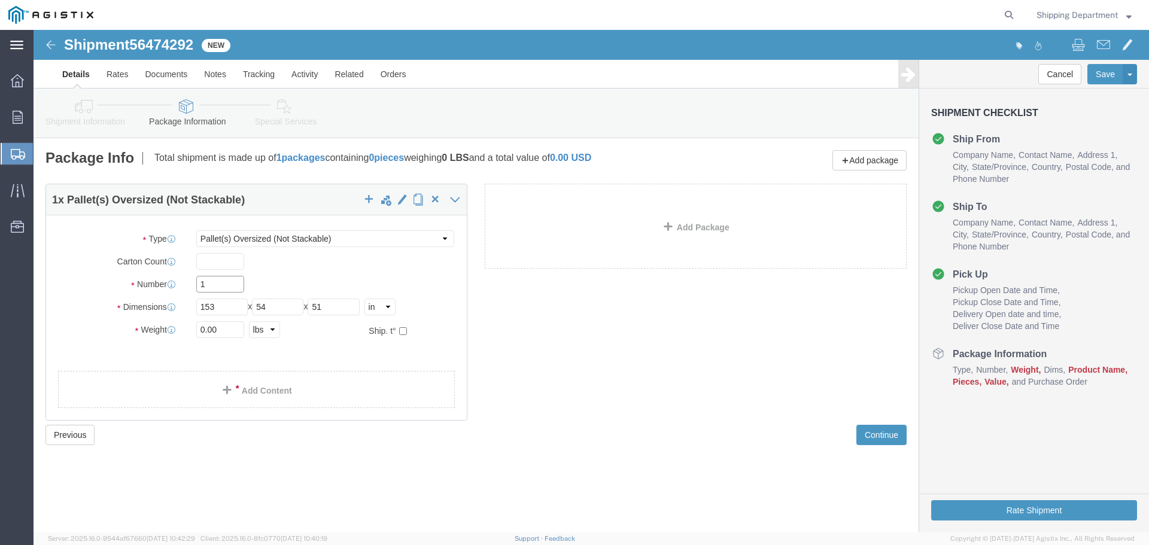
drag, startPoint x: 186, startPoint y: 246, endPoint x: 127, endPoint y: 252, distance: 58.4
click div "Number 1"
type input "2"
drag, startPoint x: 191, startPoint y: 294, endPoint x: 113, endPoint y: 294, distance: 79.0
click div "Weight 0.00 Select kgs lbs Ship. t°"
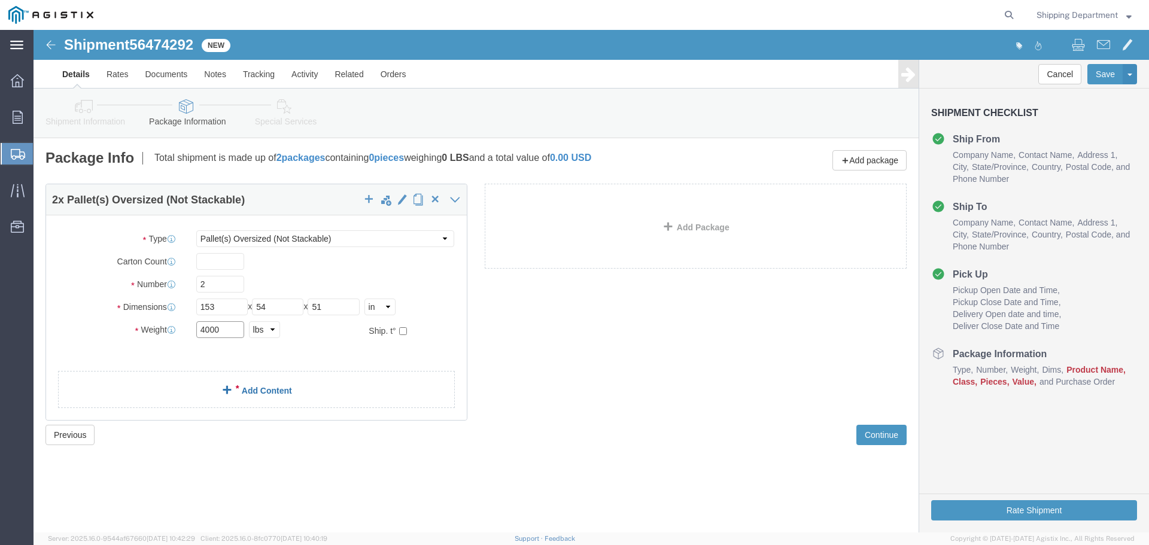
type input "4000"
click div "2 x Pallet(s) Oversized (Not Stackable) Package Type Select Bulk Bundle(s) Card…"
click link "Add Content"
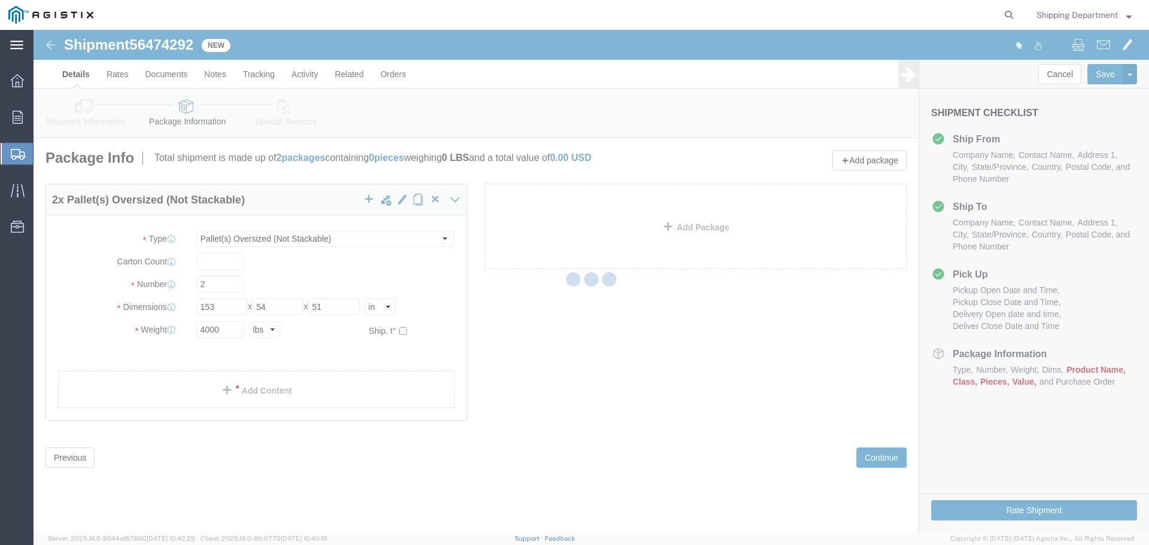
click at [232, 388] on div at bounding box center [591, 281] width 1115 height 503
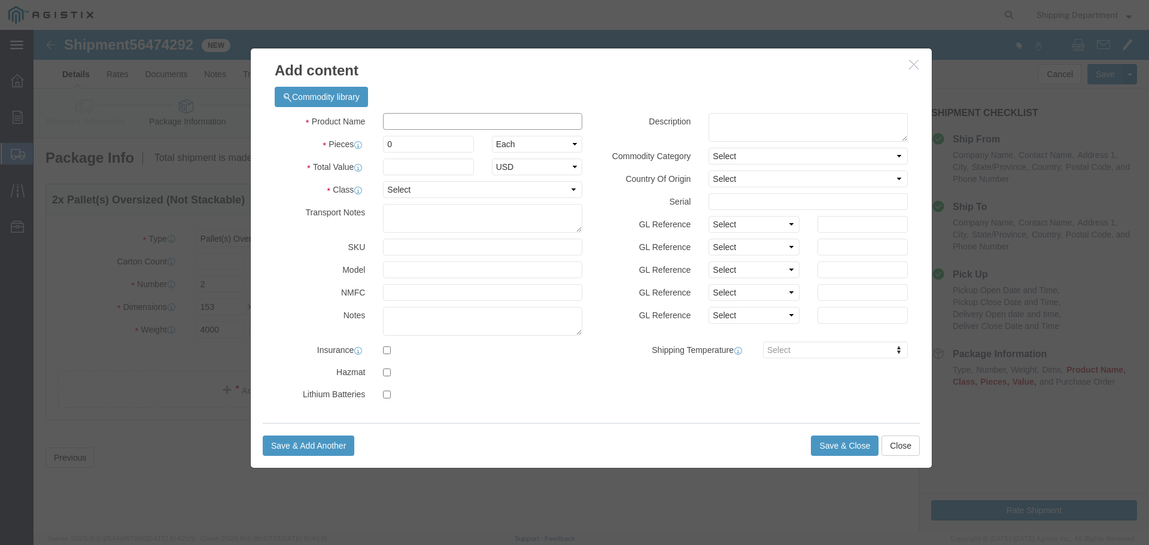
click input "text"
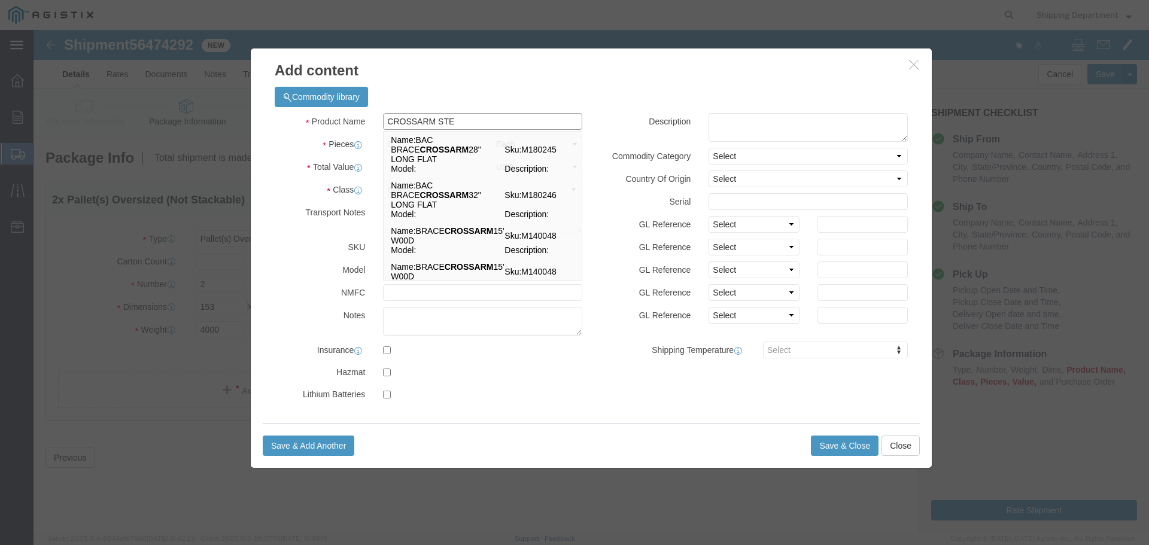
type input "CROSSARM STEE"
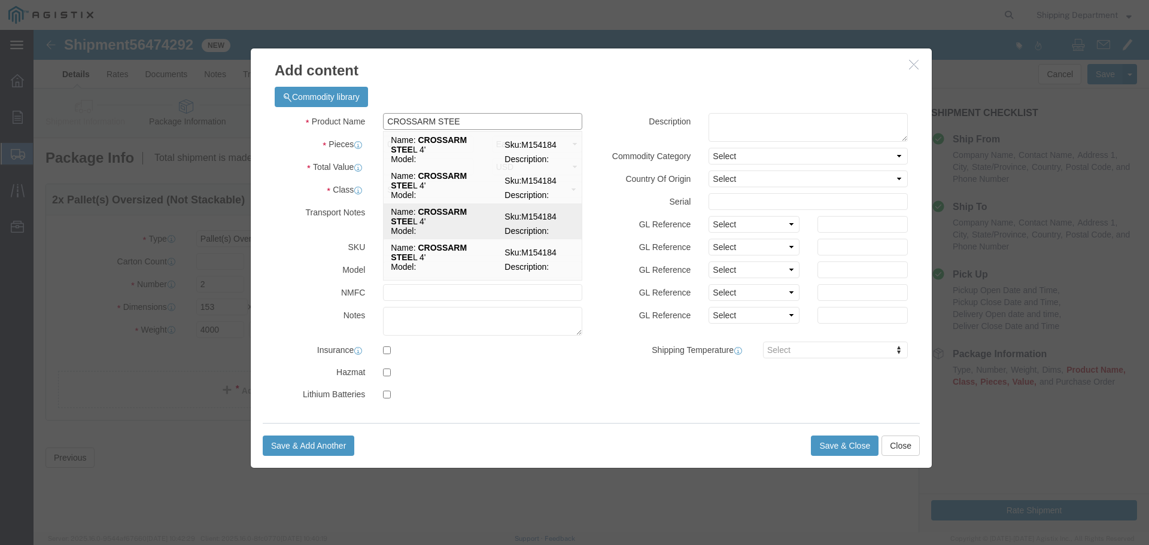
click td "Name: CROSSARM STEE L 4'"
select select
select select "USD"
type input "CROSSARM STEEL 4'"
type input "M154184"
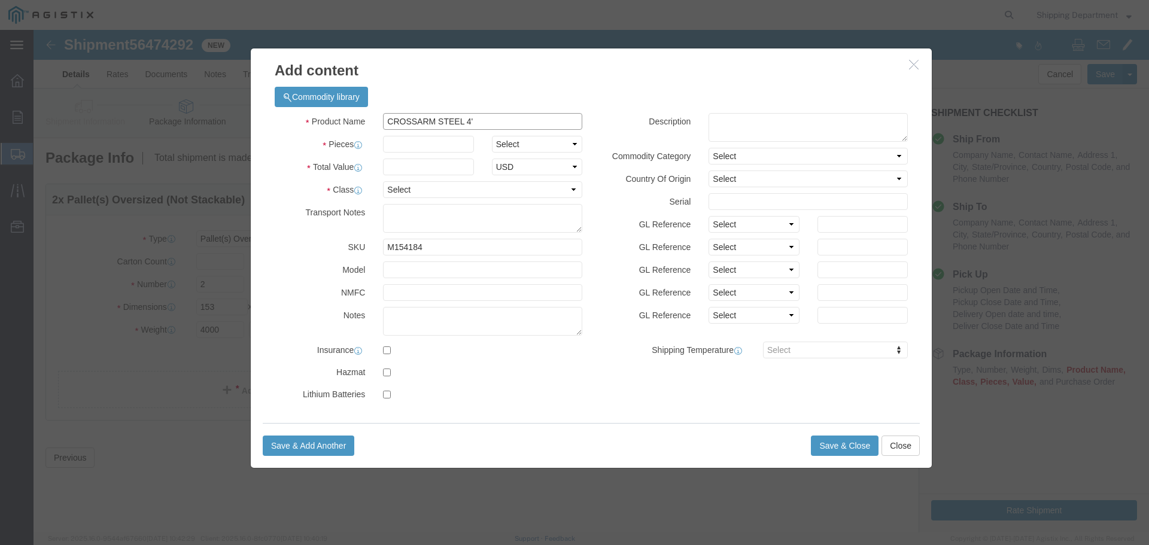
type input "CROSSARM STEEL 4'"
click input "text"
type input "12"
click input "text"
type input "1"
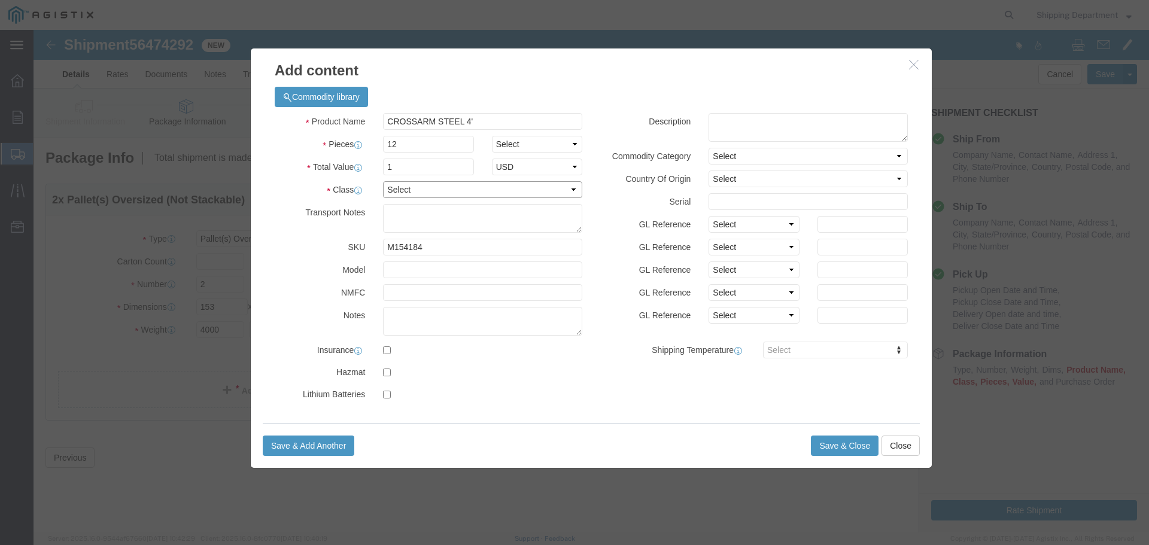
click select "Select 50 55 60 65 70 85 92.5 100 125 175 250 300 400"
select select "50"
click select "Select 50 55 60 65 70 85 92.5 100 125 175 250 300 400"
drag, startPoint x: 406, startPoint y: 210, endPoint x: 185, endPoint y: 218, distance: 221.0
click div "Add content Commodity library Product Name CROSSARM STEEL 4' CROSSARM STEE Piec…"
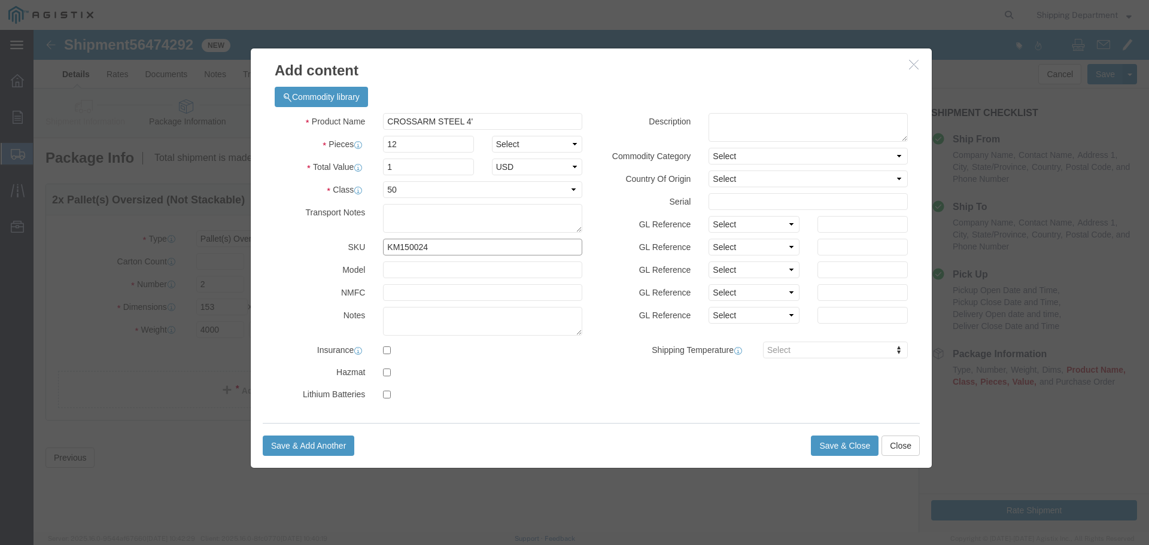
type input "KM150024"
click input "CROSSARM STEEL 4'"
type input "CROSSARM STEEL 11'"
click button "Save & Close"
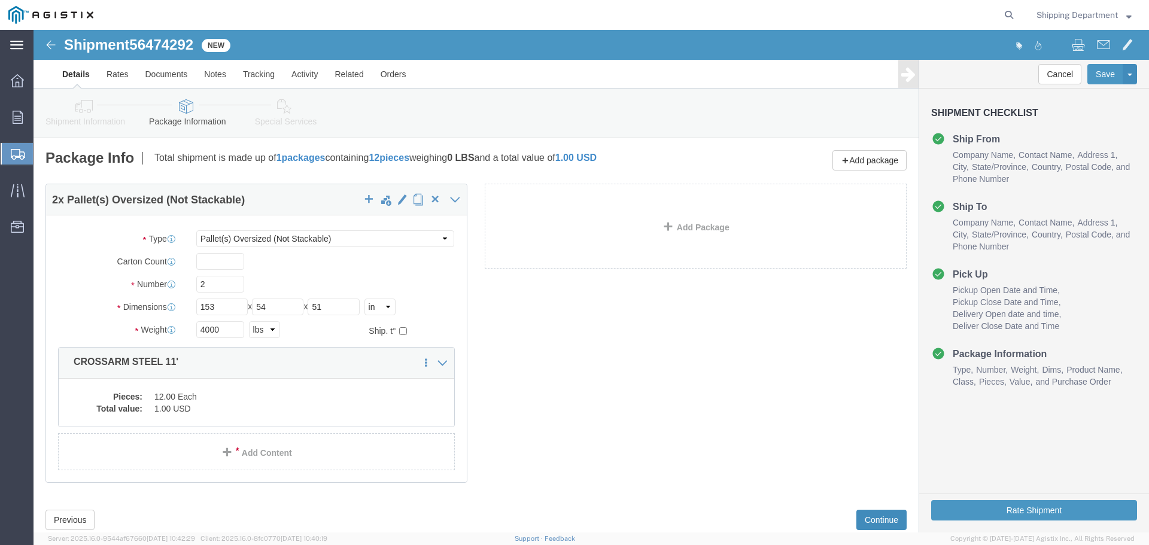
click button "Continue"
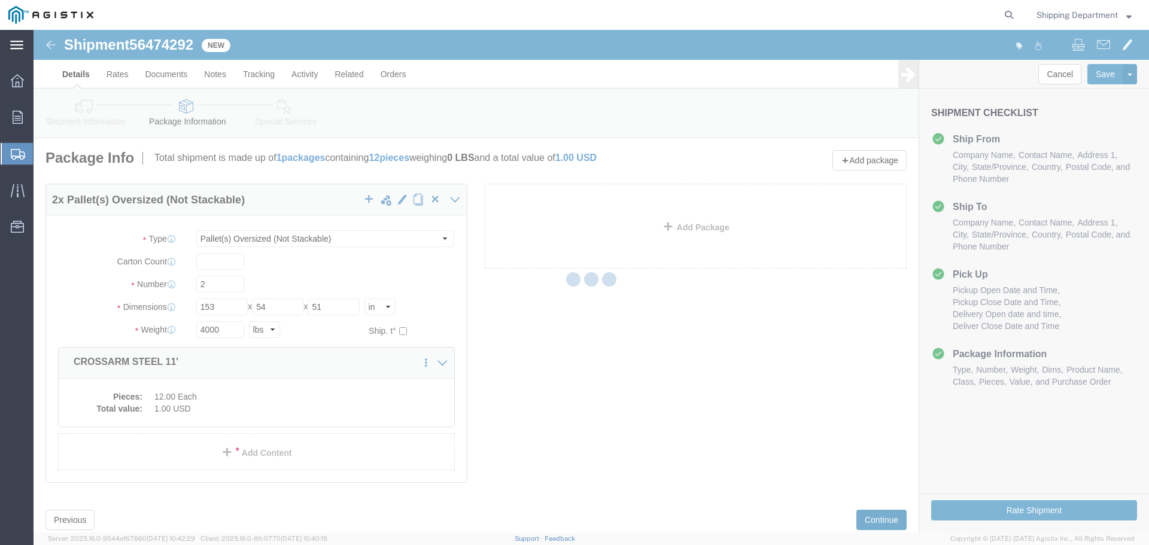
select select
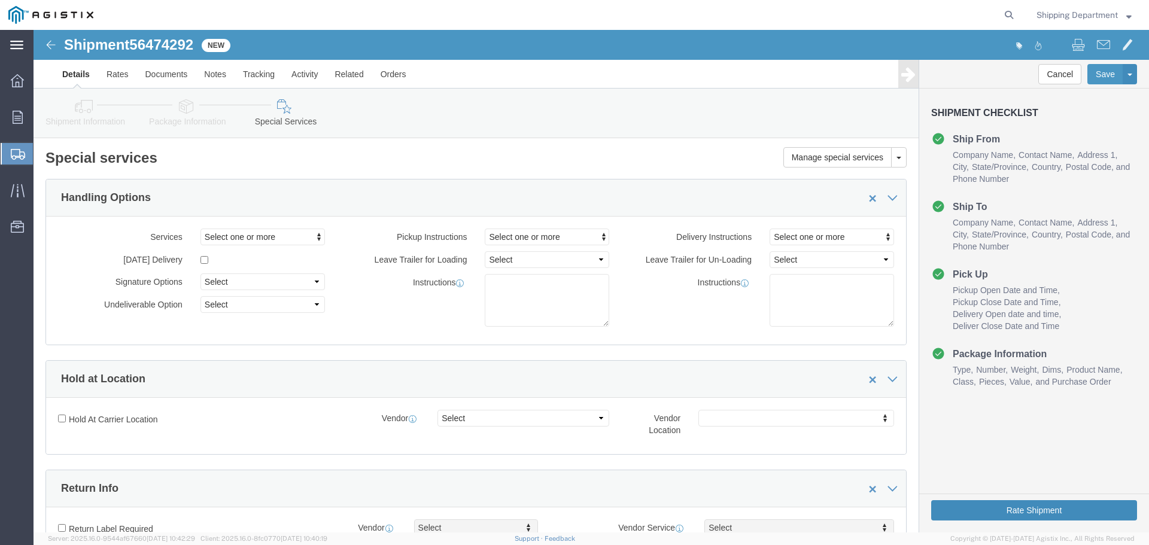
click button "Rate Shipment"
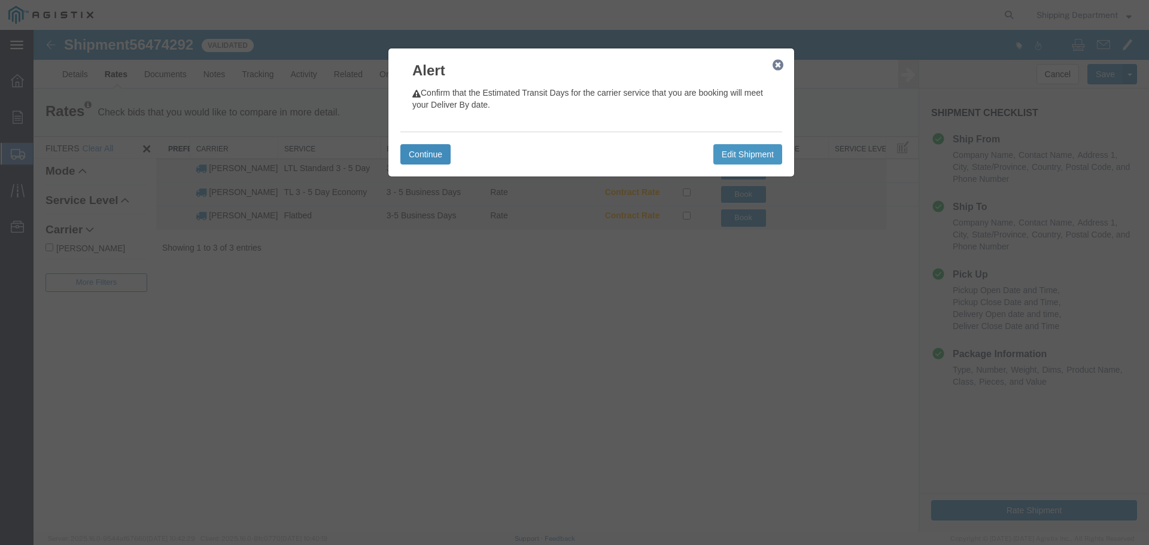
click at [408, 153] on button "Continue" at bounding box center [425, 154] width 50 height 20
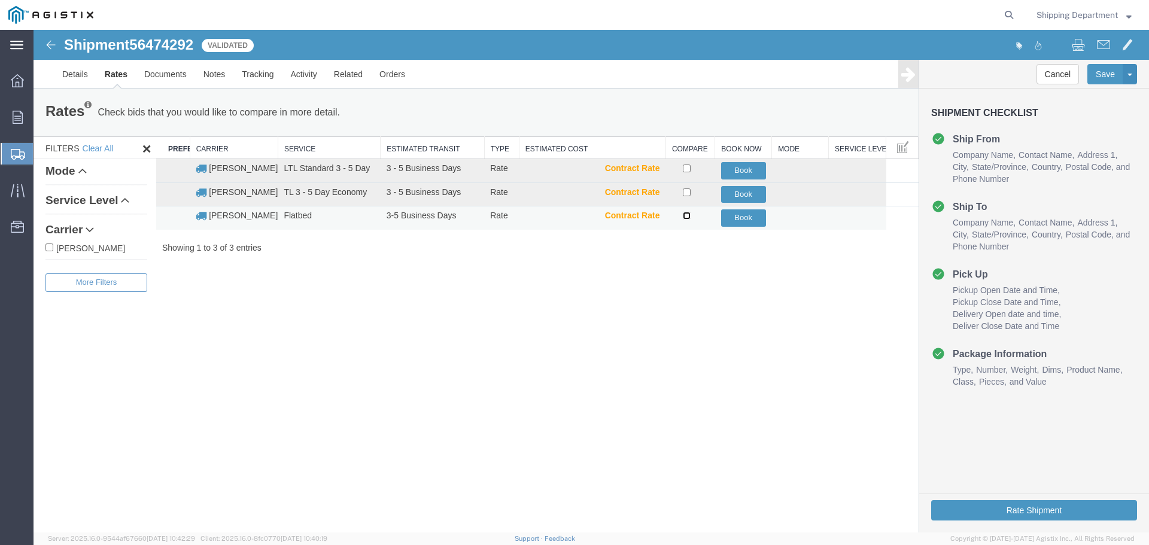
click at [689, 218] on input "checkbox" at bounding box center [687, 216] width 8 height 8
checkbox input "true"
click at [755, 213] on button "Book" at bounding box center [743, 217] width 45 height 17
